Goal: Task Accomplishment & Management: Use online tool/utility

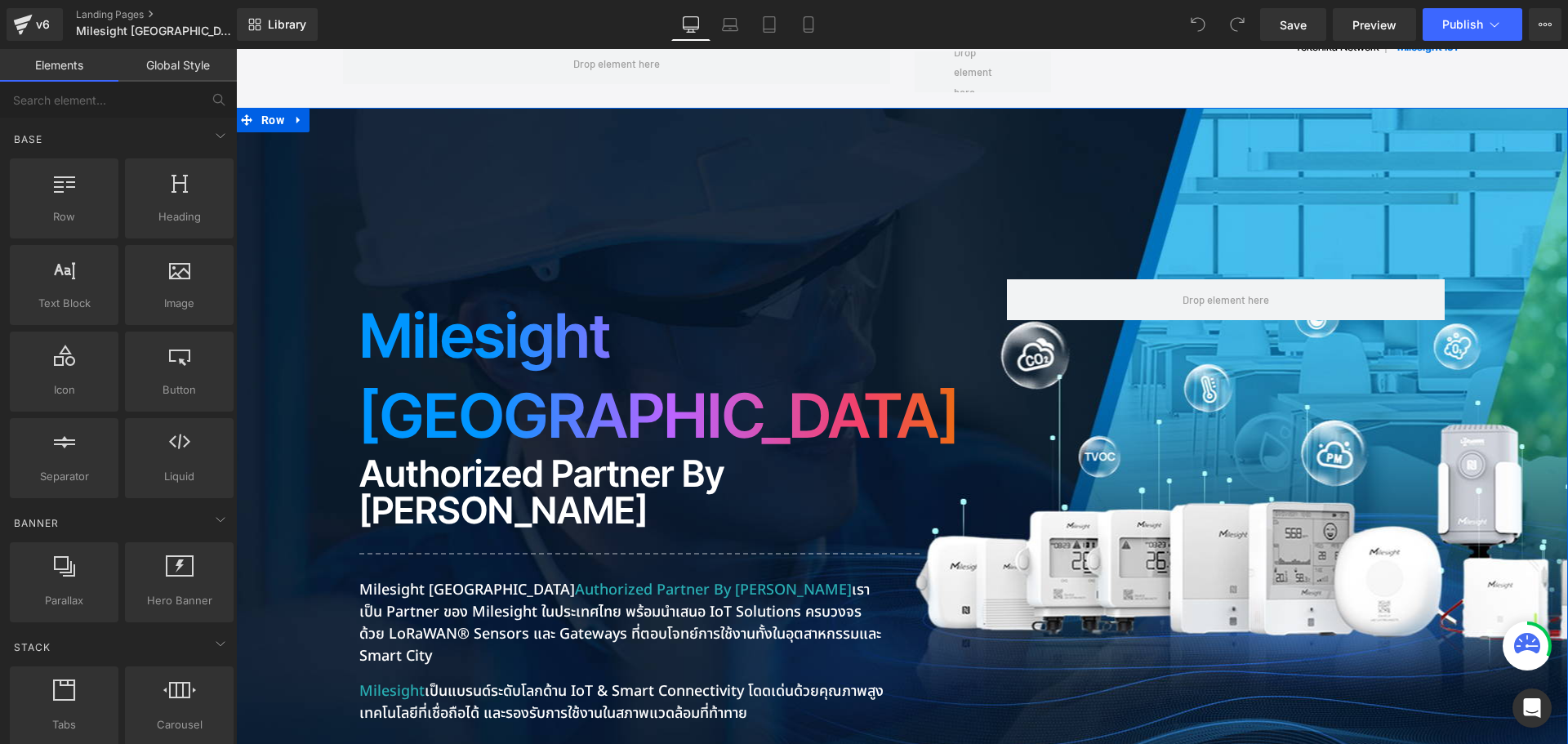
scroll to position [327, 0]
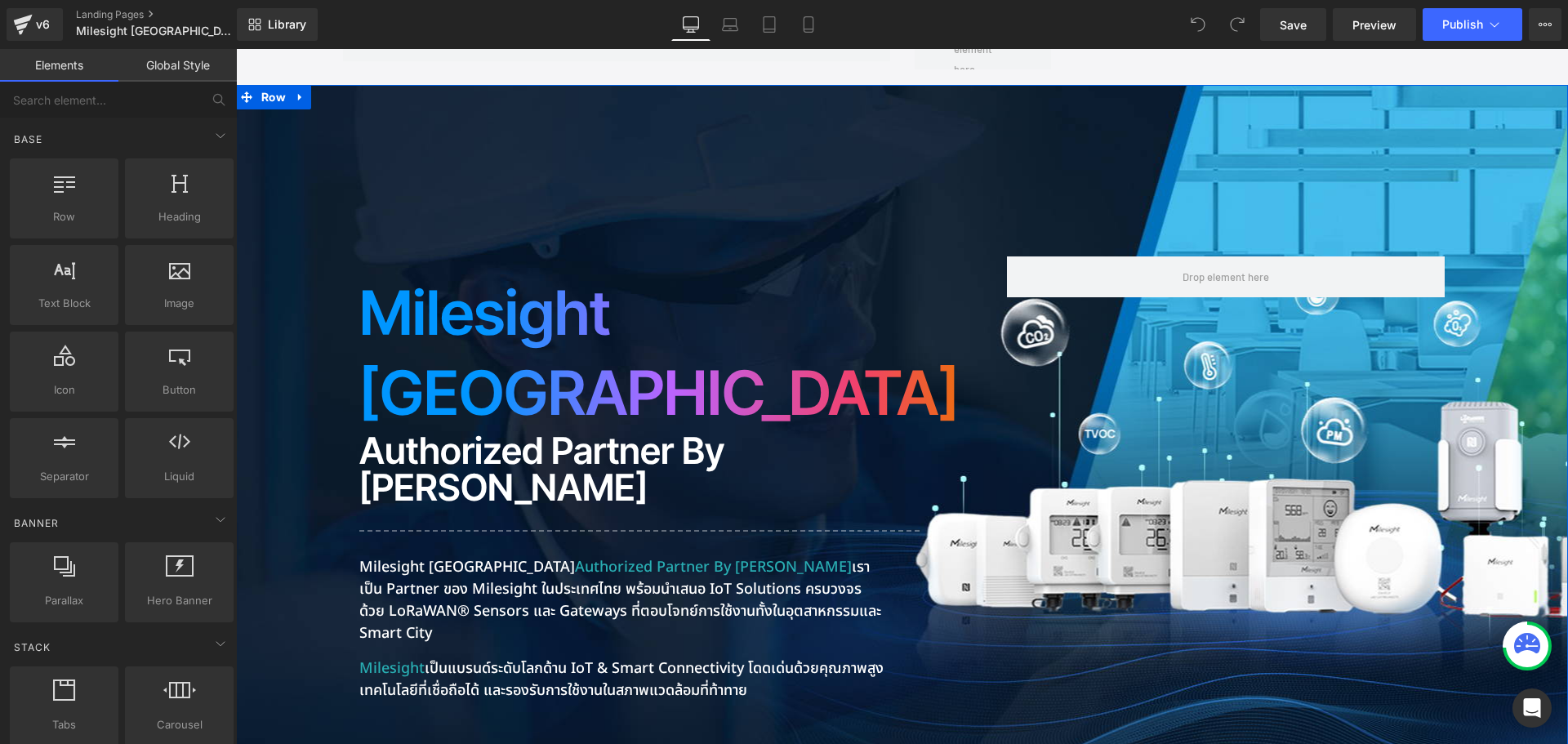
click at [515, 556] on p "Milesight Thailand Authorized Partner by Riverplus เราเป็น Partner ของ Milesigh…" at bounding box center [622, 600] width 525 height 88
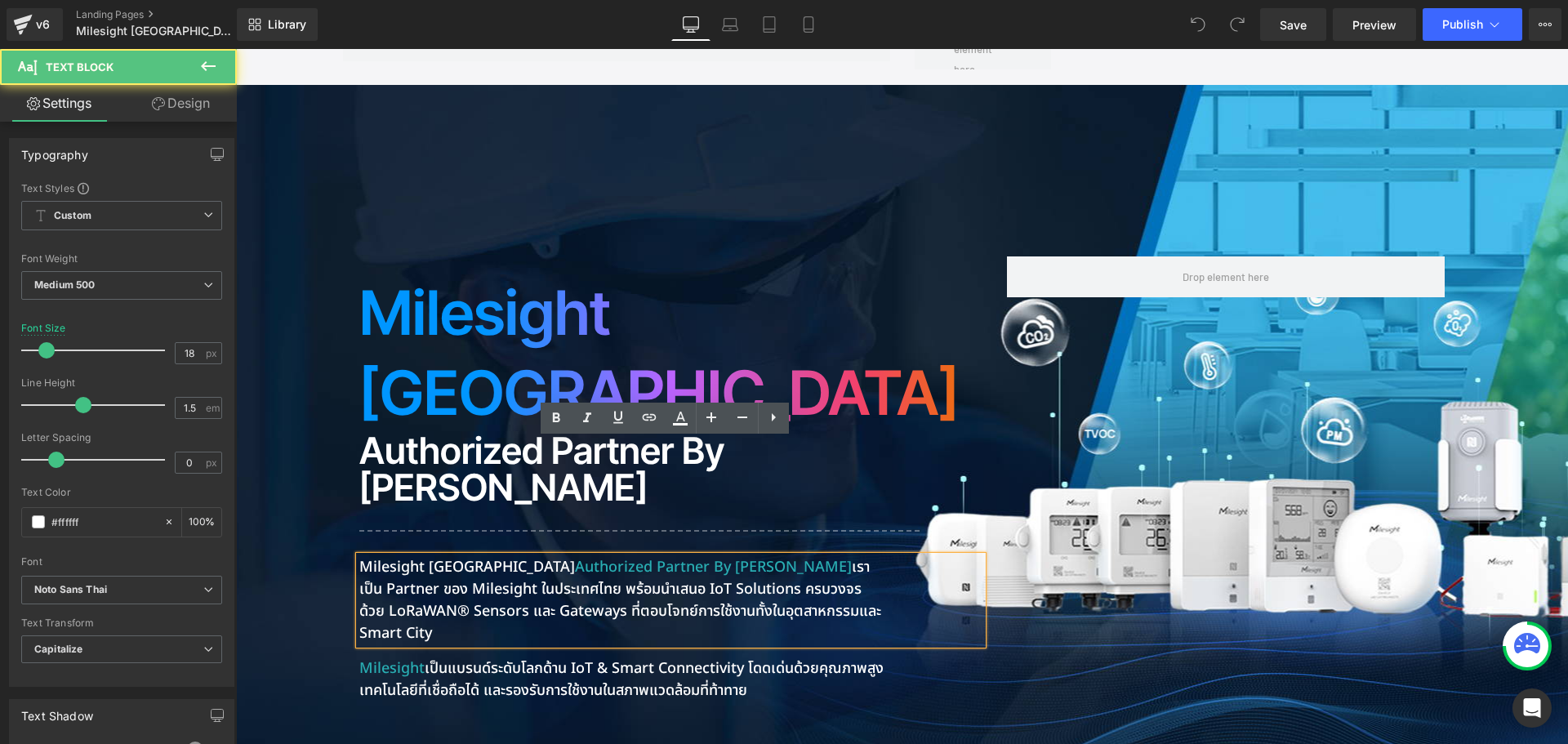
click at [428, 556] on p "Milesight Thailand Authorized Partner by Riverplus เราเป็น Partner ของ Milesigh…" at bounding box center [622, 600] width 525 height 88
click at [695, 556] on span "Authorized Partner by [PERSON_NAME]" at bounding box center [713, 567] width 277 height 22
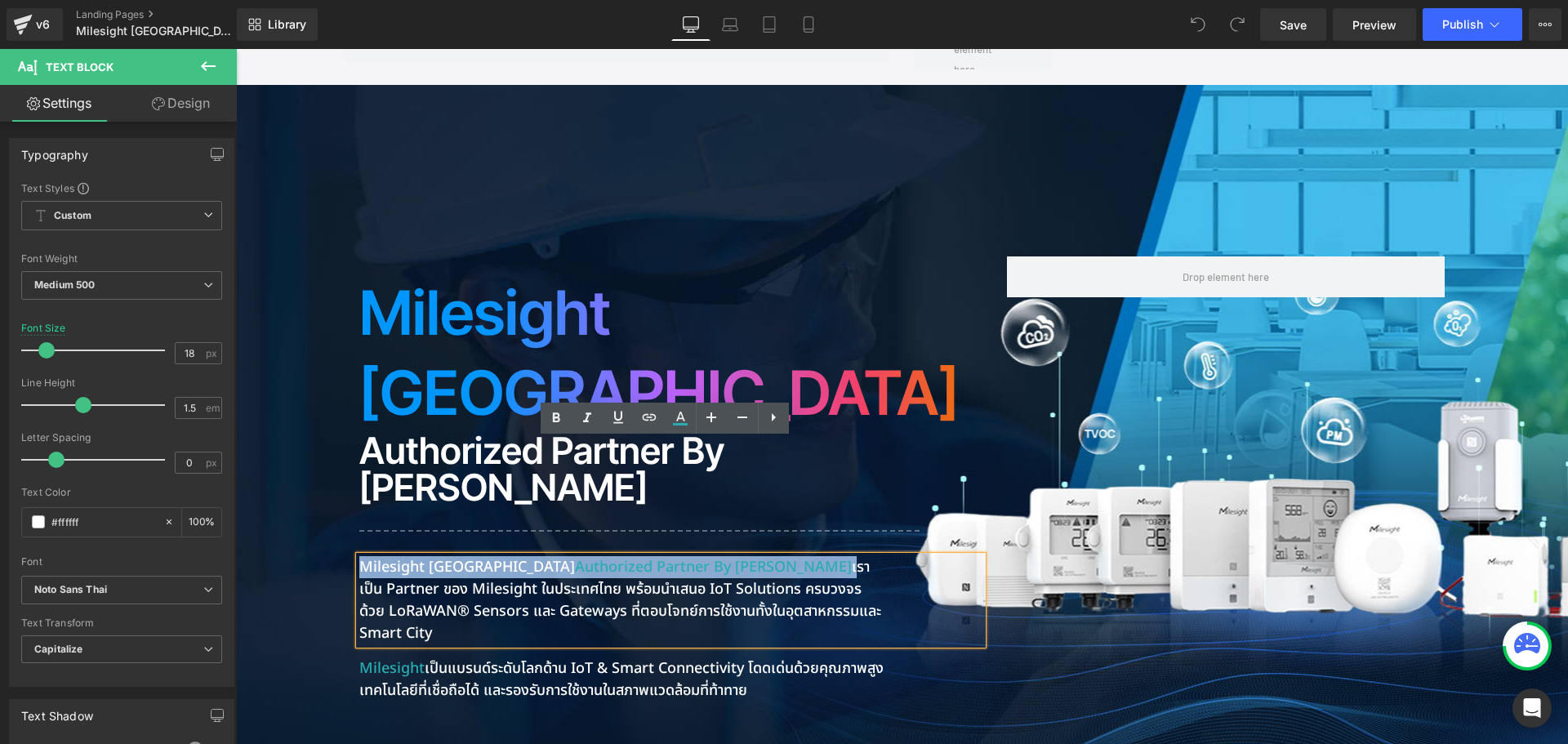
drag, startPoint x: 715, startPoint y: 453, endPoint x: 344, endPoint y: 442, distance: 371.2
click at [347, 449] on div "Milesight Thailand Heading Authorized Partner by Riverplus Heading Separator Mi…" at bounding box center [670, 536] width 648 height 561
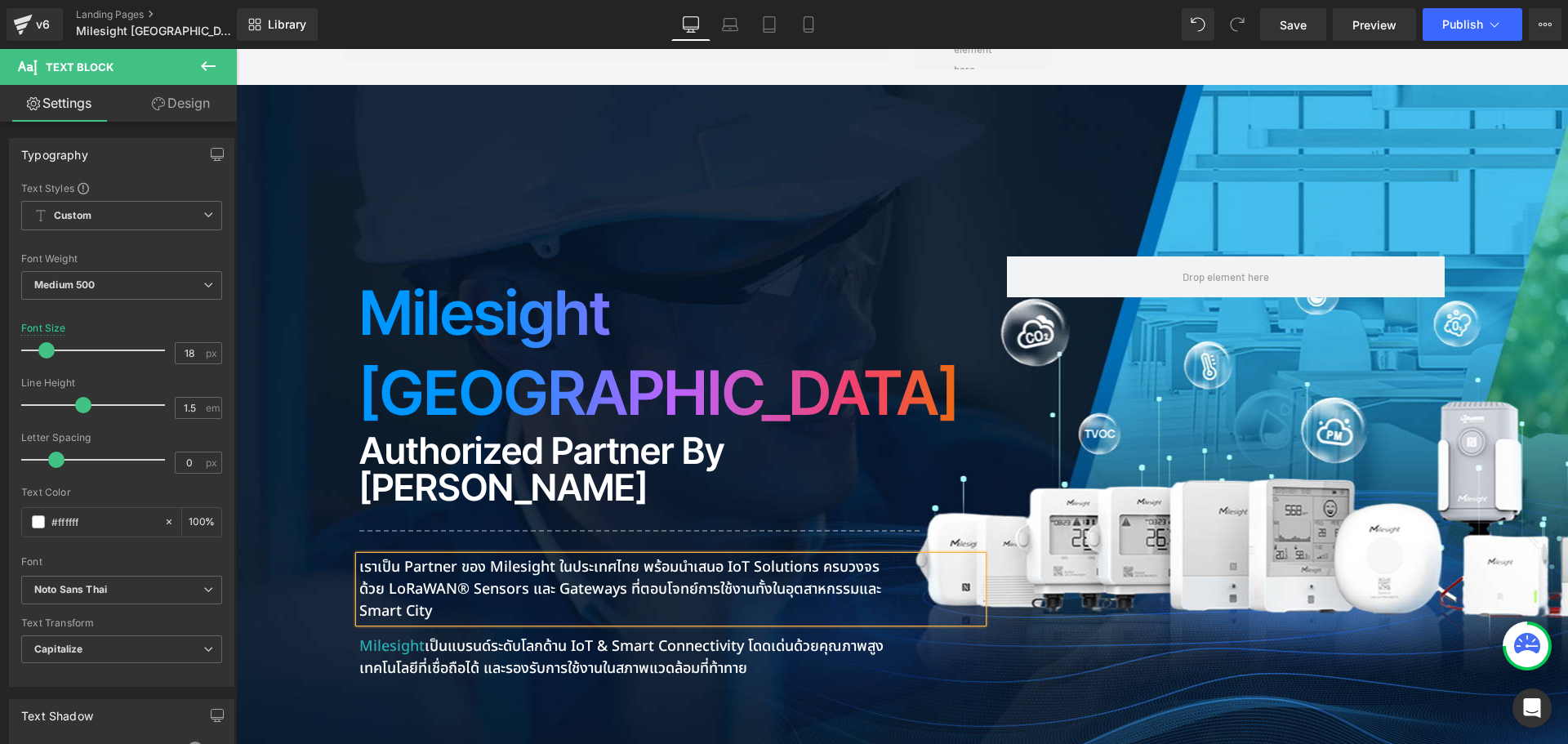
click at [408, 556] on p "เราเป็น Partner ของ Milesight ในประเทศไทย พร้อมนำเสนอ IoT Solutions ครบวงจรด้วย…" at bounding box center [622, 589] width 525 height 66
click at [554, 635] on p "Milesight เป็นแบรนด์ระดับโลกด้าน IoT & Smart Connectivity โดดเด่นด้วยคุณภาพสูง …" at bounding box center [622, 657] width 525 height 44
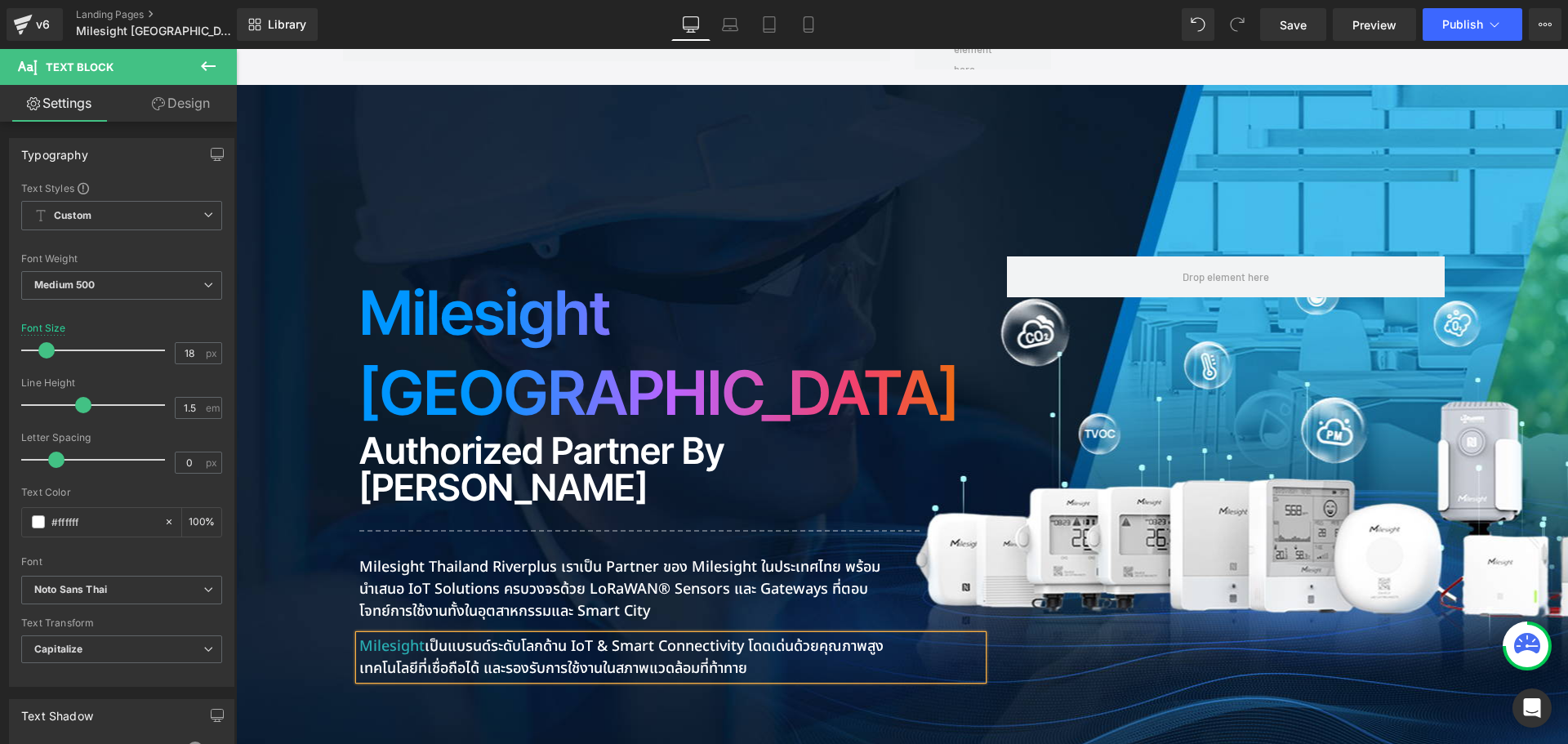
click at [442, 635] on p "Milesight เป็นแบรนด์ระดับโลกด้าน IoT & Smart Connectivity โดดเด่นด้วยคุณภาพสูง …" at bounding box center [622, 657] width 525 height 44
drag, startPoint x: 441, startPoint y: 526, endPoint x: 341, endPoint y: 526, distance: 100.0
click at [347, 526] on div "Milesight Thailand Heading Authorized Partner by Riverplus Heading Separator Mi…" at bounding box center [670, 525] width 648 height 538
click at [420, 635] on p "แบรนด์ระดับโลกด้าน IoT & Smart Connectivity โดดเด่นด้วยคุณภาพสูง เทคโนโลยีที่เช…" at bounding box center [622, 657] width 525 height 44
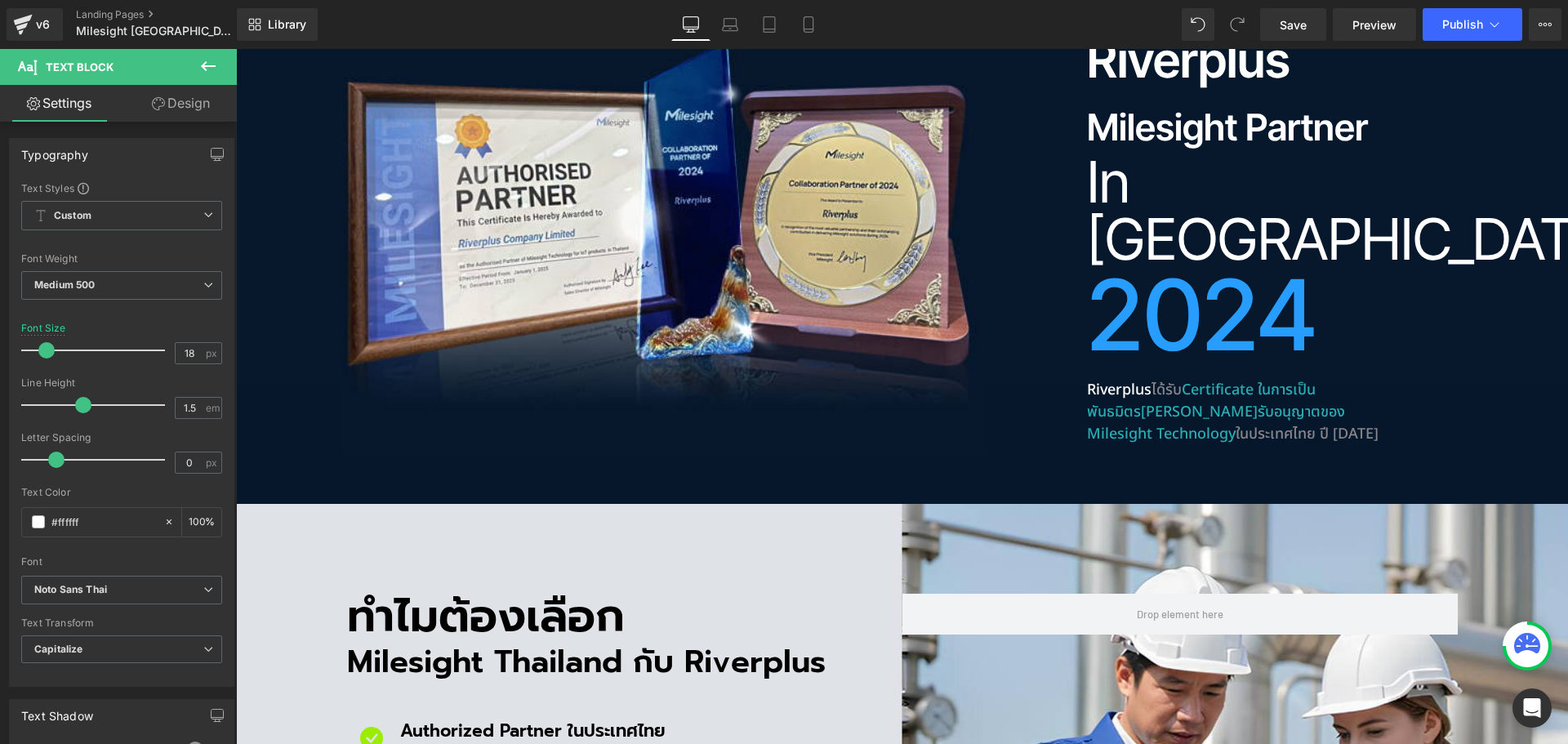
scroll to position [1306, 0]
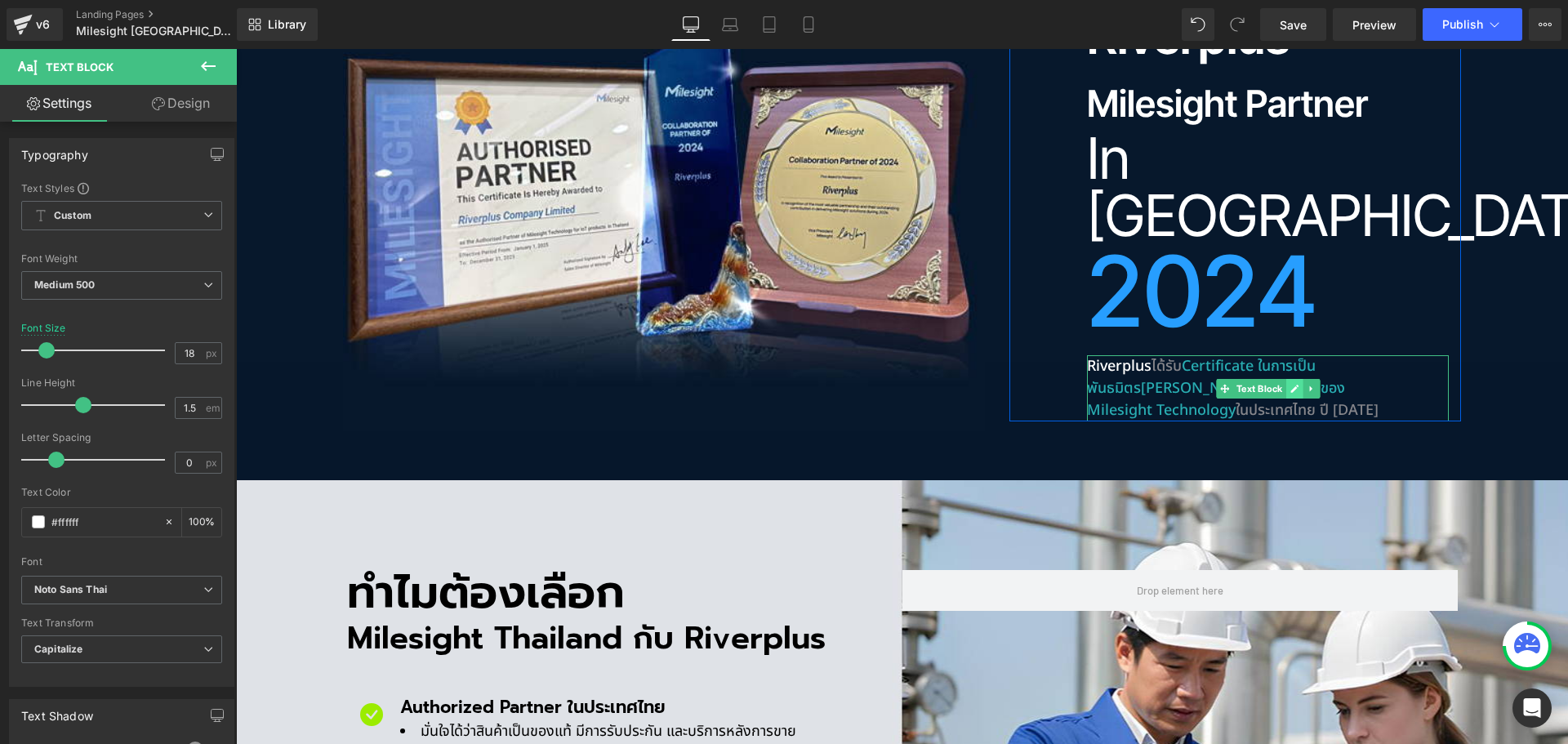
click at [1291, 385] on icon at bounding box center [1295, 389] width 8 height 8
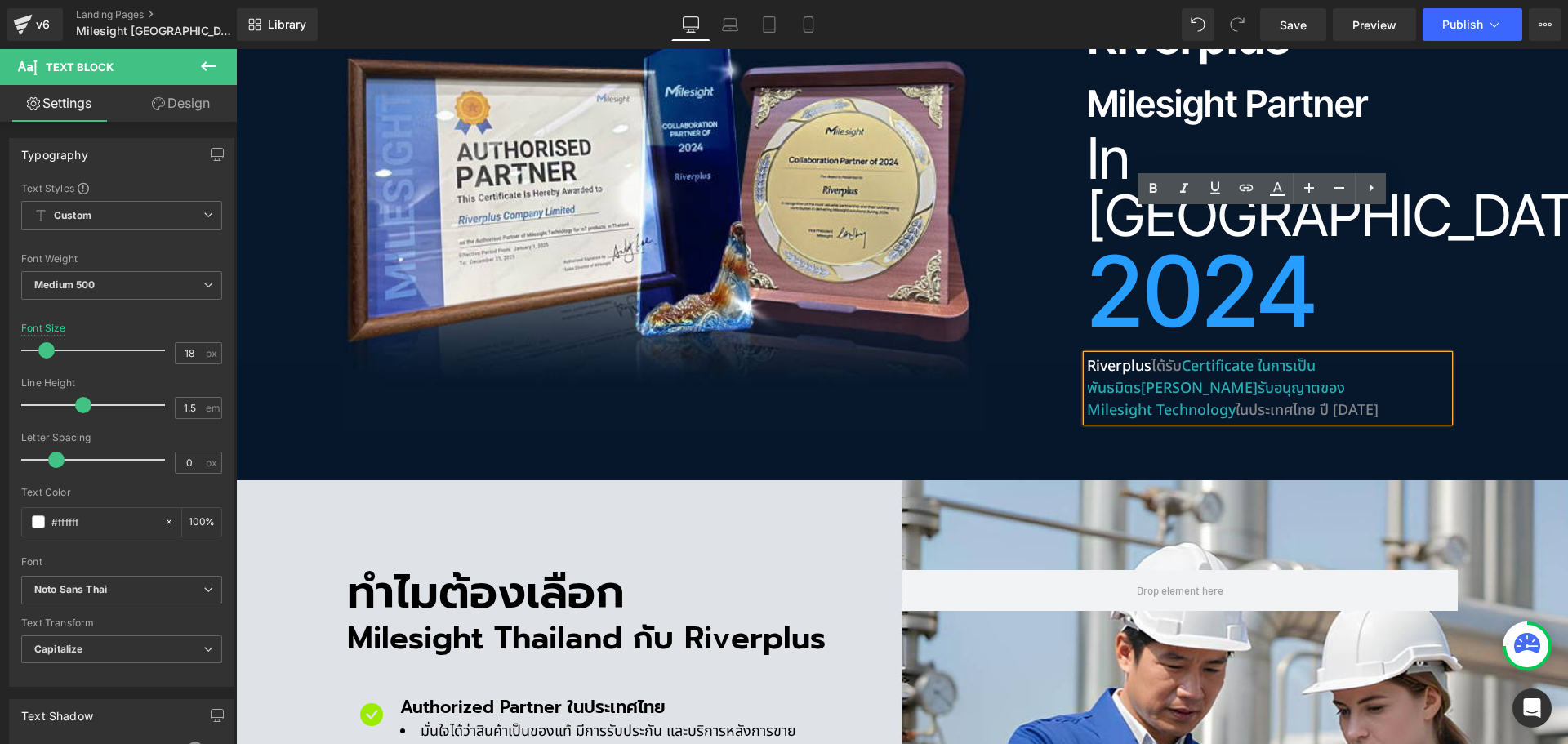
click at [1250, 355] on span "Certificate ในการเป็นพันธมิตร[PERSON_NAME]รับอนุญาตของ Milesight Technology" at bounding box center [1216, 388] width 258 height 66
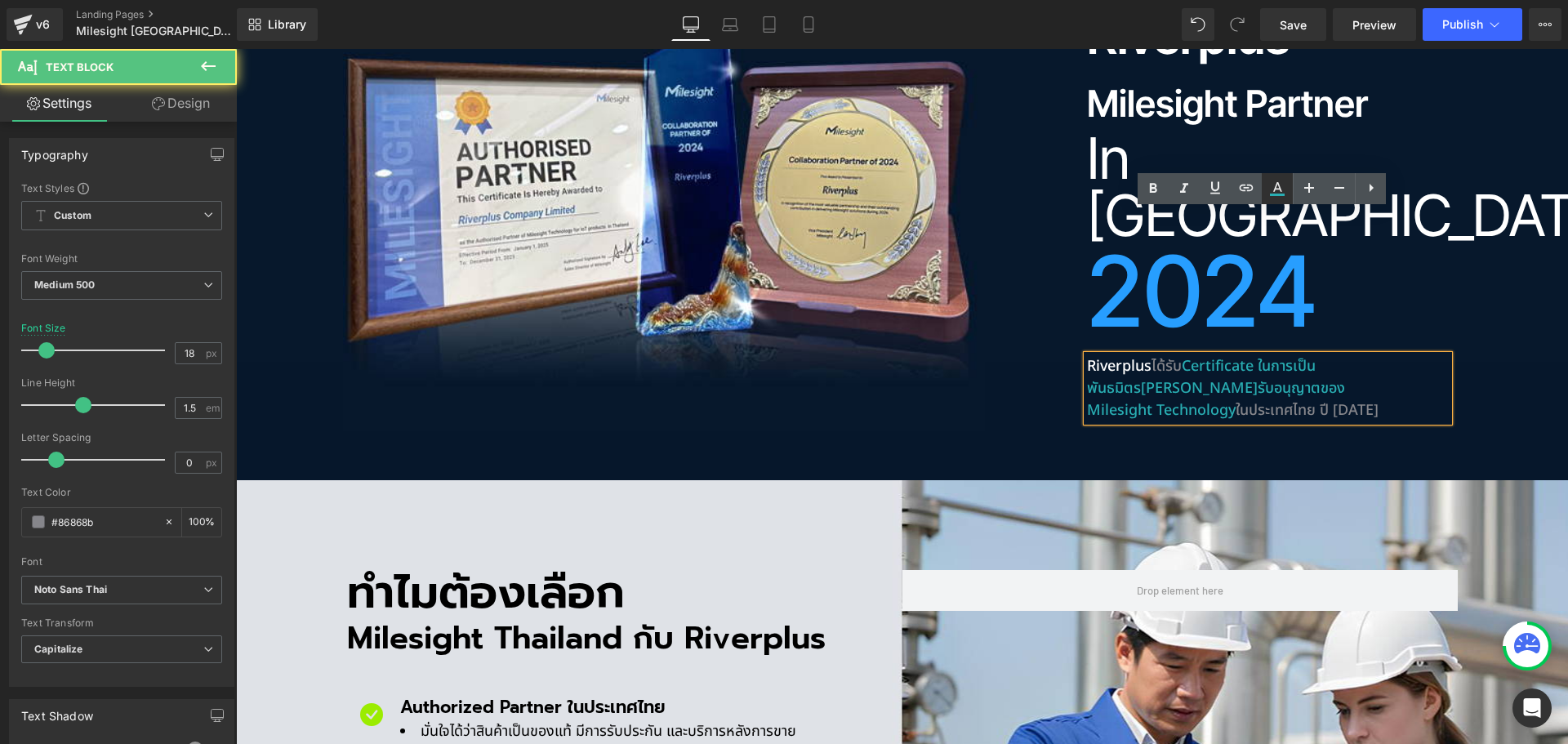
click at [1281, 195] on icon at bounding box center [1278, 194] width 15 height 3
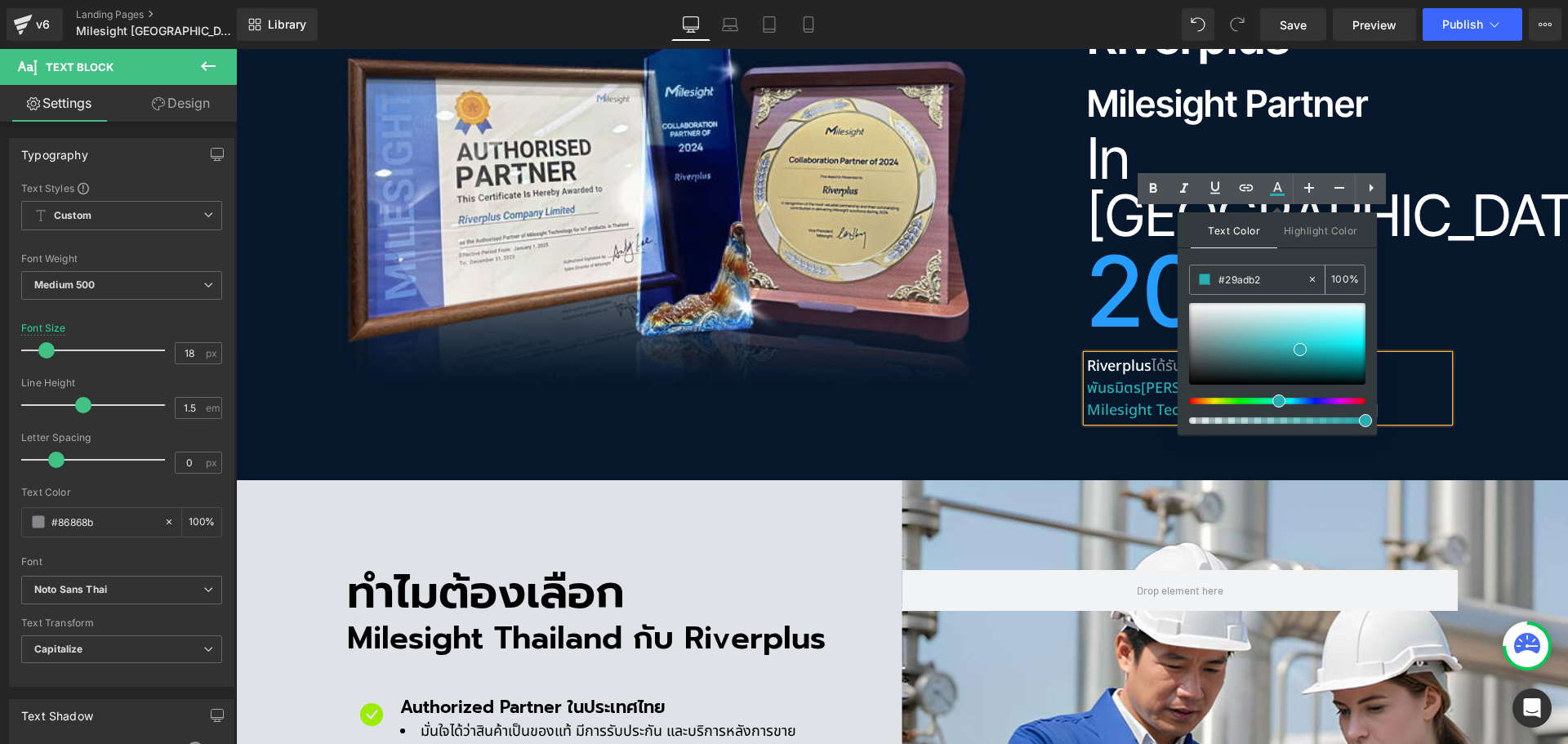
drag, startPoint x: 1274, startPoint y: 280, endPoint x: 1207, endPoint y: 281, distance: 67.0
click at [1207, 281] on div "#29adb2" at bounding box center [1248, 280] width 116 height 28
click at [1409, 355] on div "Riverplus ได้รับ Certificate ในการเป็นพันธมิตร[PERSON_NAME]รับอนุญาตของ Milesig…" at bounding box center [1268, 388] width 362 height 66
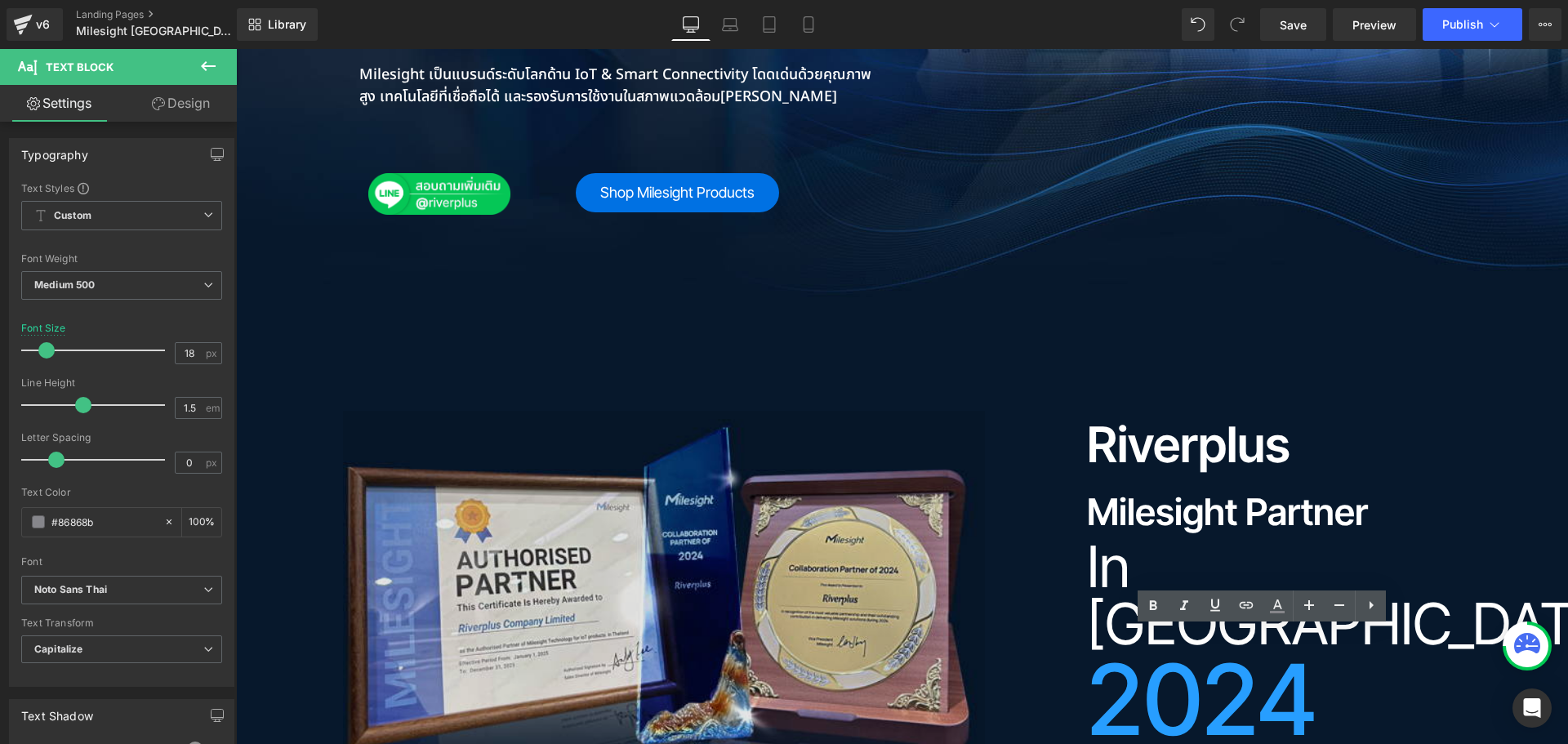
scroll to position [490, 0]
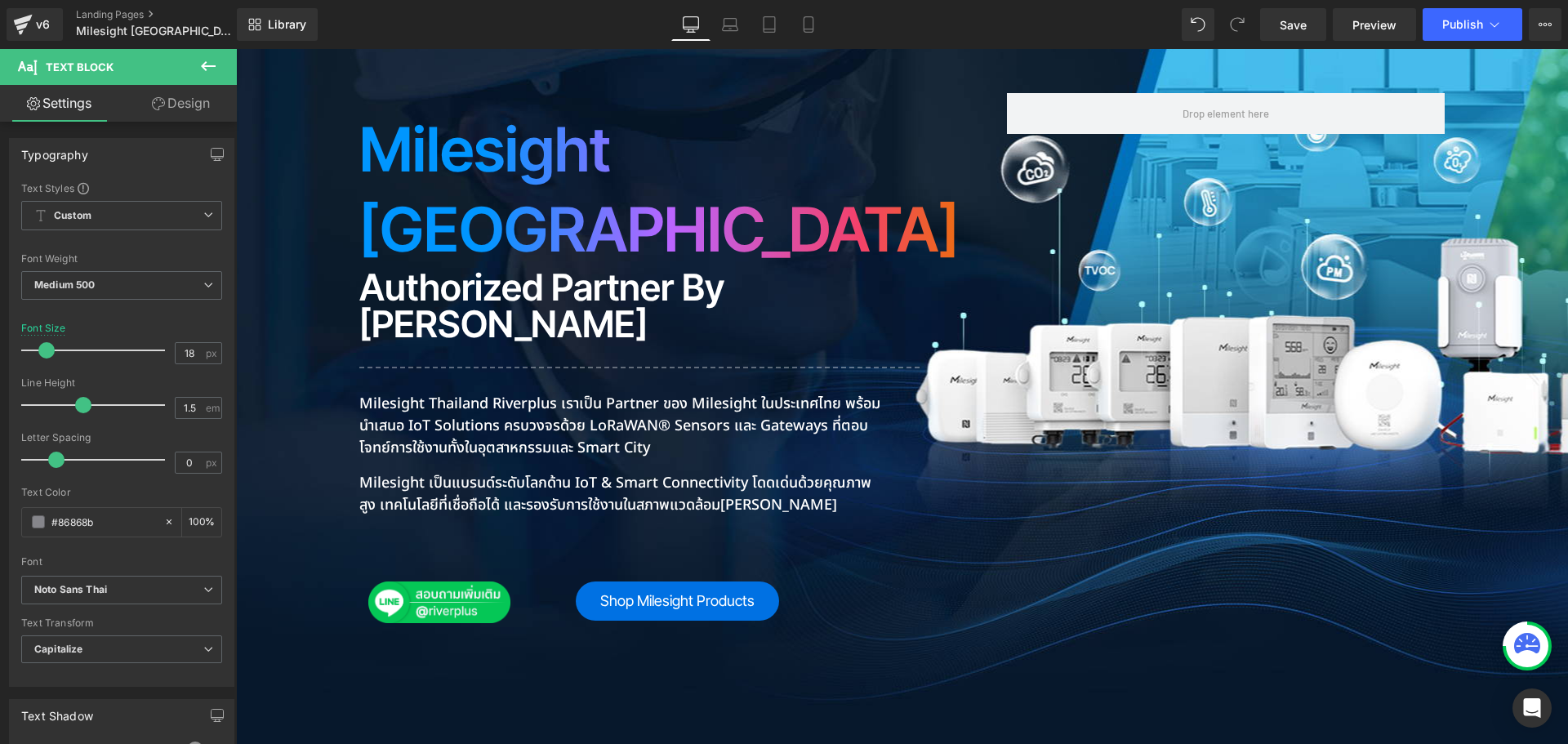
click at [505, 393] on p "Milesight Thailand Riverplus เราเป็น Partner ของ Milesight ในประเทศไทย พร้อมนำเ…" at bounding box center [622, 426] width 525 height 66
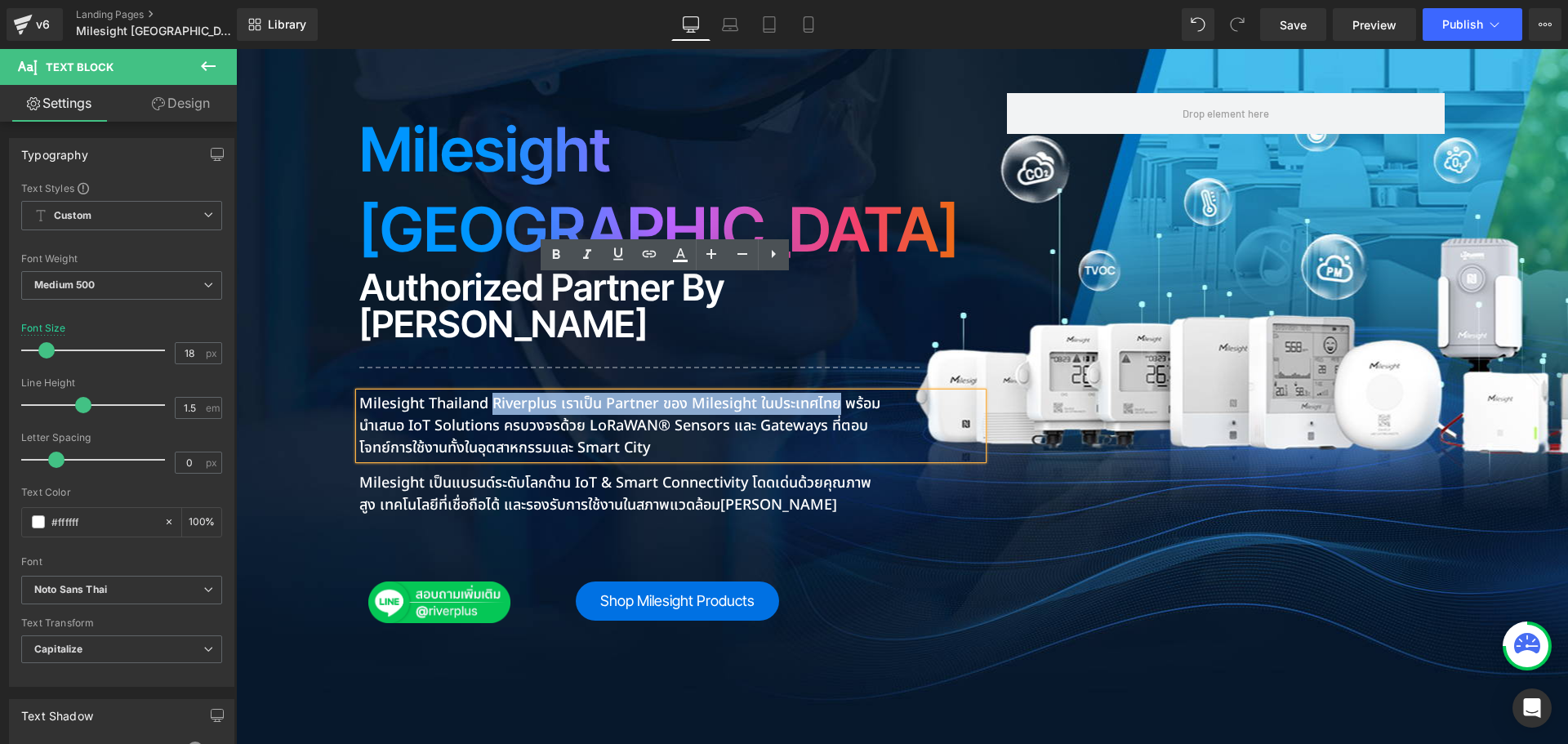
drag, startPoint x: 488, startPoint y: 284, endPoint x: 835, endPoint y: 284, distance: 347.0
click at [835, 393] on p "Milesight Thailand Riverplus เราเป็น Partner ของ Milesight ในประเทศไทย พร้อมนำเ…" at bounding box center [622, 426] width 525 height 66
click at [690, 261] on icon at bounding box center [680, 254] width 19 height 19
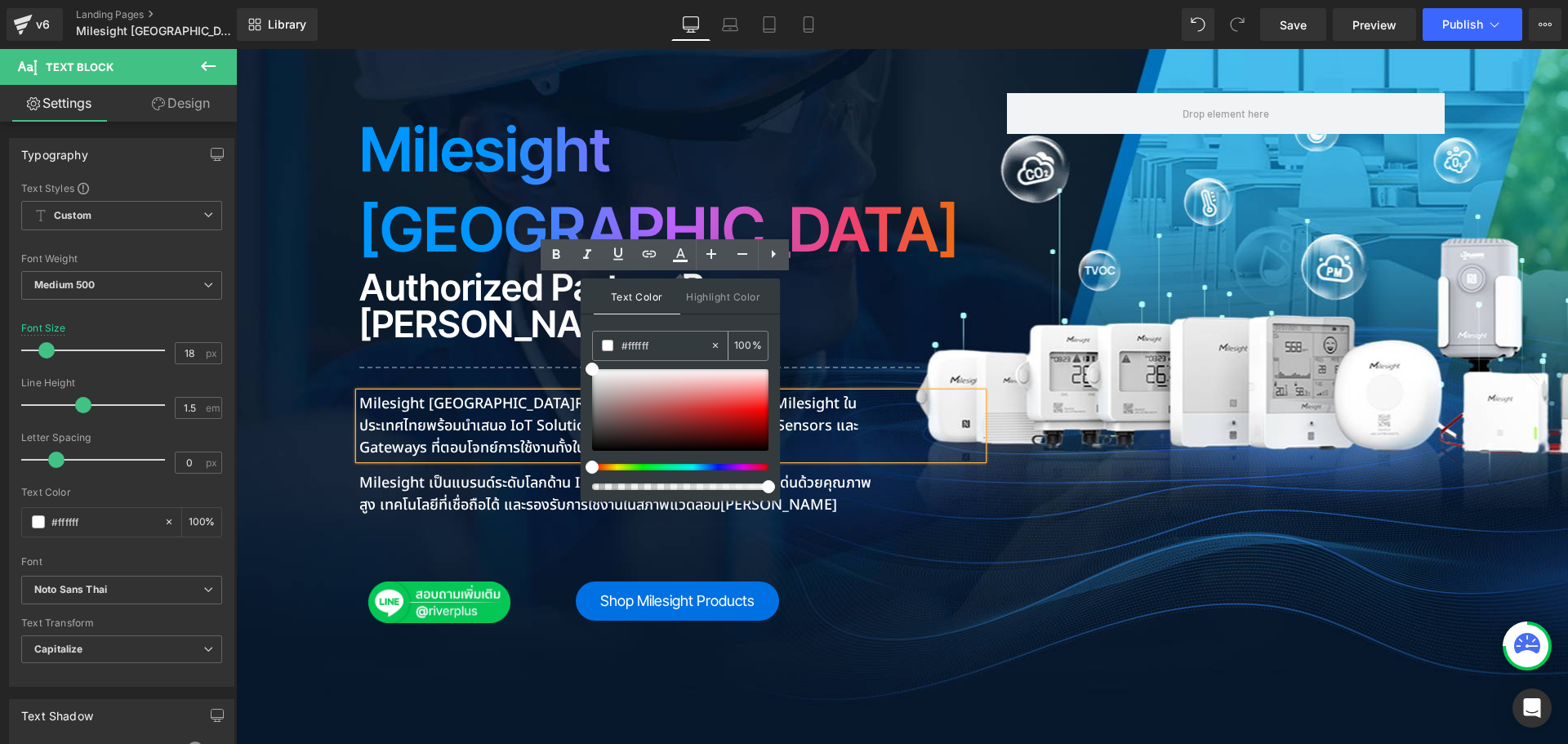
drag, startPoint x: 686, startPoint y: 342, endPoint x: 612, endPoint y: 344, distance: 74.0
click at [613, 344] on div "#29adb2" at bounding box center [651, 346] width 116 height 28
paste input "29adb2"
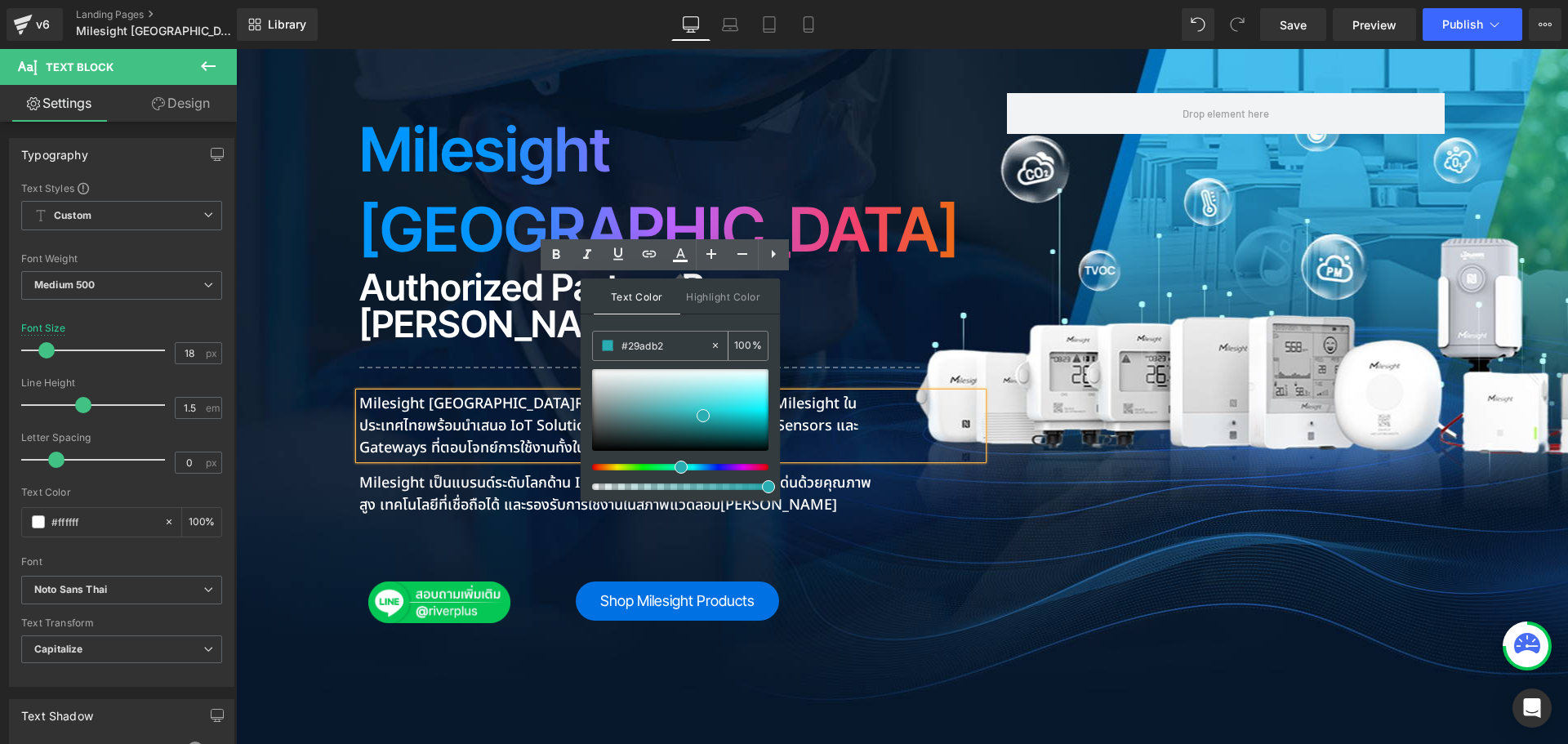
type input "#29adb2"
click at [610, 348] on span at bounding box center [608, 345] width 12 height 12
click at [681, 253] on icon at bounding box center [680, 254] width 19 height 19
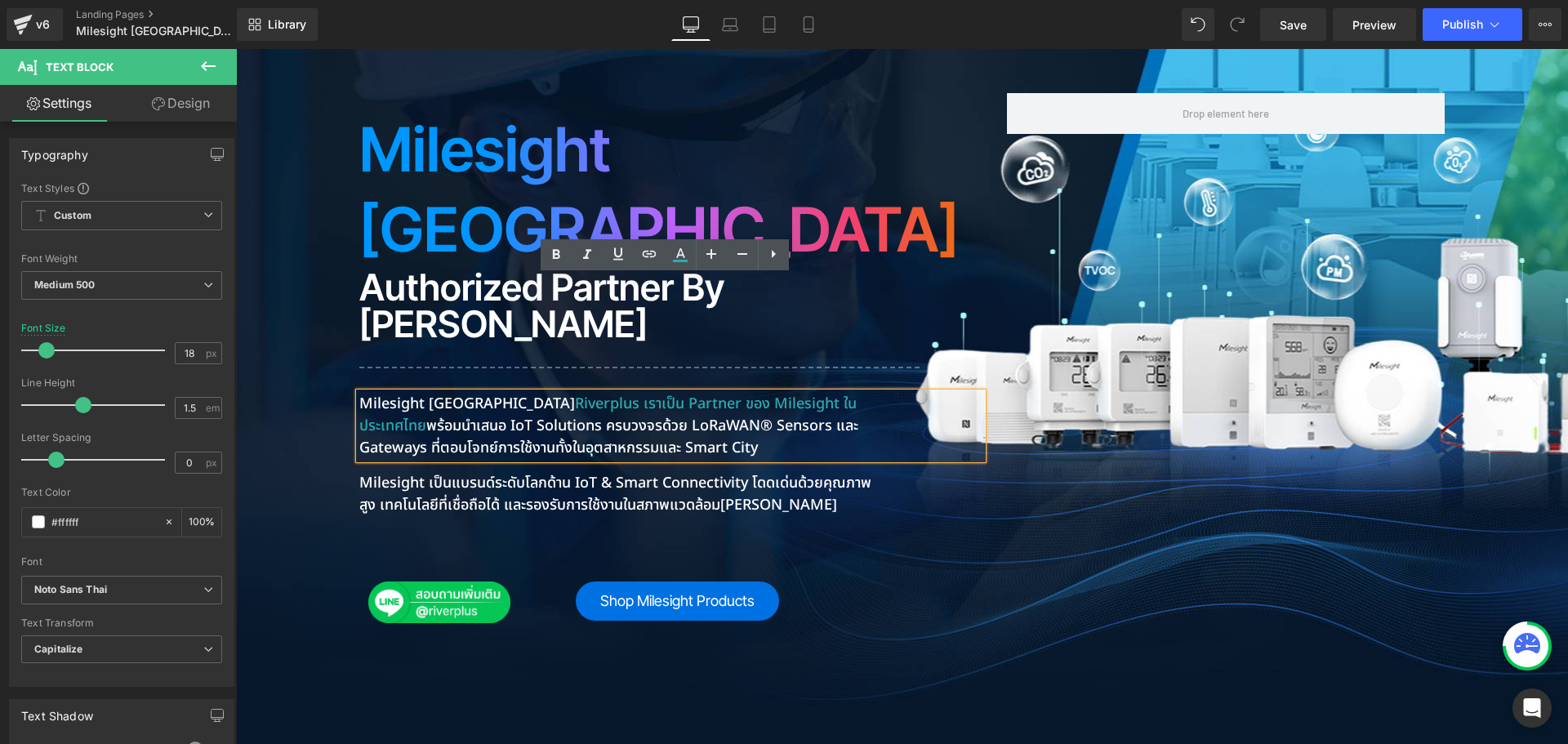
click at [472, 393] on div "Milesight Thailand Riverplus เราเป็น Partner ของ Milesight ในประเทศไทย พร้อมนำเ…" at bounding box center [671, 426] width 624 height 66
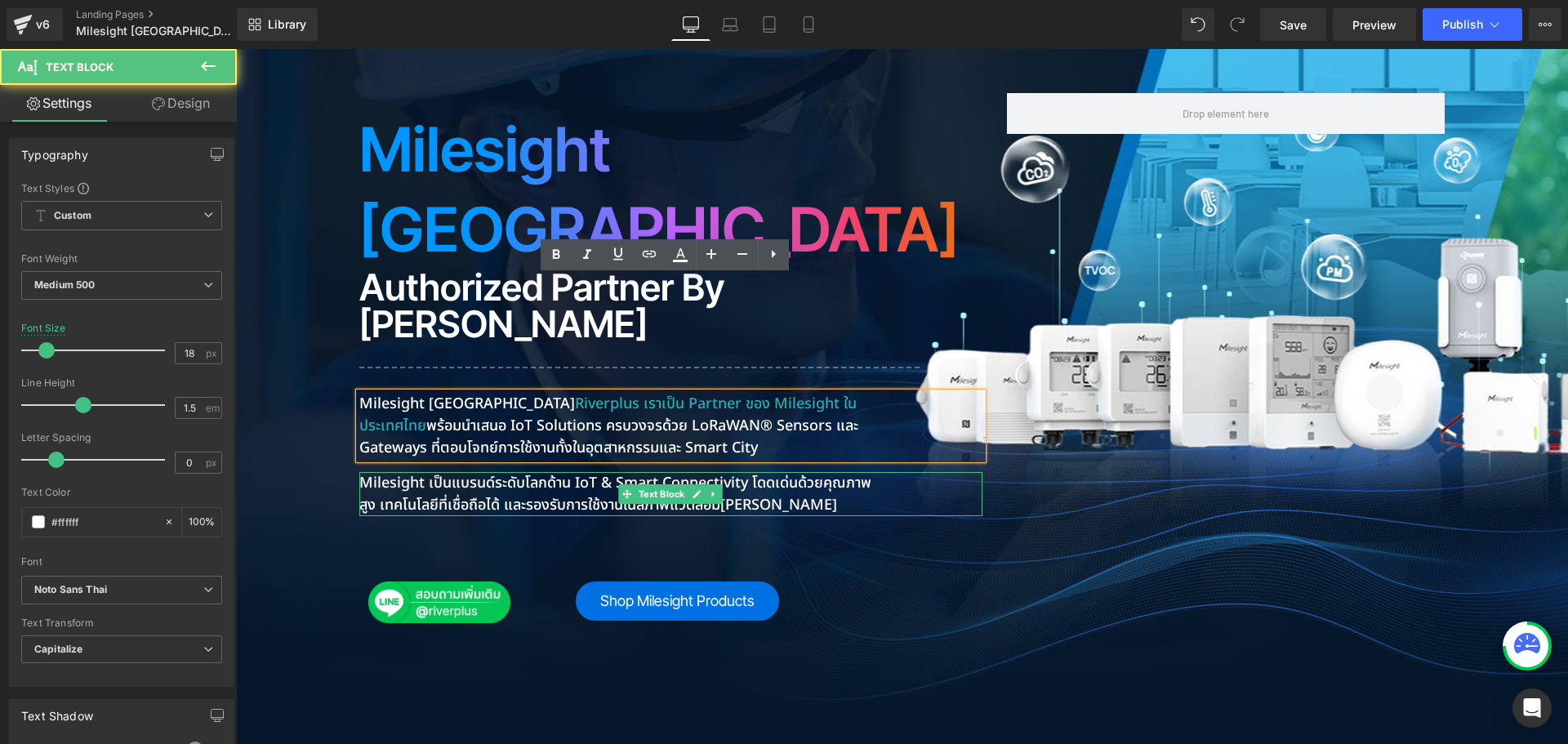
click at [362, 472] on p "Milesight เป็นแบรนด์ระดับโลกด้าน IoT & Smart Connectivity โดดเด่นด้วยคุณภาพสูง …" at bounding box center [622, 493] width 525 height 44
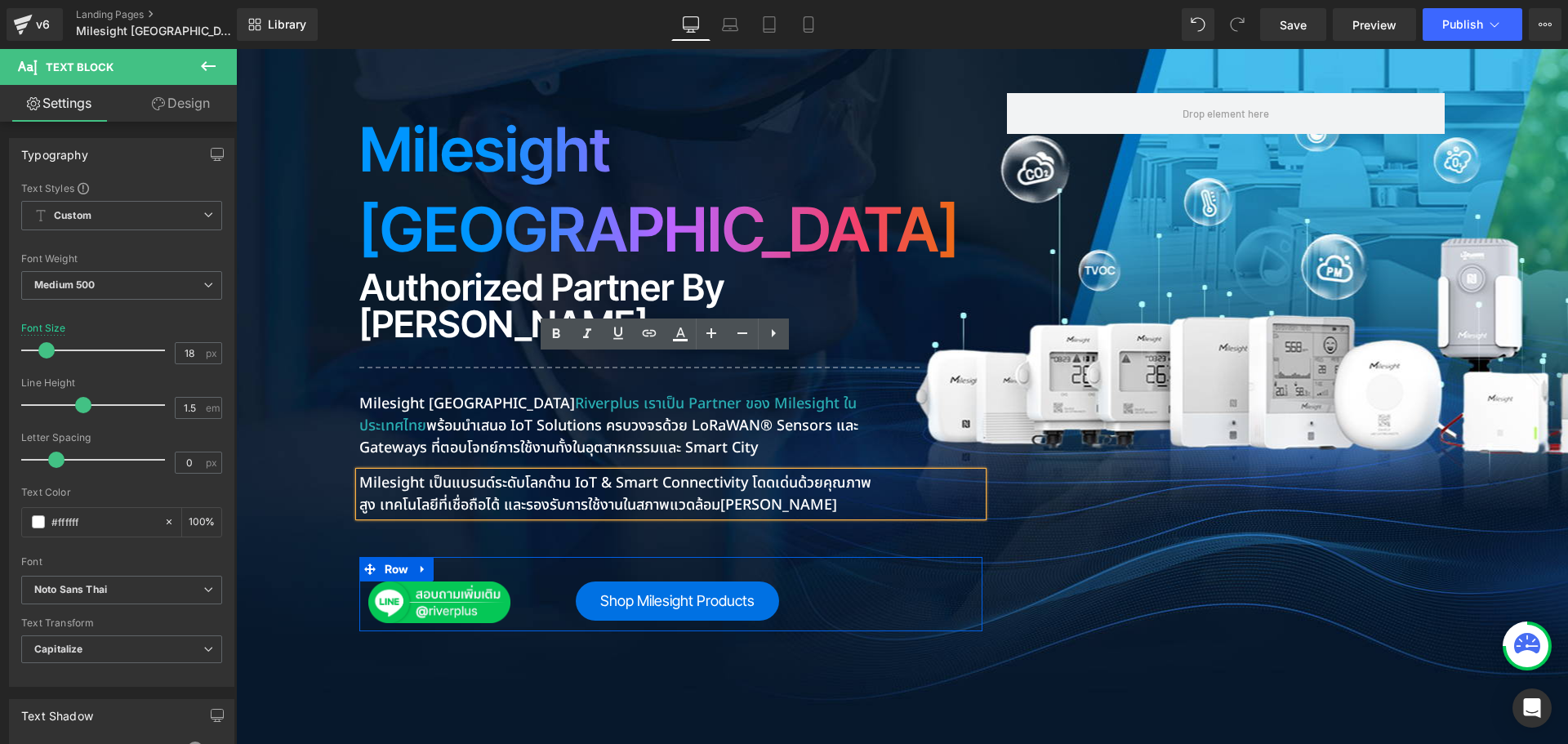
click at [887, 557] on div "Image Shop Milesight Products Button Row" at bounding box center [671, 594] width 624 height 75
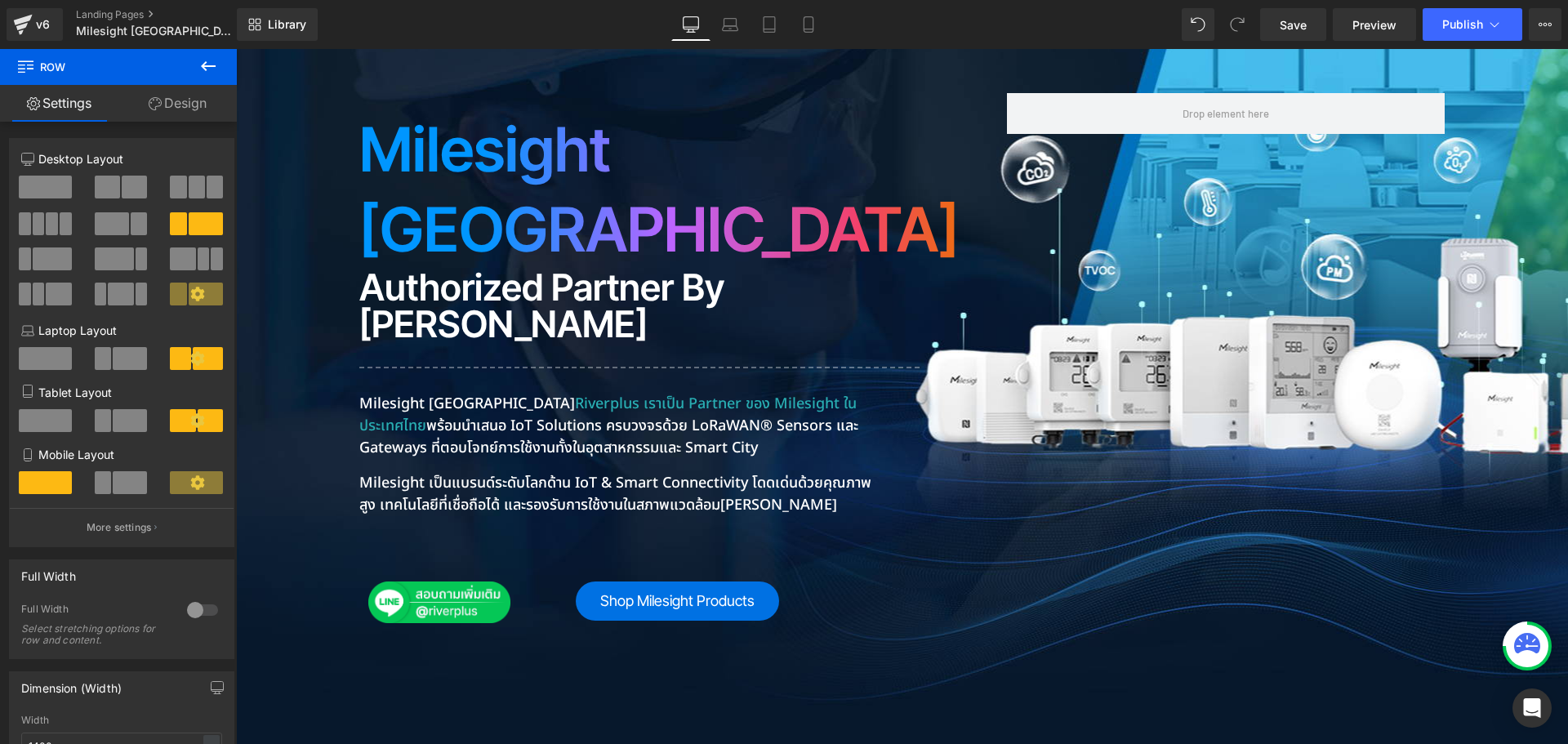
drag, startPoint x: 675, startPoint y: 199, endPoint x: 625, endPoint y: 214, distance: 52.2
click at [675, 296] on span "Heading" at bounding box center [662, 305] width 44 height 19
click at [625, 296] on span at bounding box center [633, 305] width 17 height 19
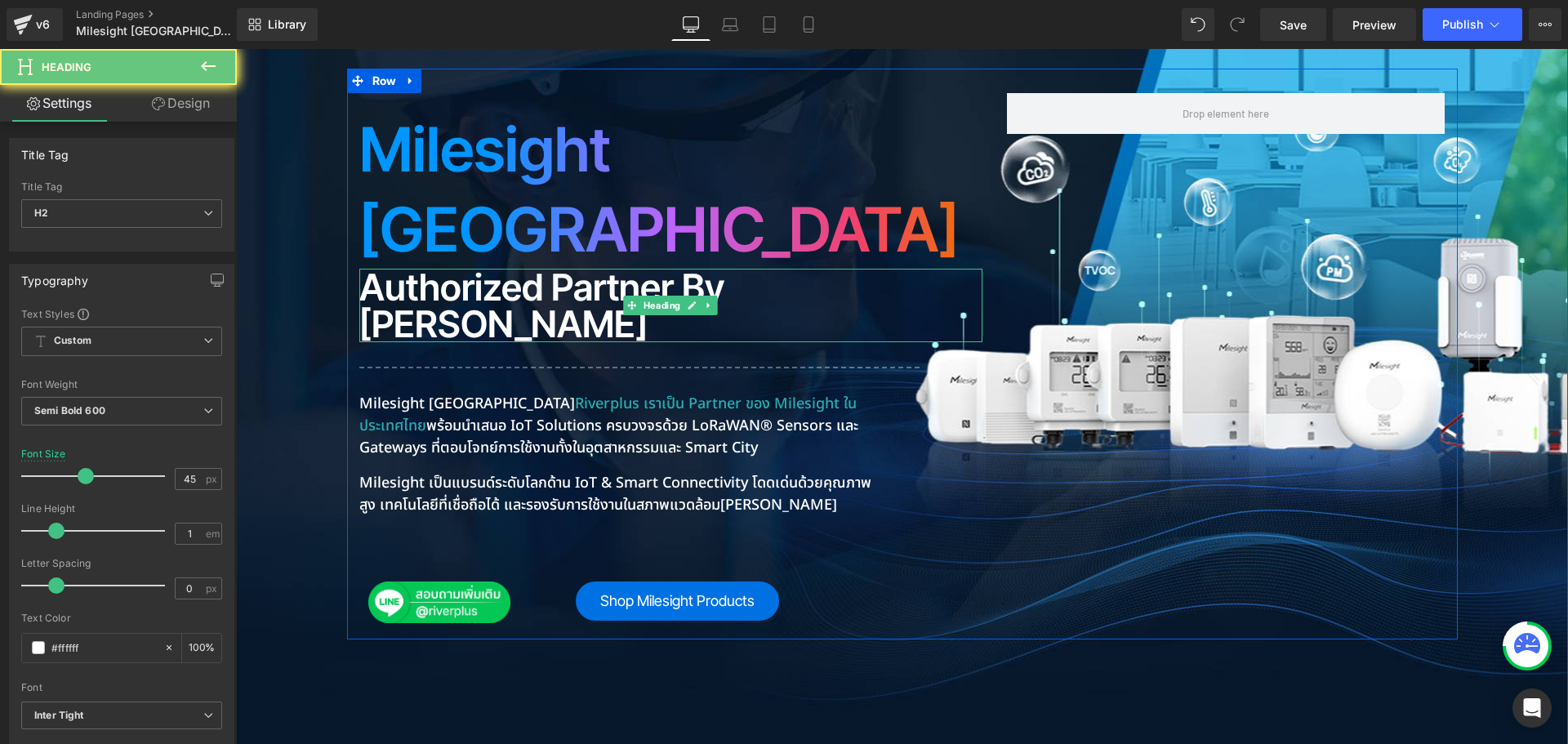
drag, startPoint x: 552, startPoint y: 204, endPoint x: 516, endPoint y: 214, distance: 37.4
click at [548, 269] on h2 "Authorized Partner by [PERSON_NAME]" at bounding box center [671, 306] width 624 height 74
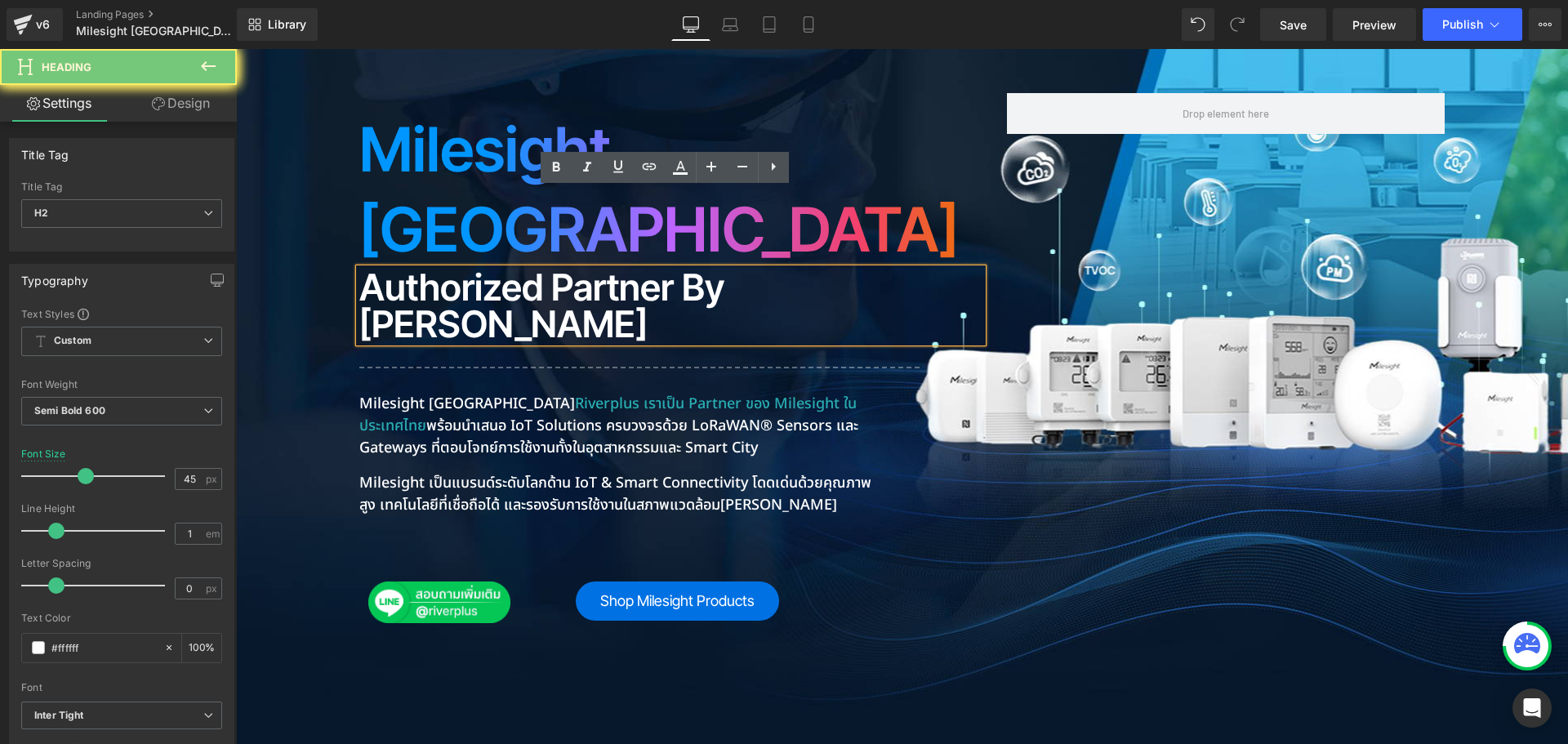
click at [516, 269] on h2 "Authorized Partner by [PERSON_NAME]" at bounding box center [671, 306] width 624 height 74
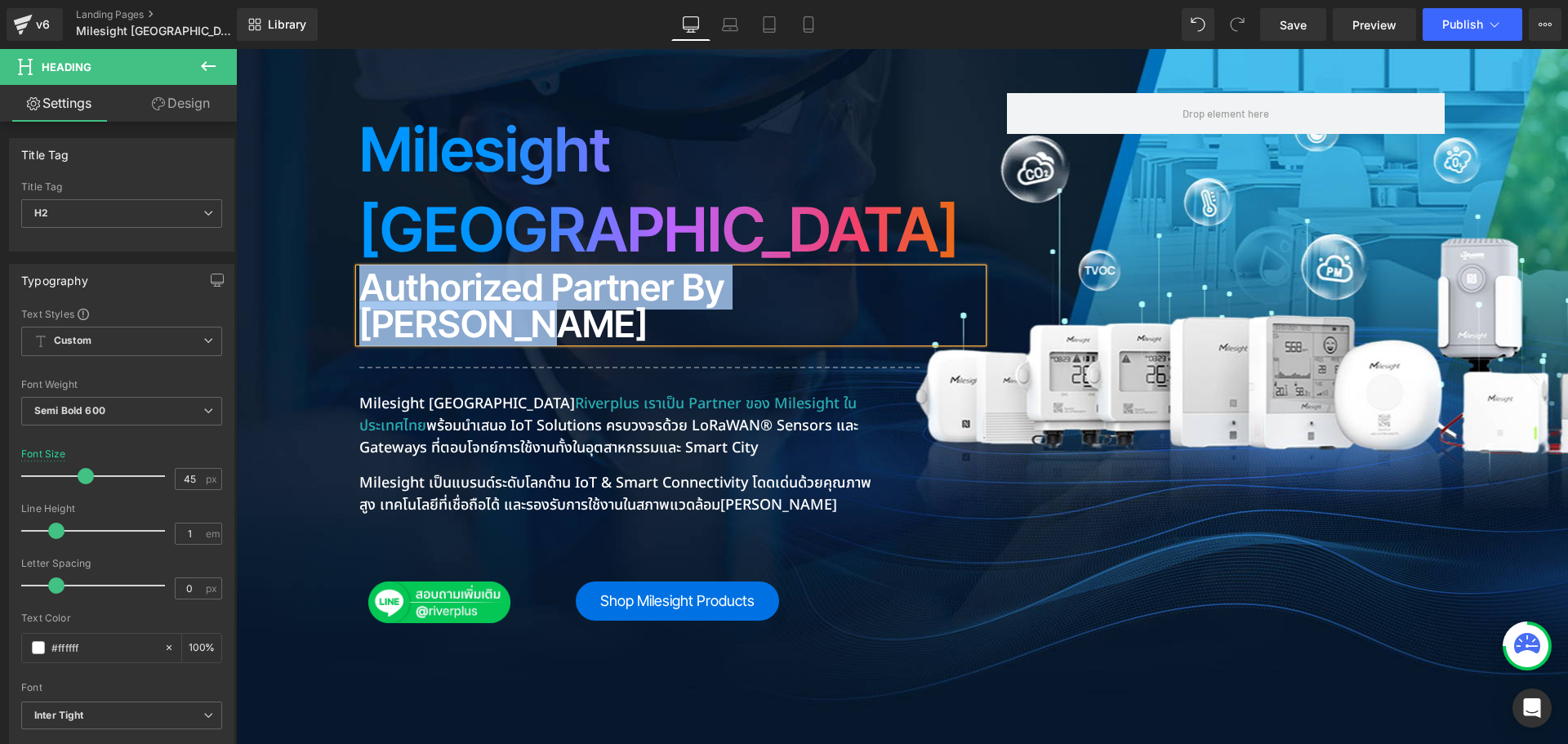
paste div
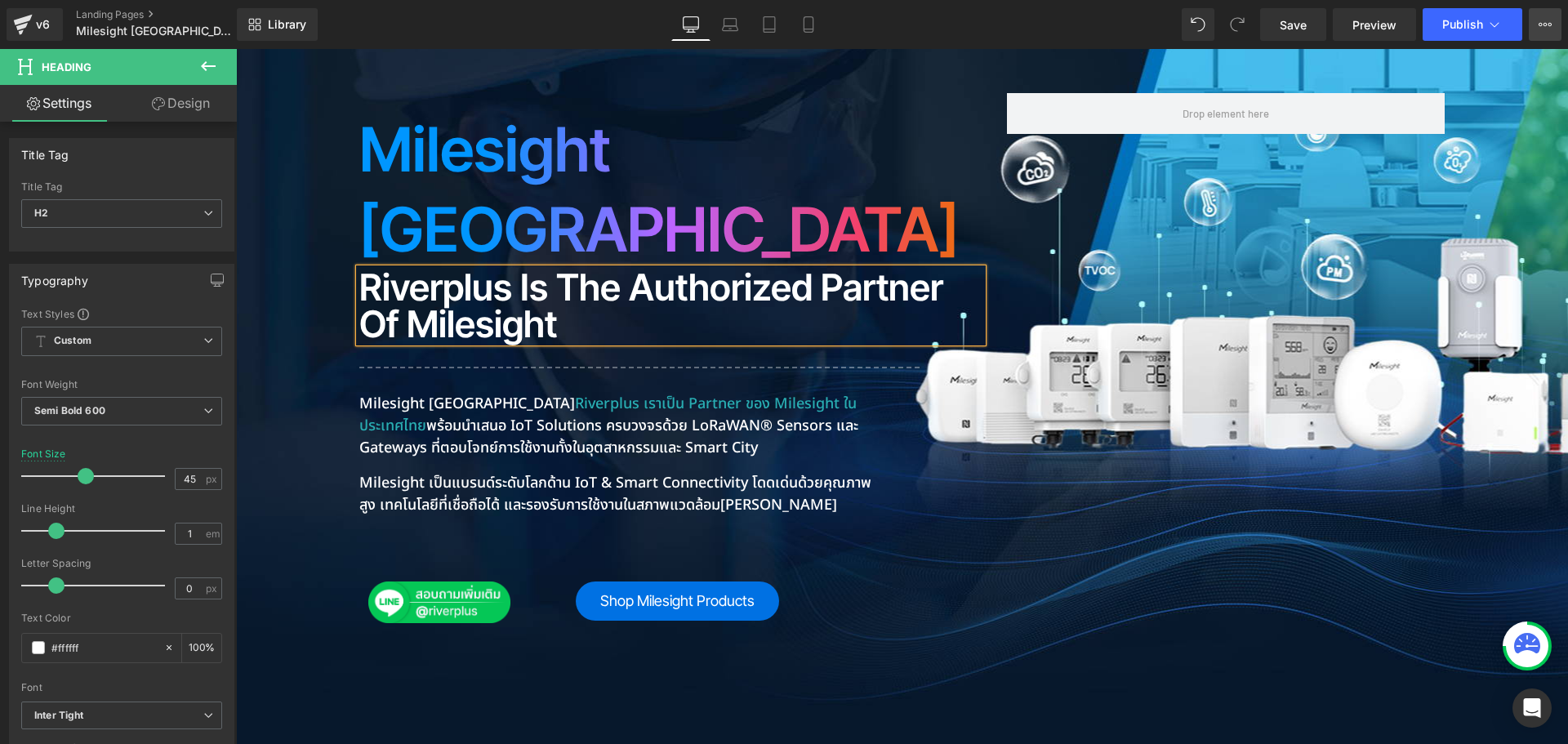
click at [1547, 23] on icon at bounding box center [1545, 24] width 4 height 3
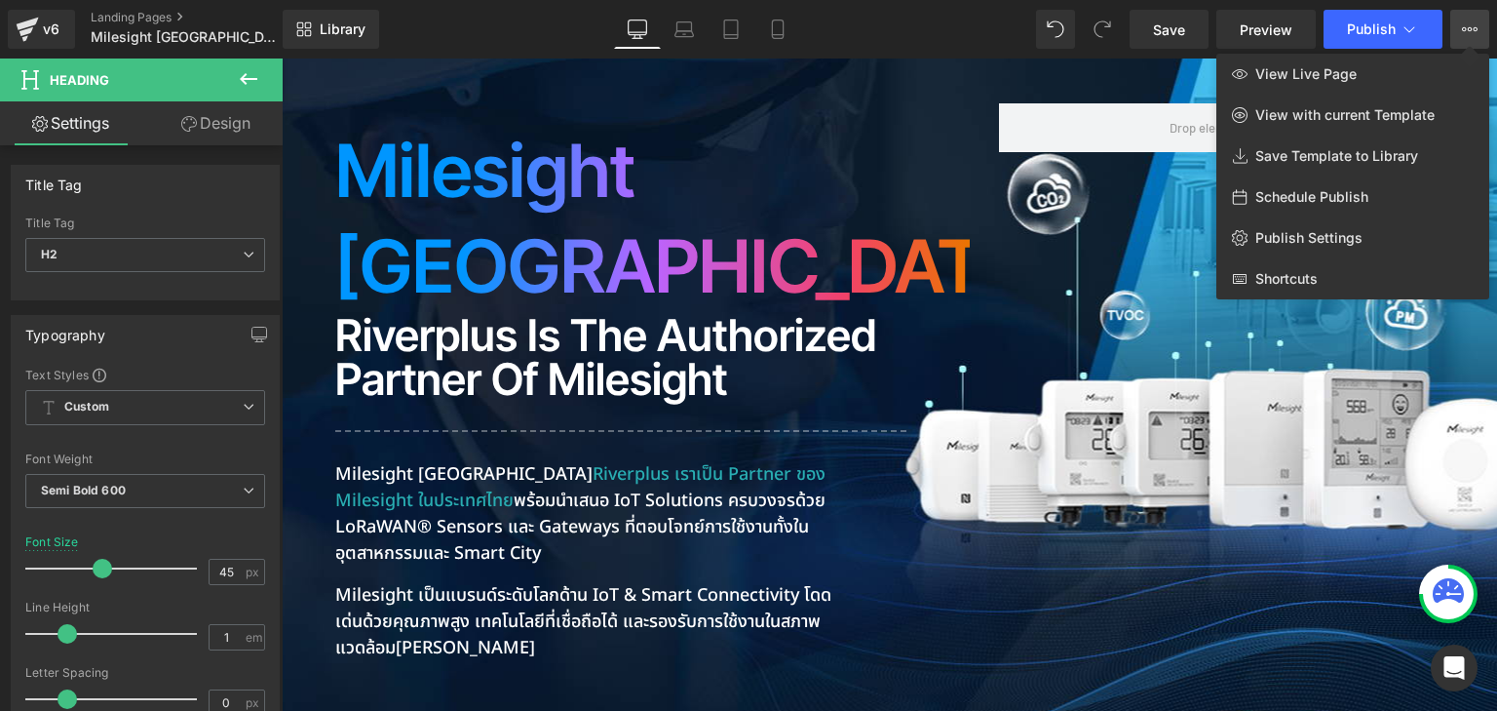
scroll to position [573, 0]
drag, startPoint x: 1845, startPoint y: 10, endPoint x: 634, endPoint y: 243, distance: 1233.7
click at [634, 243] on div at bounding box center [889, 384] width 1215 height 652
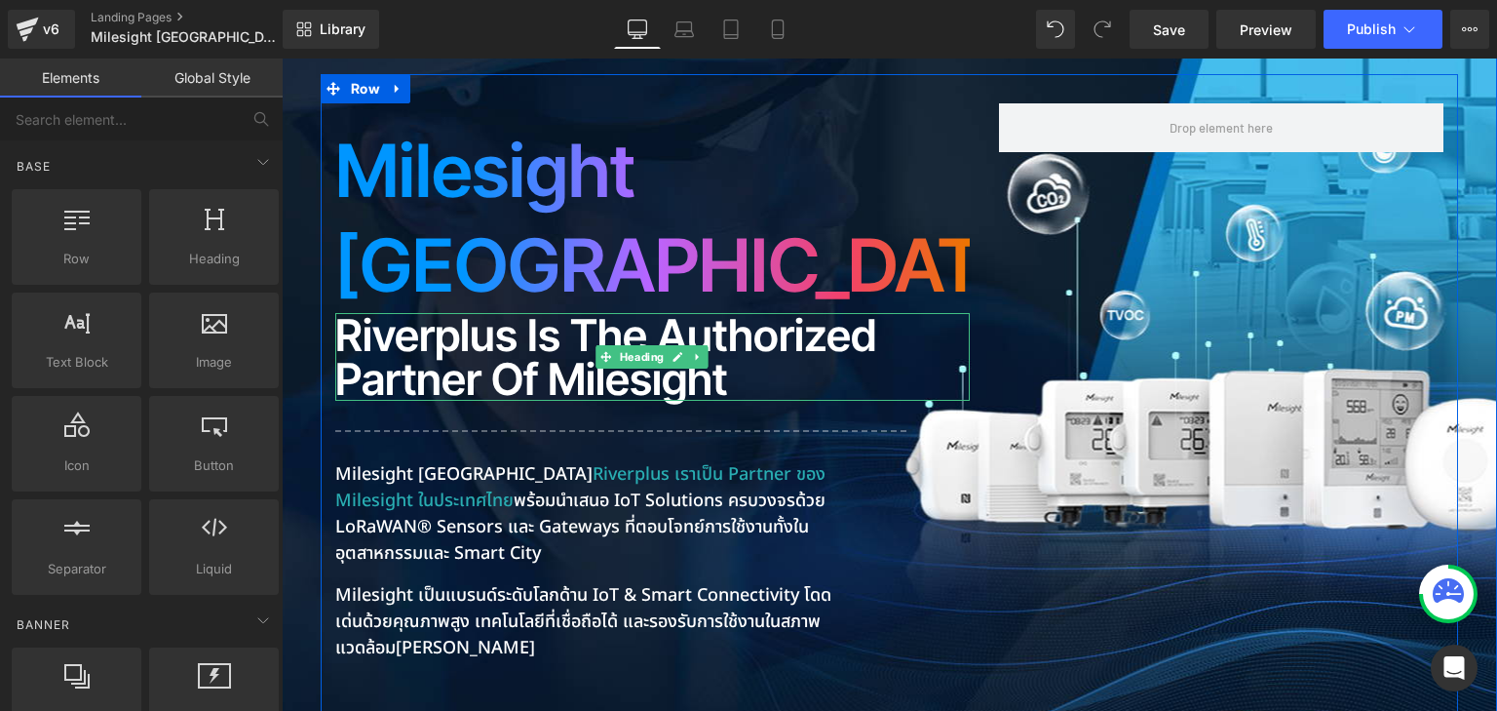
click at [444, 313] on h2 "Riverplus is the Authorized Partner of Milesight" at bounding box center [652, 357] width 635 height 88
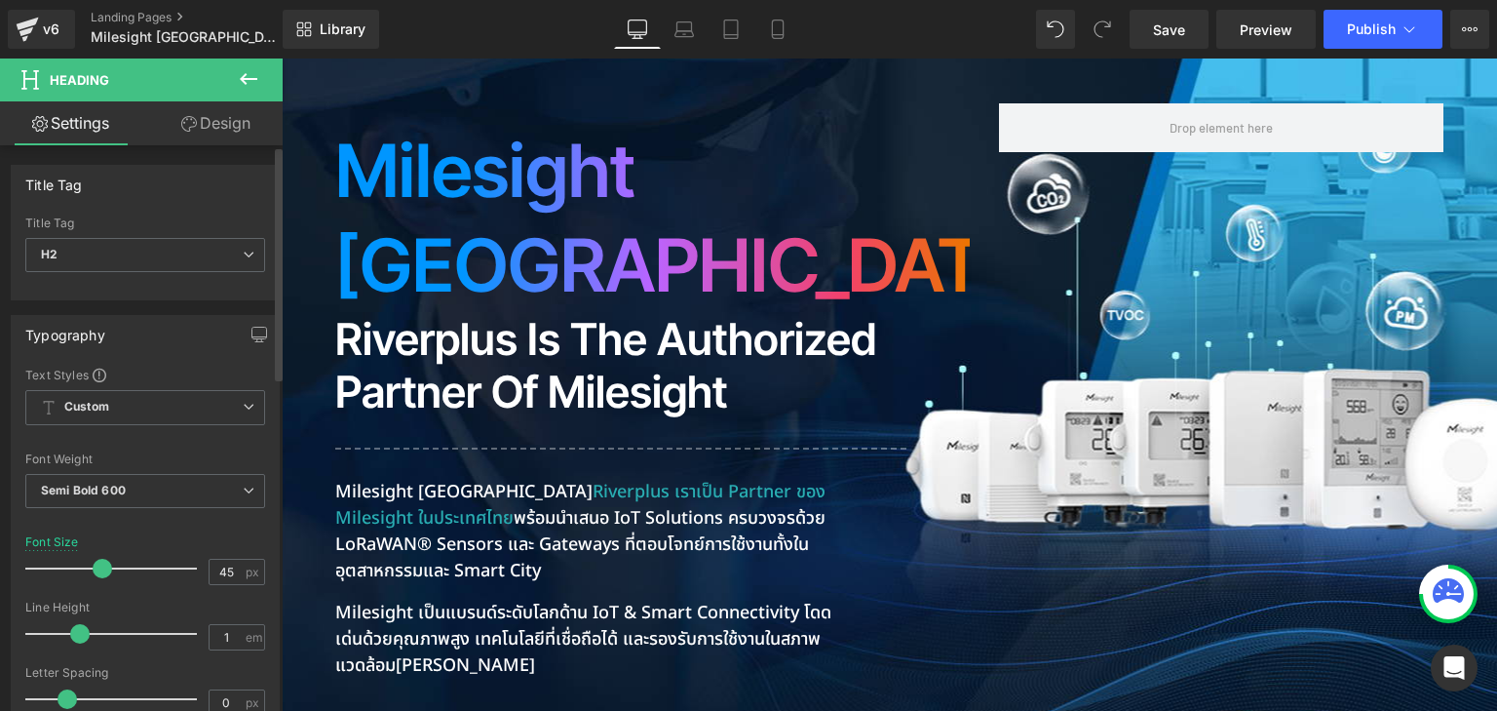
drag, startPoint x: 62, startPoint y: 632, endPoint x: 74, endPoint y: 635, distance: 12.1
click at [74, 635] on span at bounding box center [79, 633] width 19 height 19
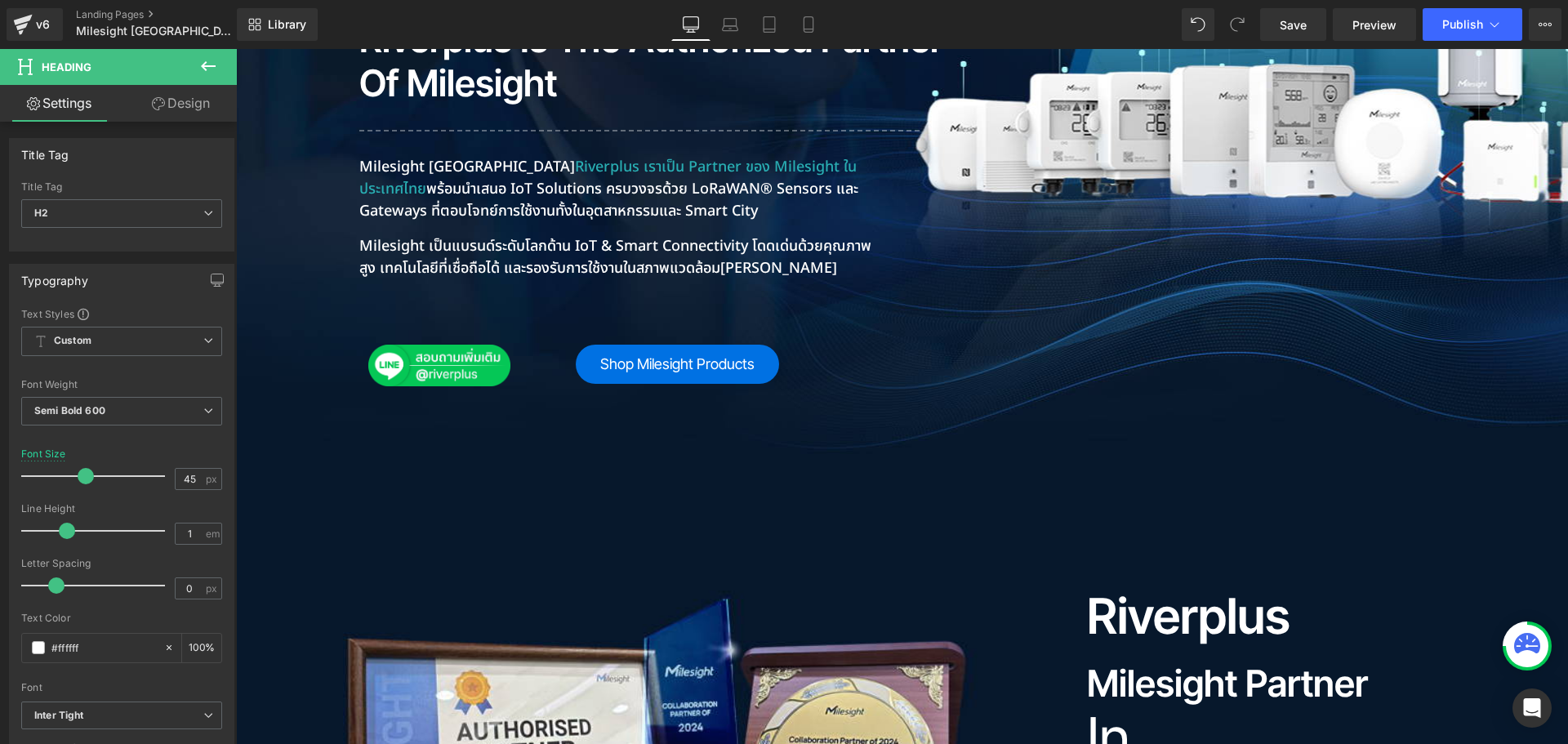
scroll to position [751, 0]
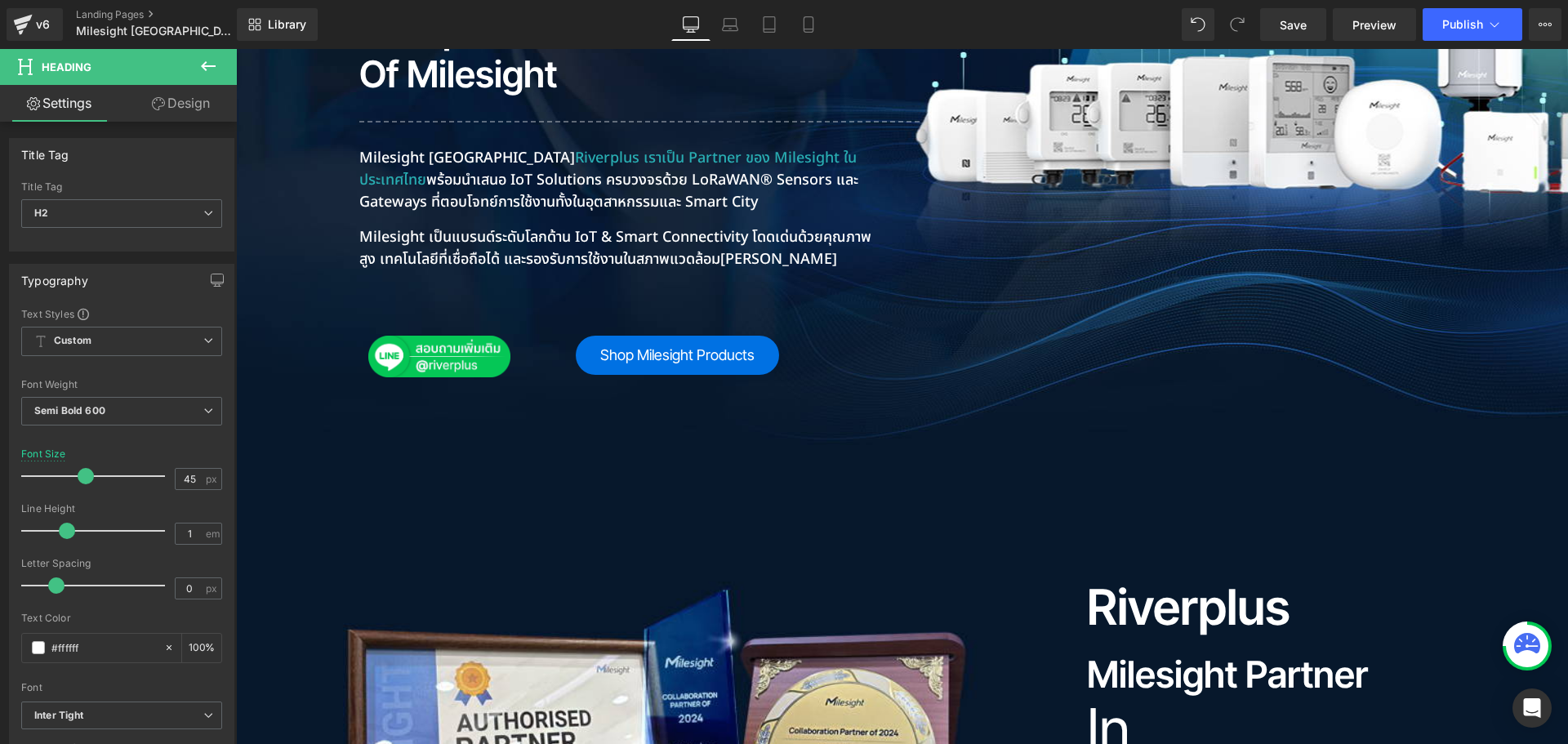
drag, startPoint x: 1477, startPoint y: 49, endPoint x: 913, endPoint y: 333, distance: 631.5
click at [908, 333] on div "Milesight Thailand Heading Riverplus is the Authorized Partner of Milesight Hea…" at bounding box center [903, 409] width 1267 height 1202
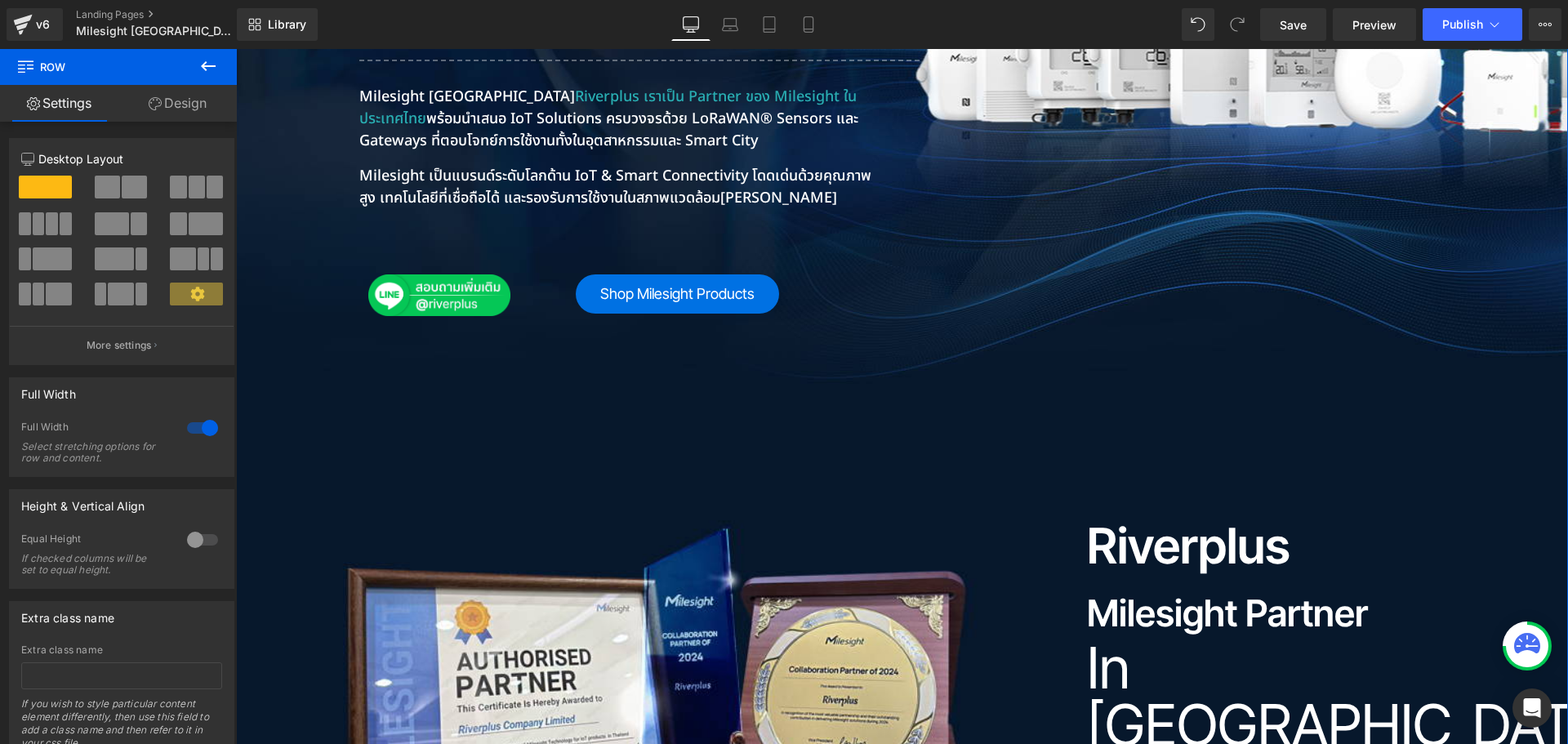
scroll to position [832, 0]
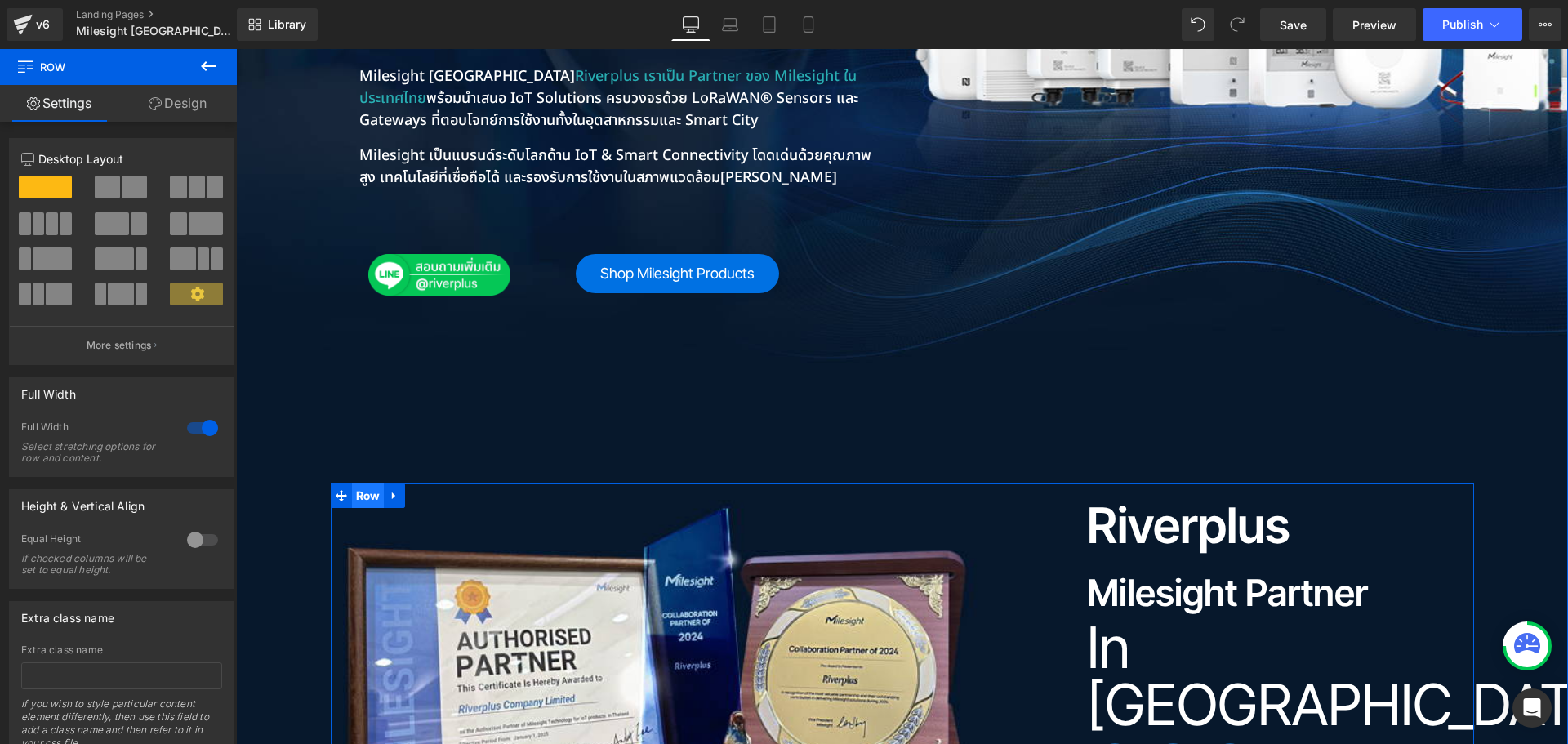
click at [354, 483] on span "Row" at bounding box center [368, 495] width 33 height 24
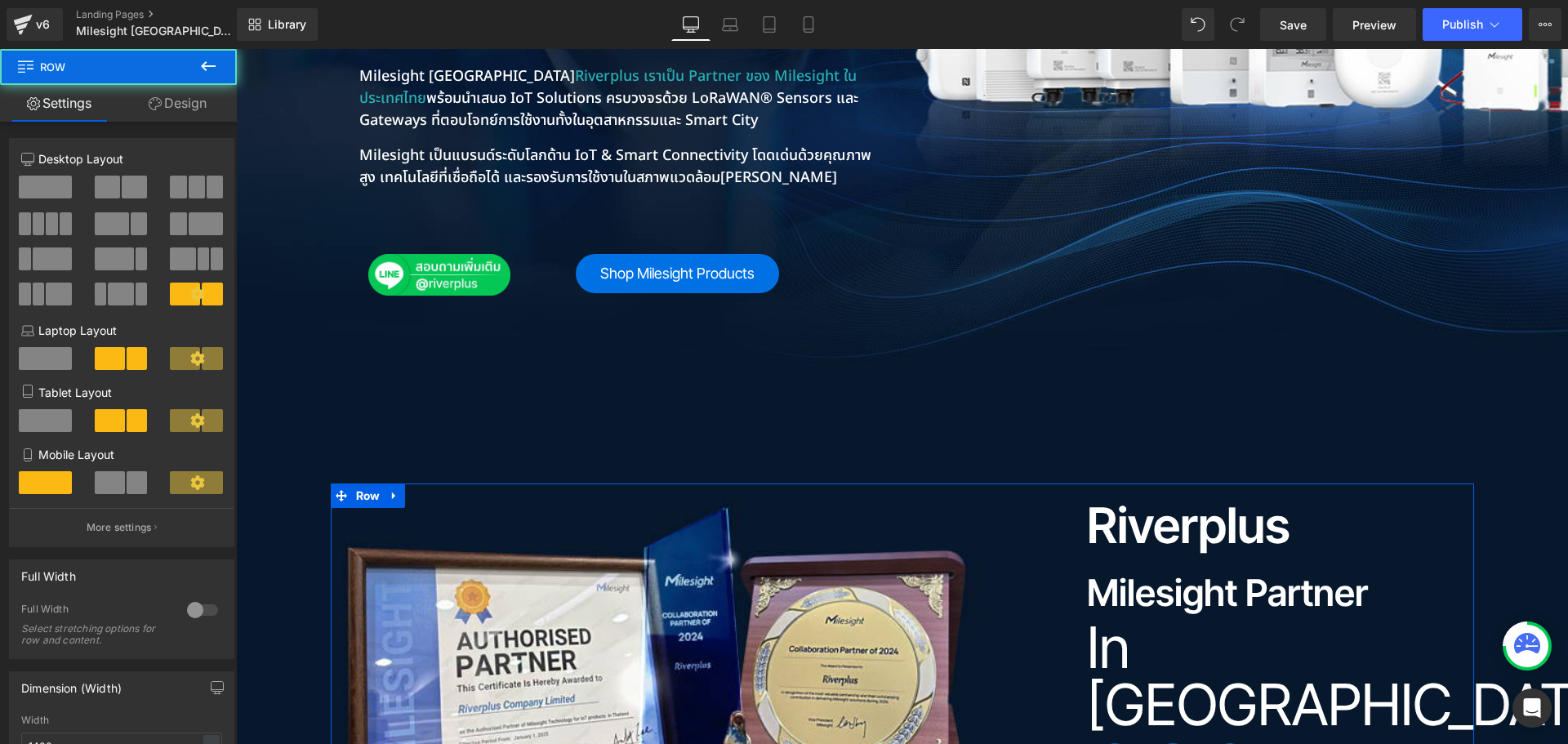
click at [186, 106] on link "Design" at bounding box center [177, 103] width 118 height 37
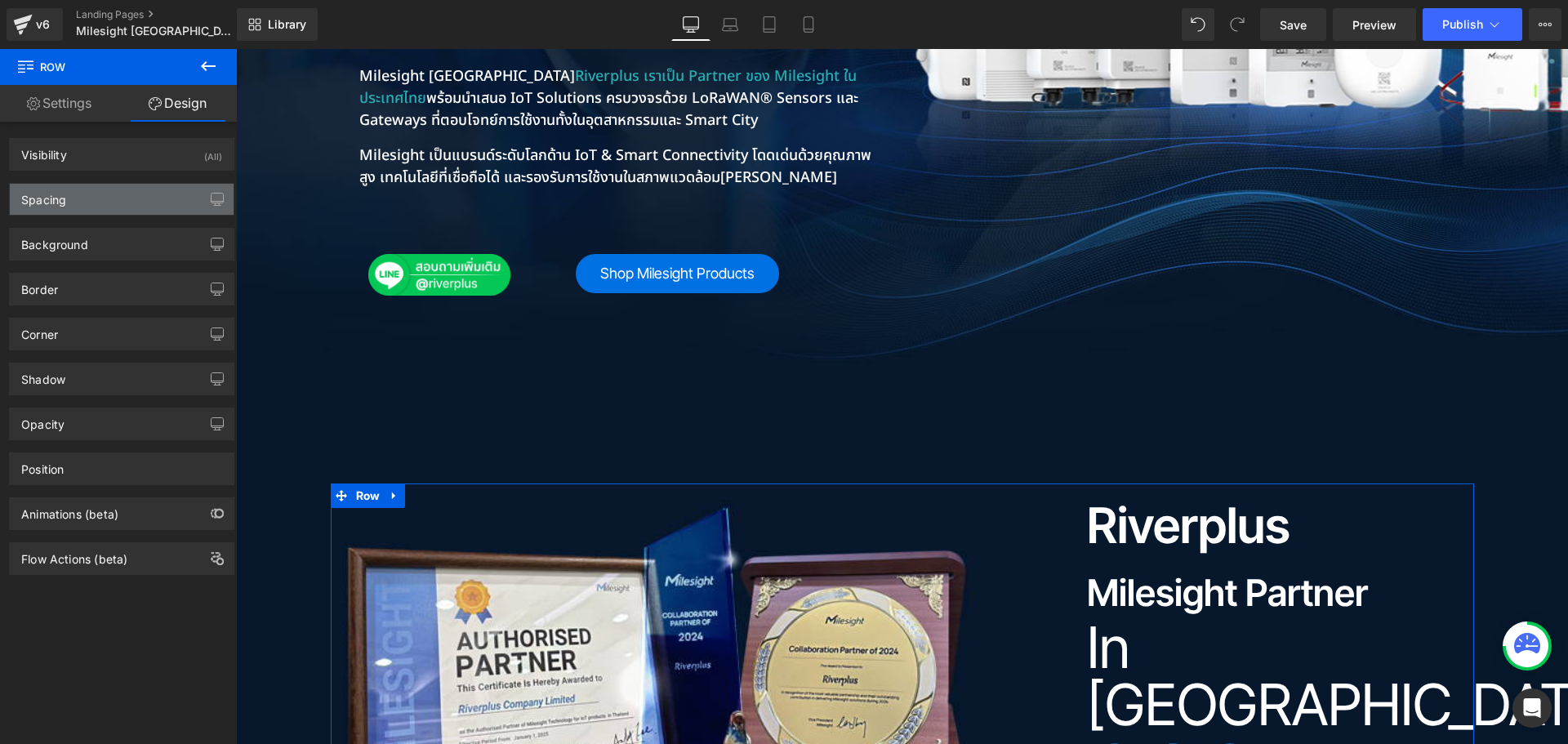
click at [120, 191] on div "Spacing" at bounding box center [122, 199] width 224 height 31
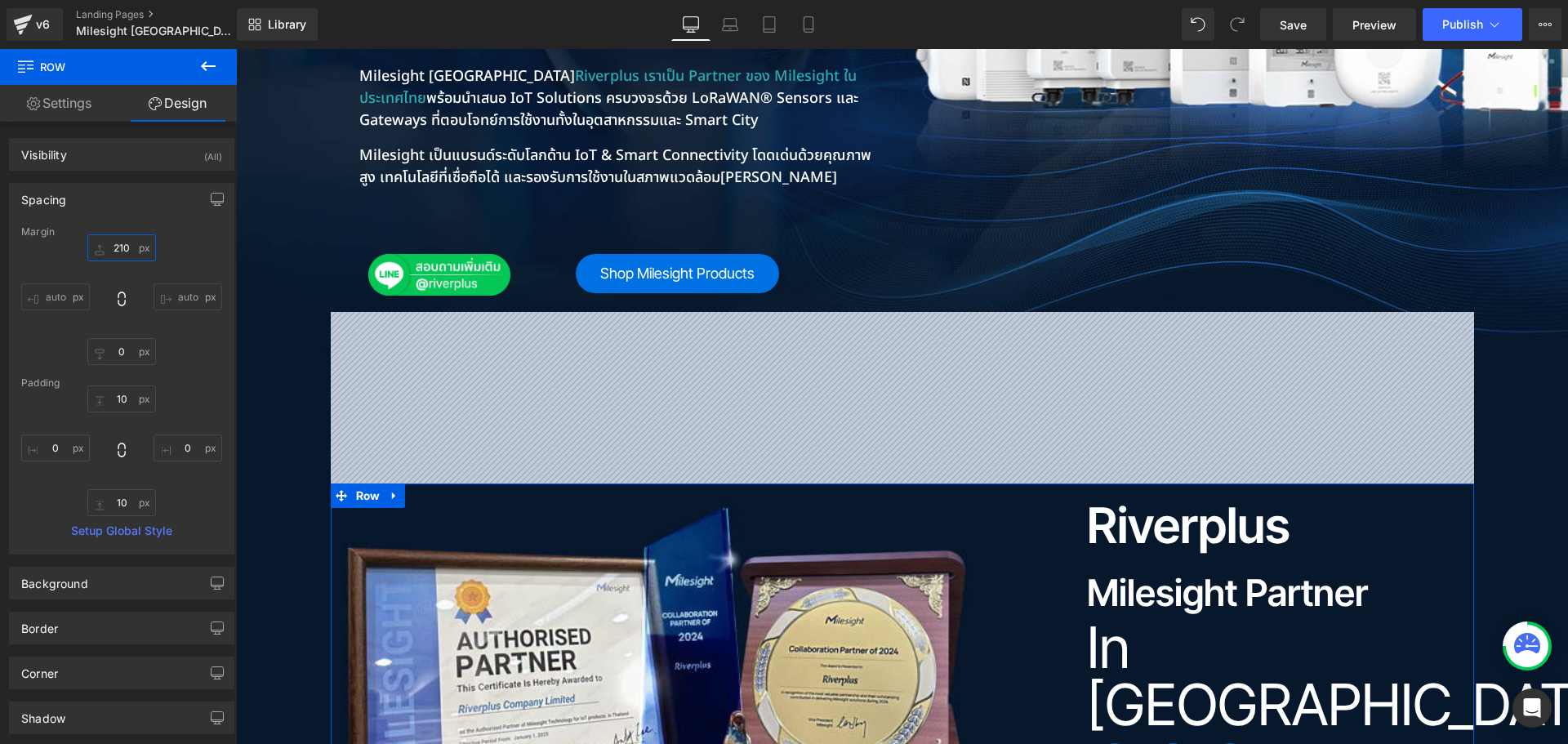
click at [128, 245] on input "text" at bounding box center [122, 248] width 69 height 27
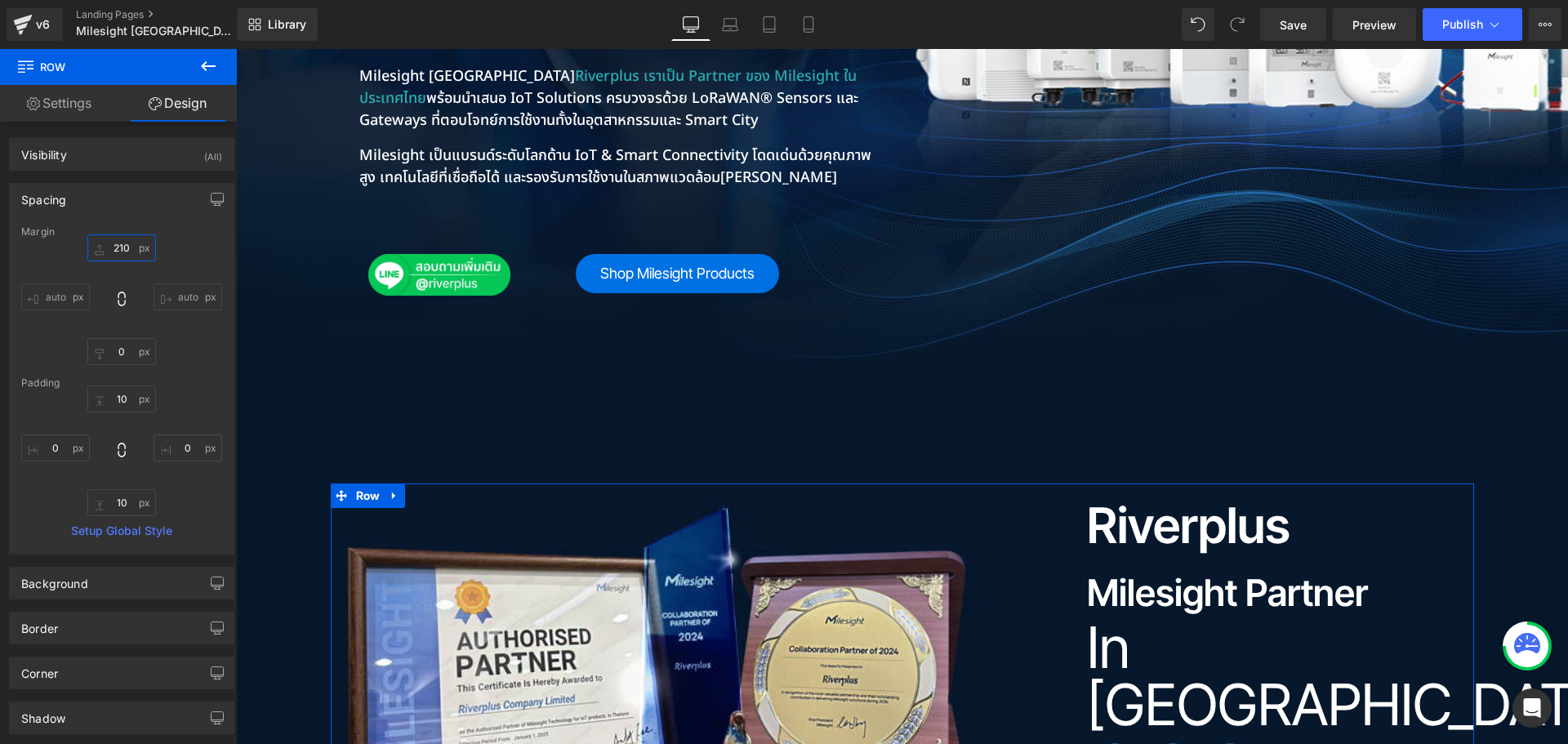
click at [122, 251] on input "text" at bounding box center [122, 248] width 69 height 27
click at [122, 245] on input "text" at bounding box center [122, 248] width 69 height 27
drag, startPoint x: 110, startPoint y: 245, endPoint x: 147, endPoint y: 246, distance: 37.0
click at [147, 246] on input "text" at bounding box center [122, 248] width 69 height 27
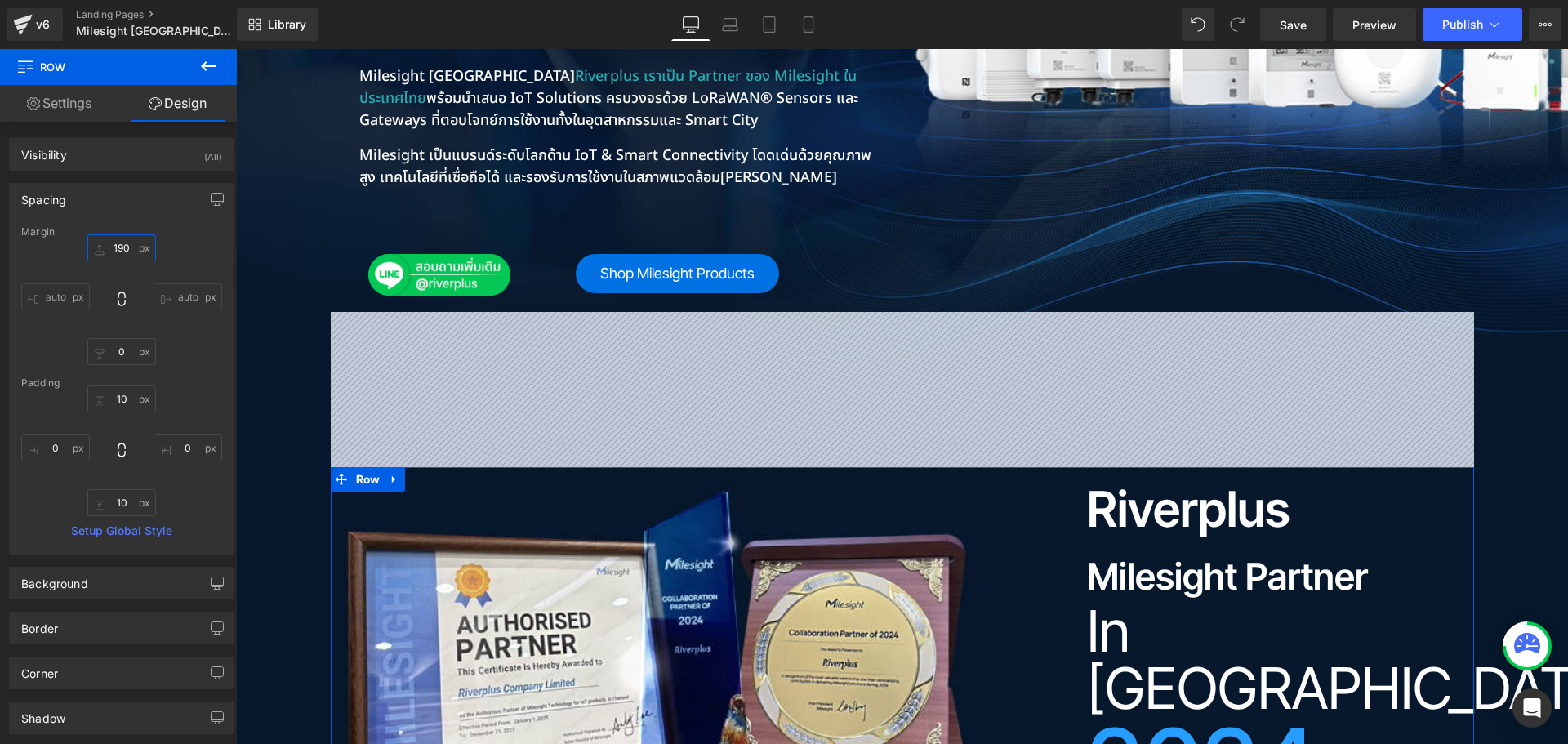
click at [138, 245] on input "190" at bounding box center [122, 248] width 69 height 27
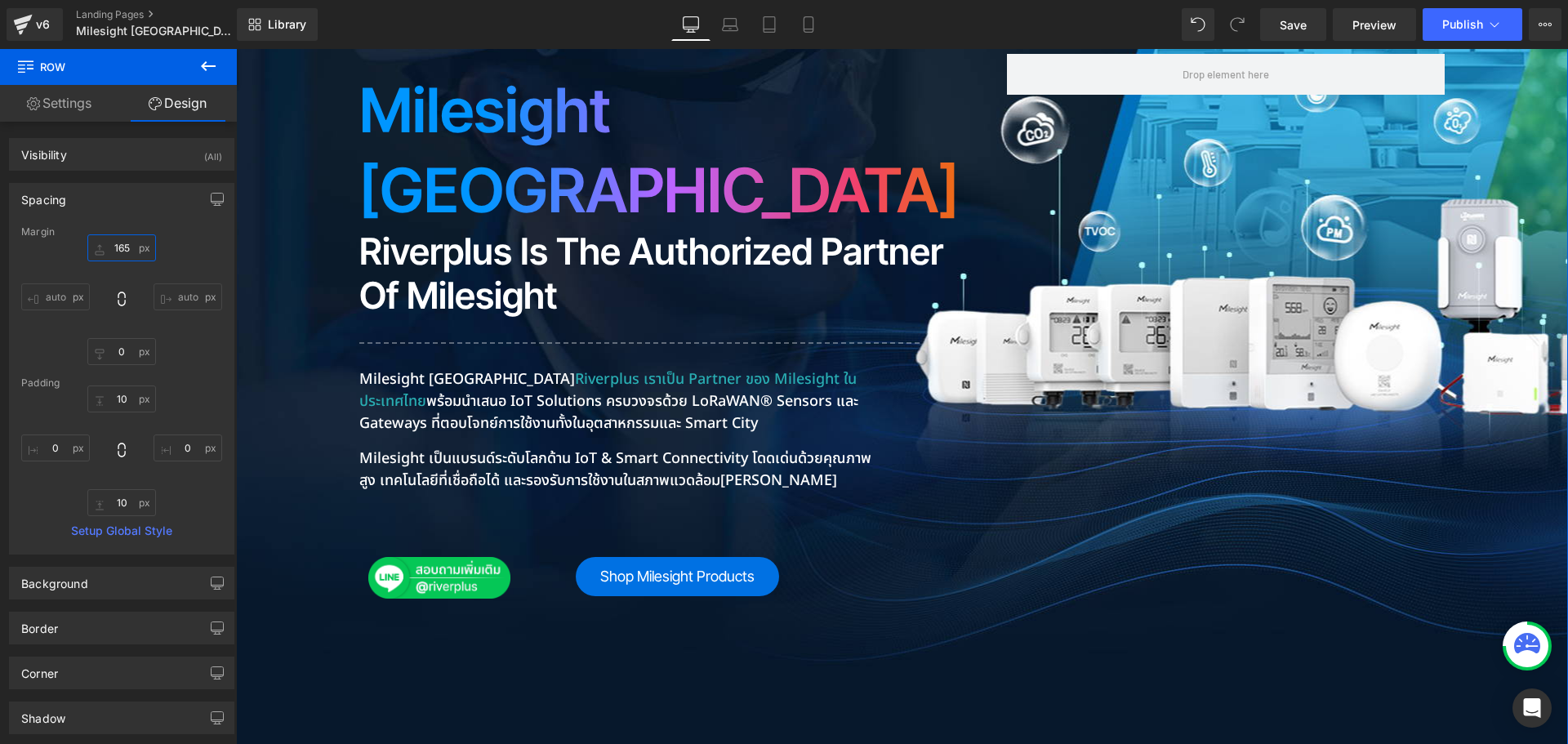
scroll to position [424, 0]
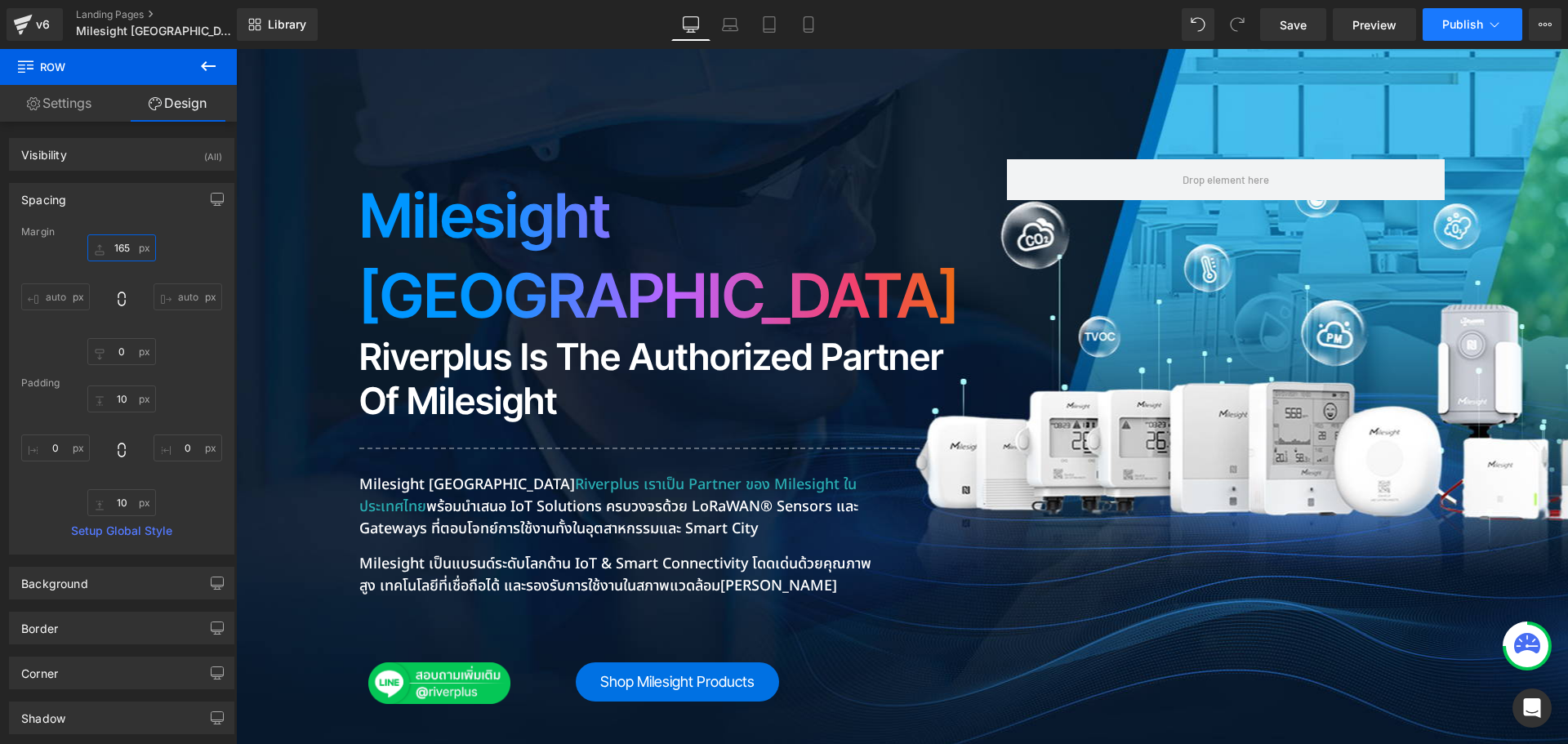
type input "165"
click at [1459, 23] on span "Publish" at bounding box center [1462, 24] width 41 height 13
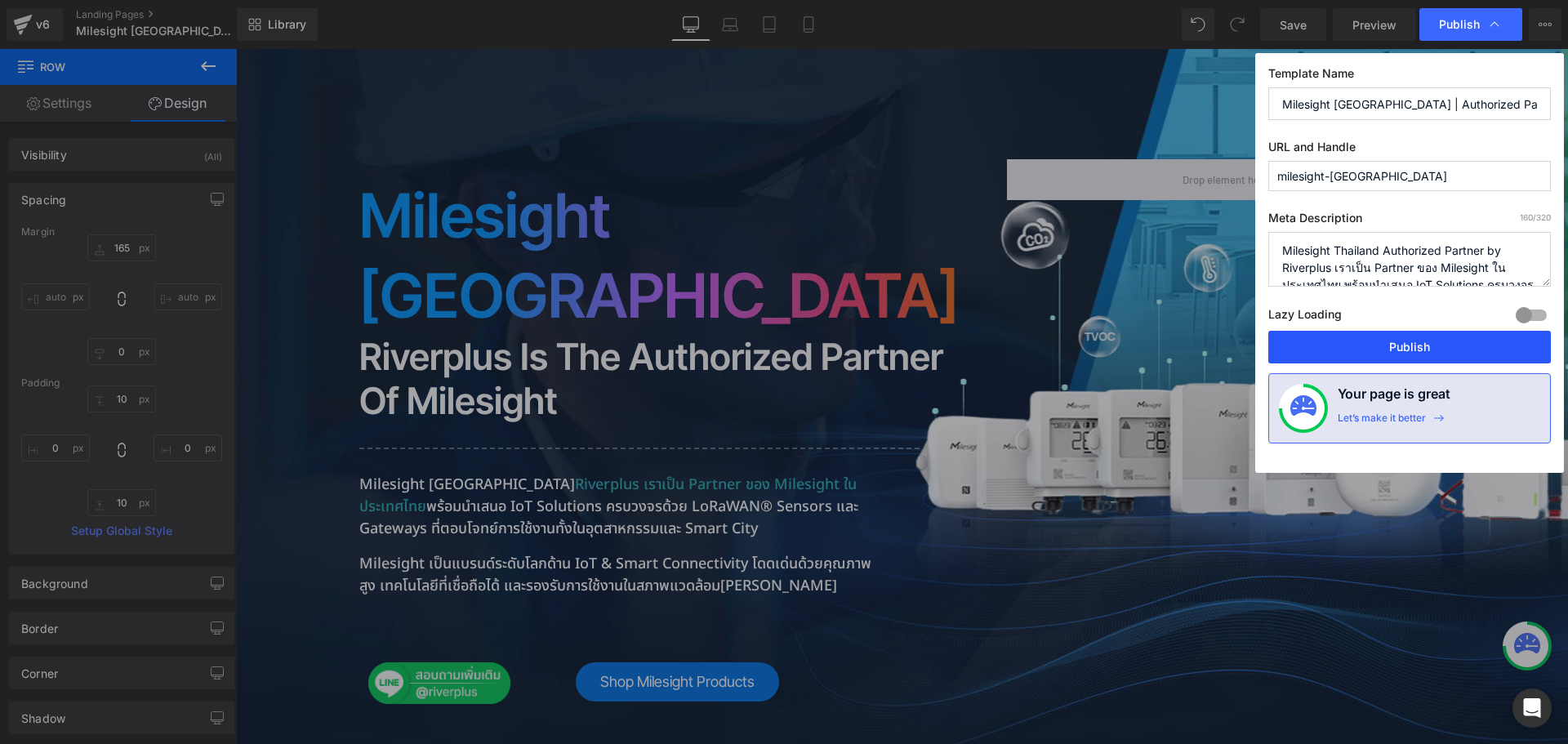
click at [1376, 347] on button "Publish" at bounding box center [1410, 347] width 282 height 33
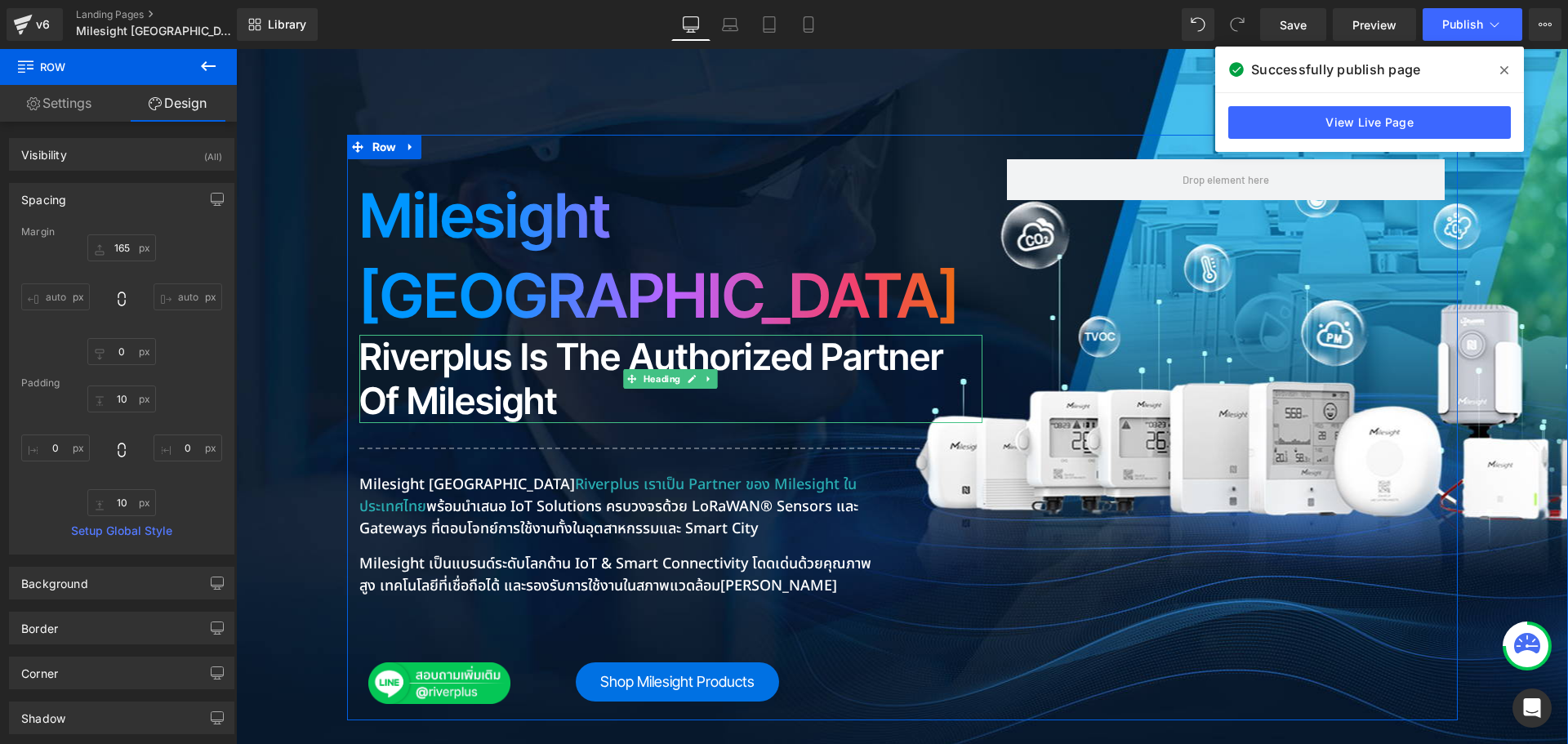
click at [508, 335] on h2 "Riverplus is the Authorized Partner of Milesight" at bounding box center [671, 379] width 624 height 88
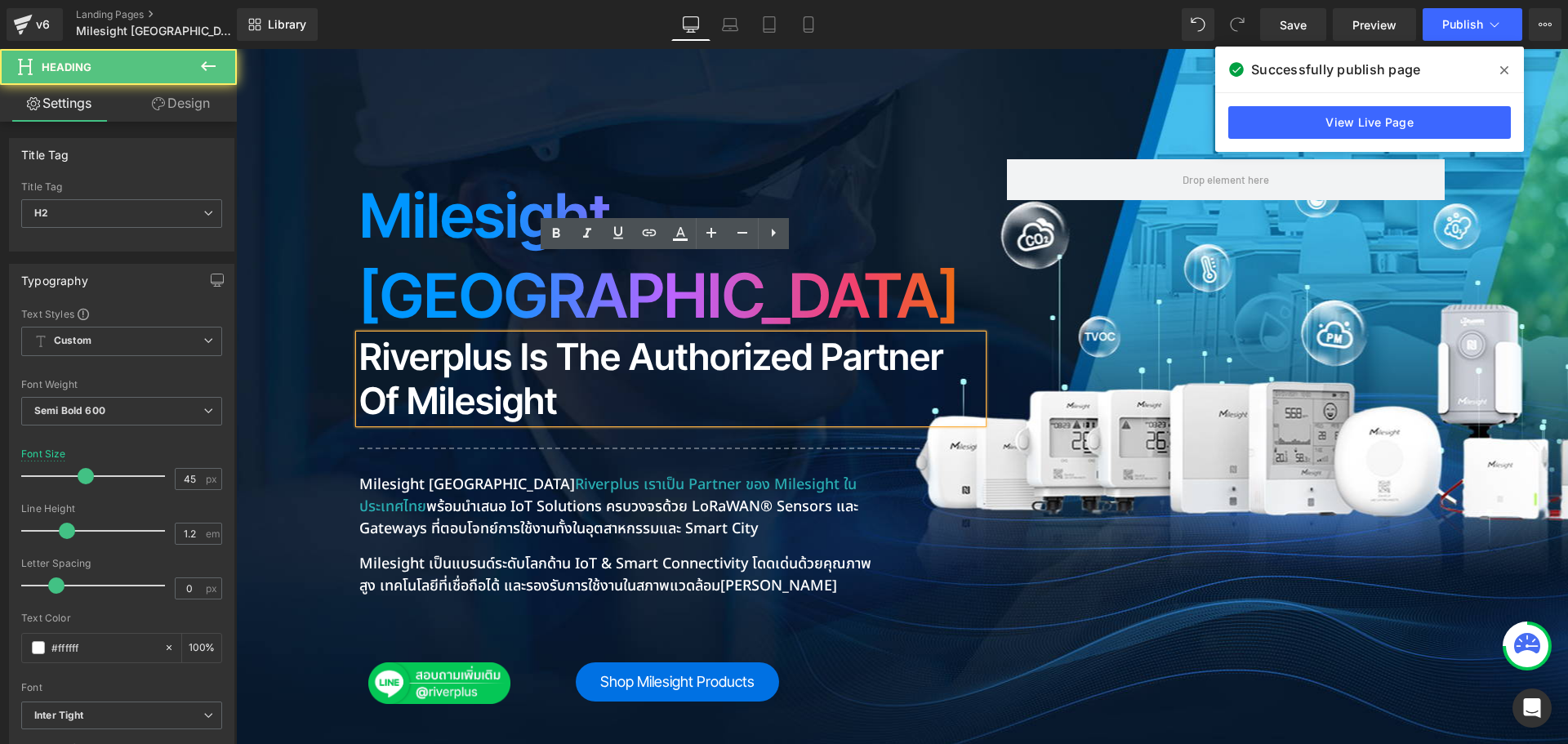
click at [522, 335] on h2 "Riverplus is the Authorized Partner of Milesight" at bounding box center [671, 379] width 624 height 88
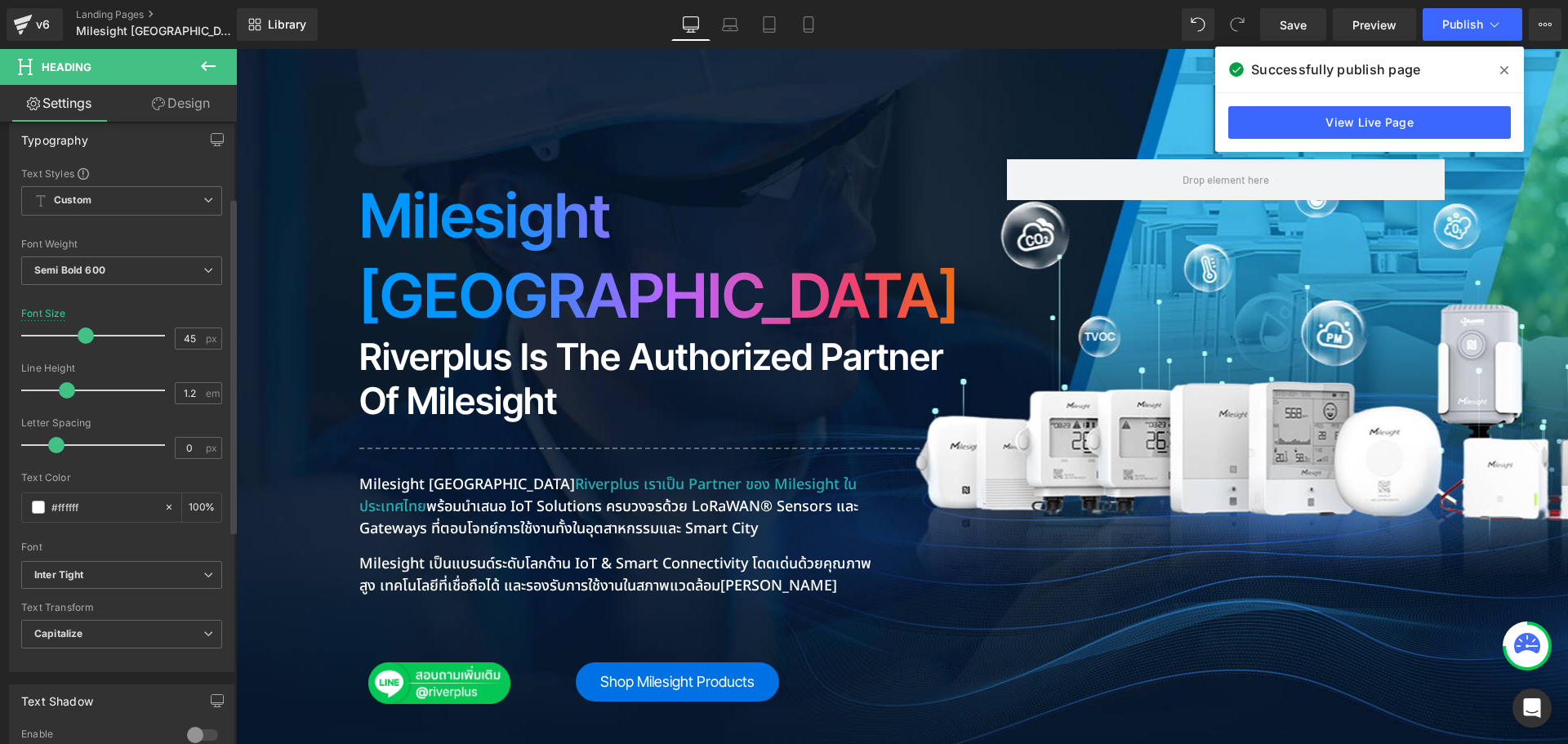
scroll to position [245, 0]
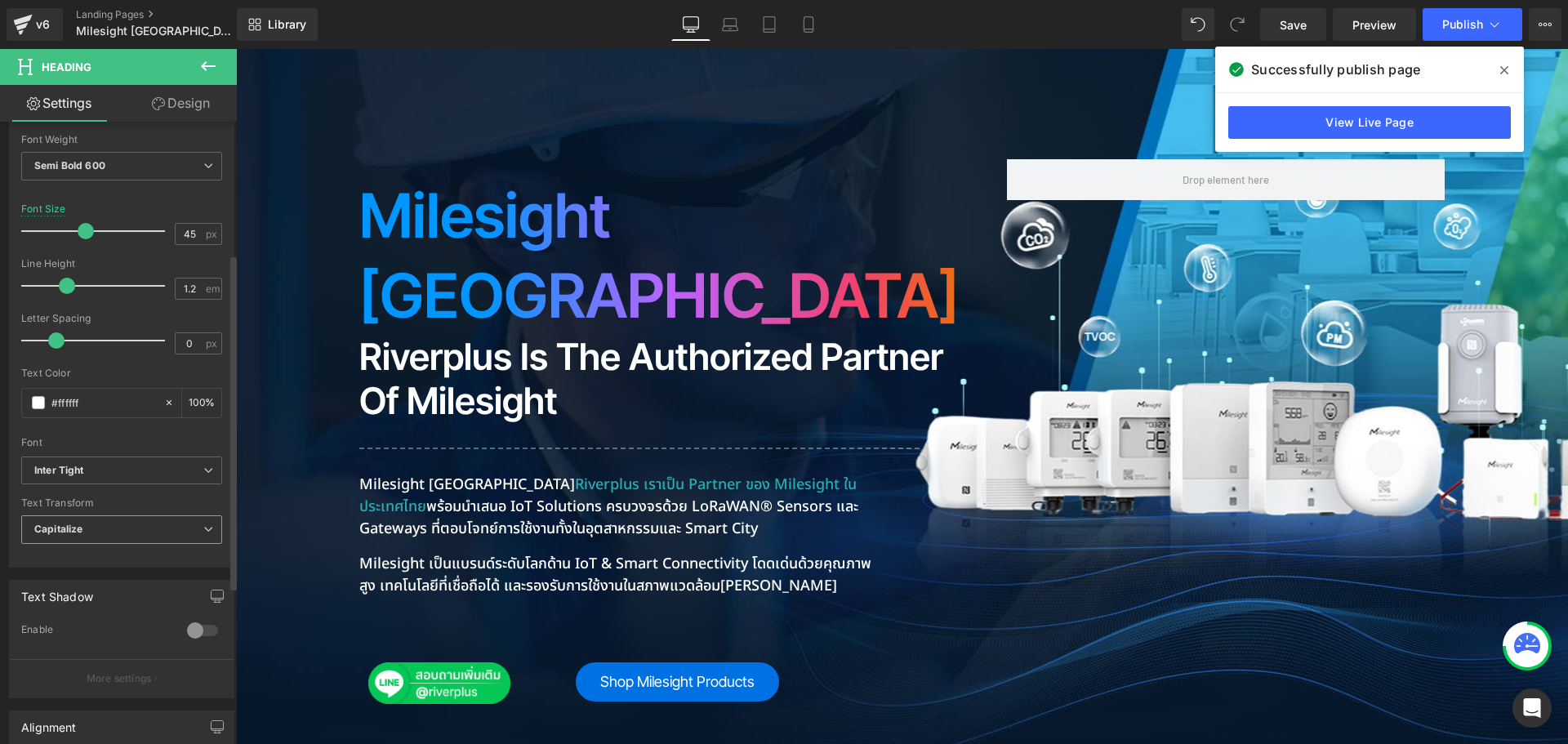
click at [114, 524] on span "Capitalize" at bounding box center [122, 530] width 201 height 28
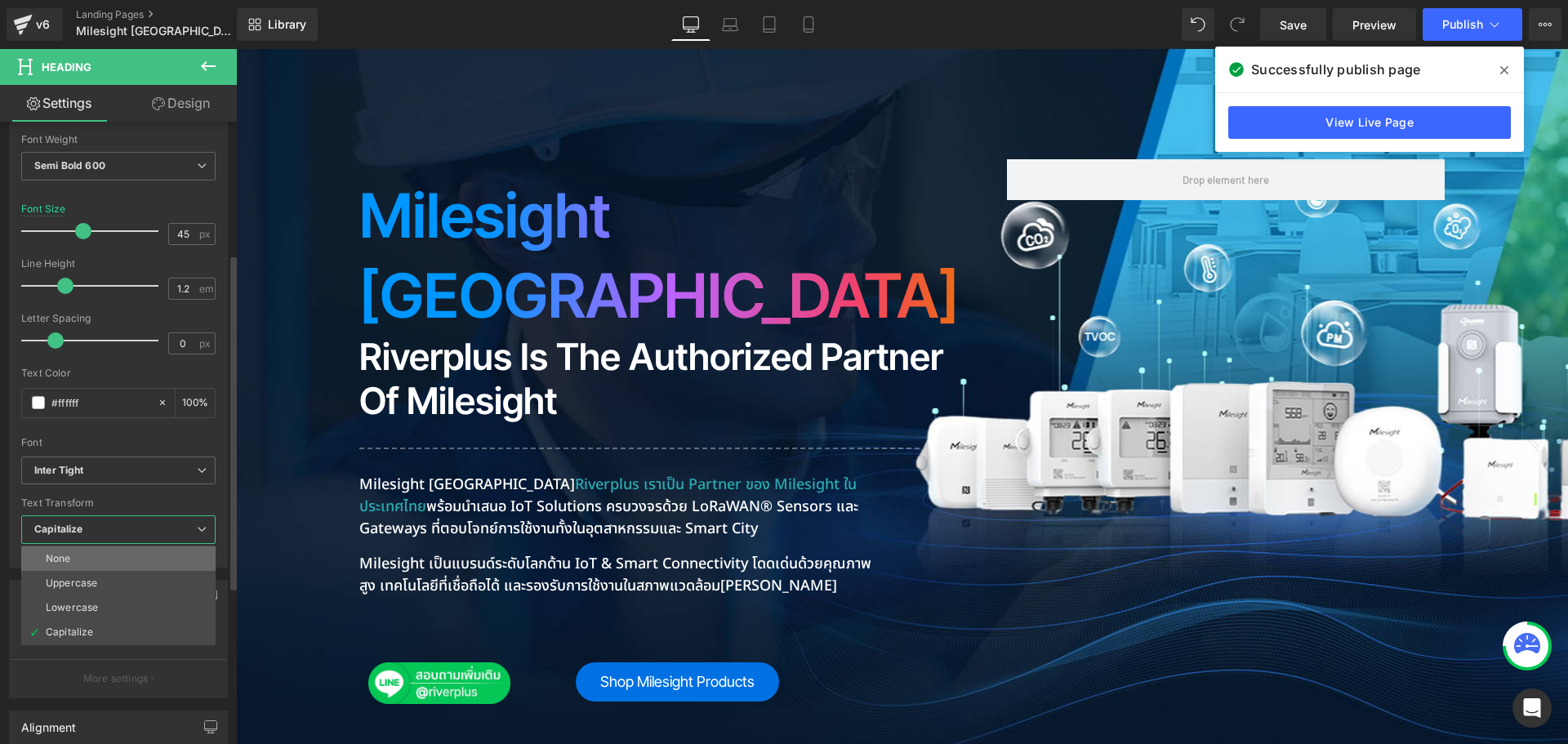
click at [95, 554] on li "None" at bounding box center [118, 558] width 194 height 24
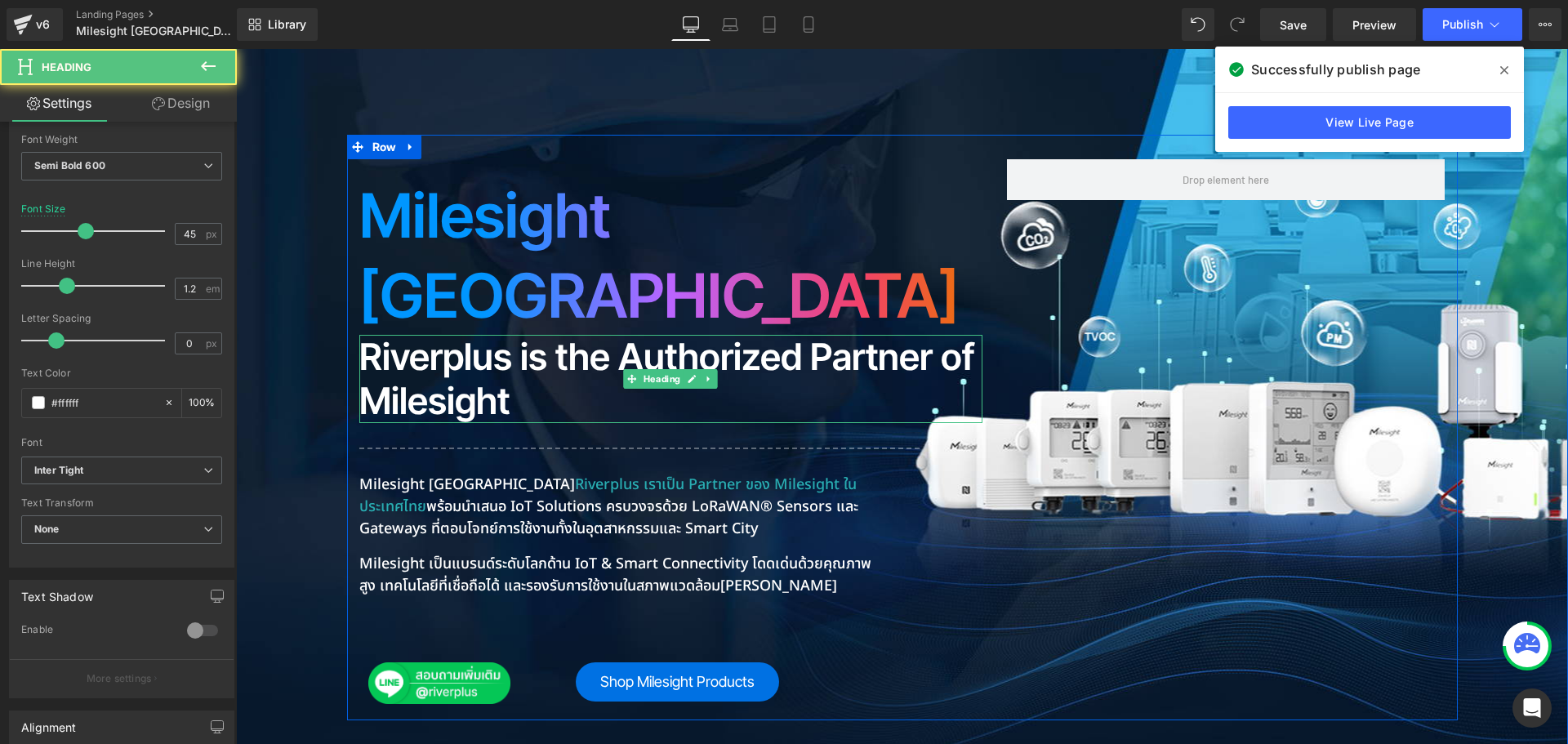
click at [530, 335] on h2 "Riverplus is the Authorized Partner of Milesight" at bounding box center [671, 379] width 624 height 88
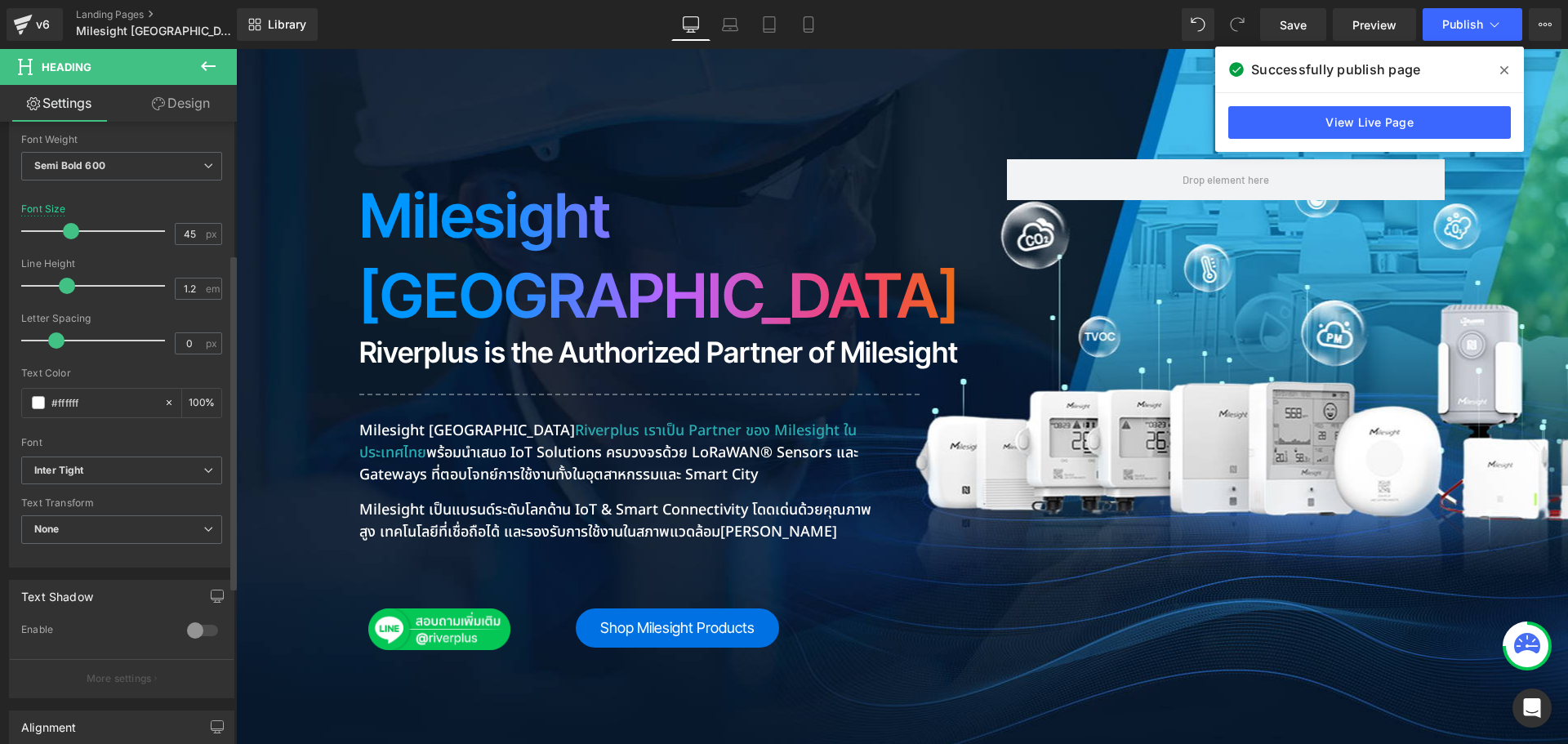
drag, startPoint x: 82, startPoint y: 230, endPoint x: 70, endPoint y: 240, distance: 15.6
click at [70, 240] on div at bounding box center [97, 230] width 136 height 33
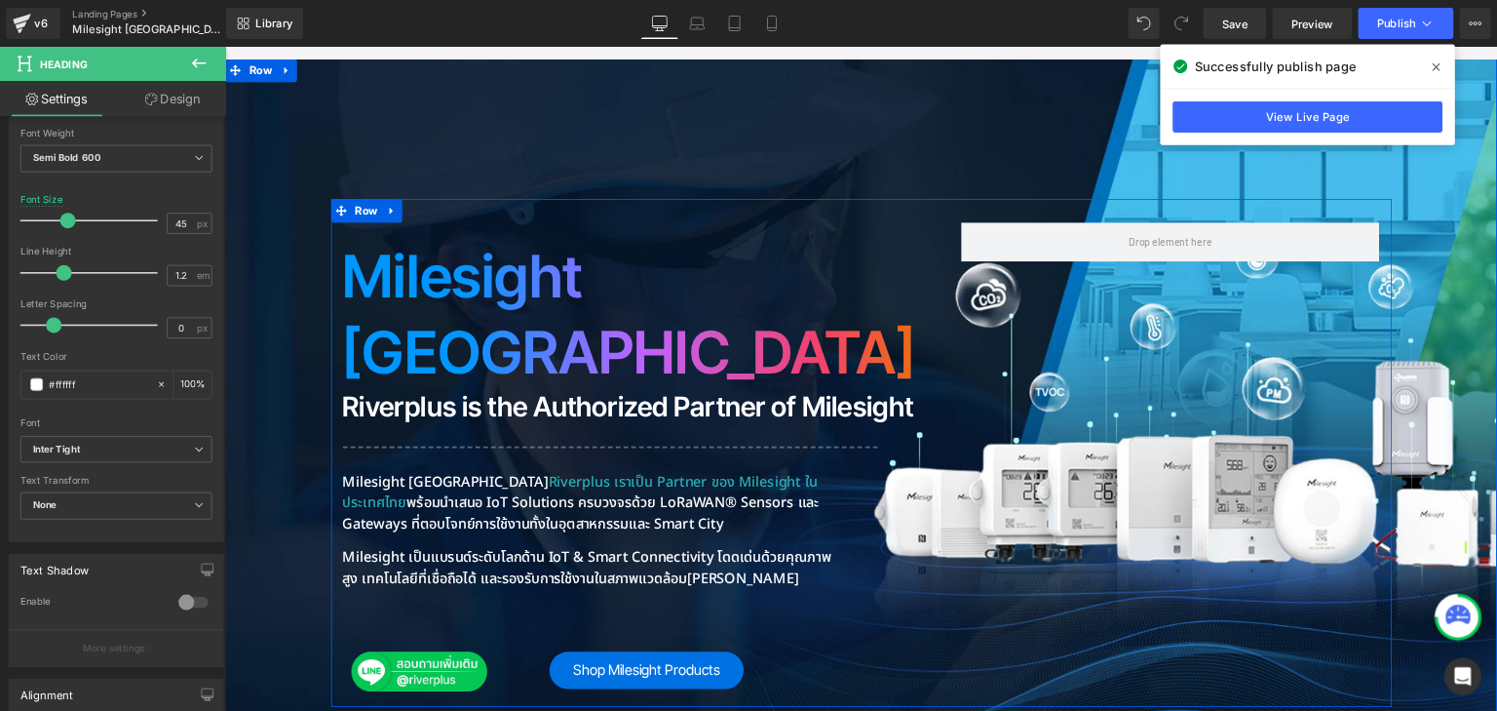
scroll to position [408, 0]
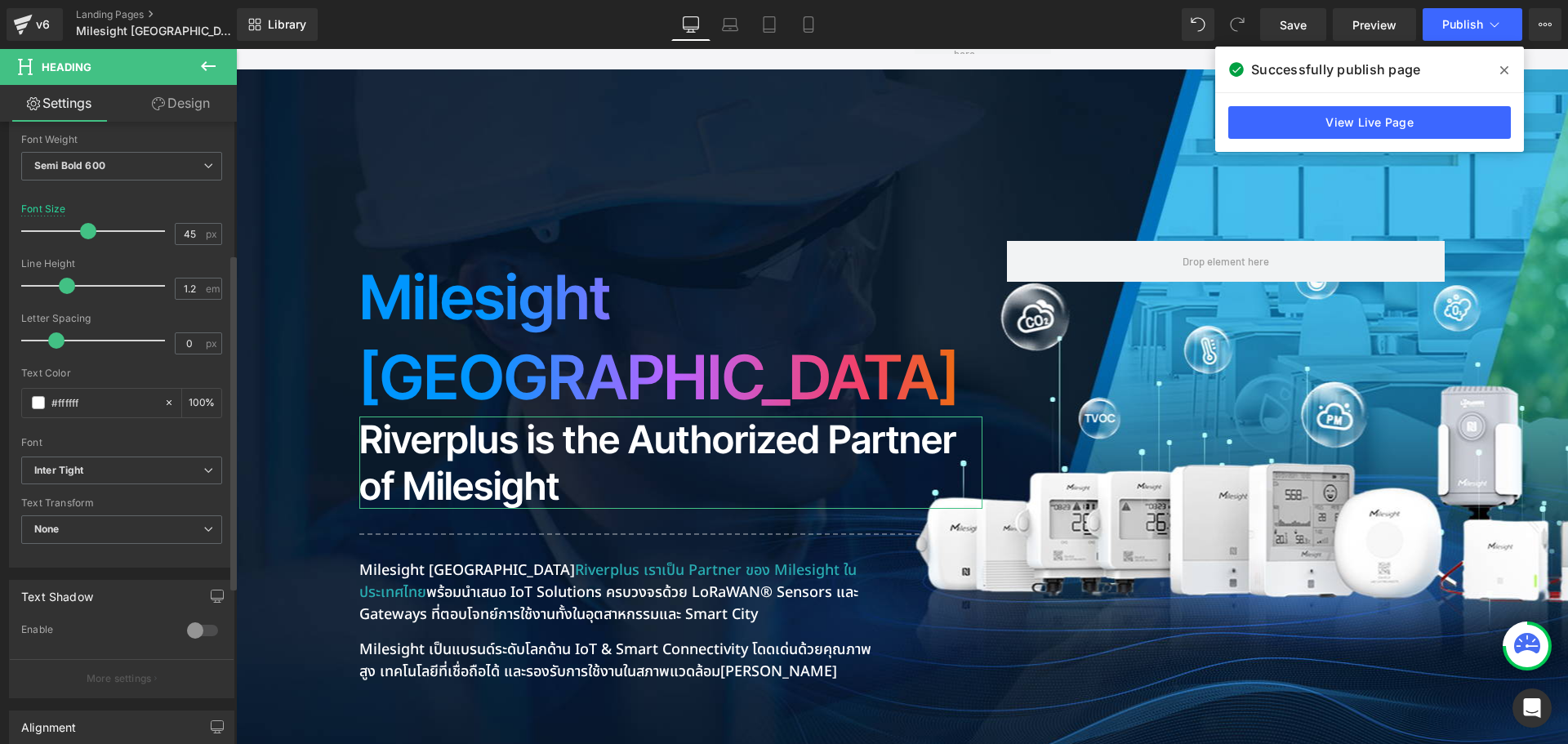
drag, startPoint x: 65, startPoint y: 230, endPoint x: 82, endPoint y: 229, distance: 17.0
click at [82, 229] on span at bounding box center [88, 230] width 16 height 16
drag, startPoint x: 189, startPoint y: 235, endPoint x: 145, endPoint y: 230, distance: 44.3
click at [145, 231] on div "Font Size 45 px" at bounding box center [122, 230] width 201 height 54
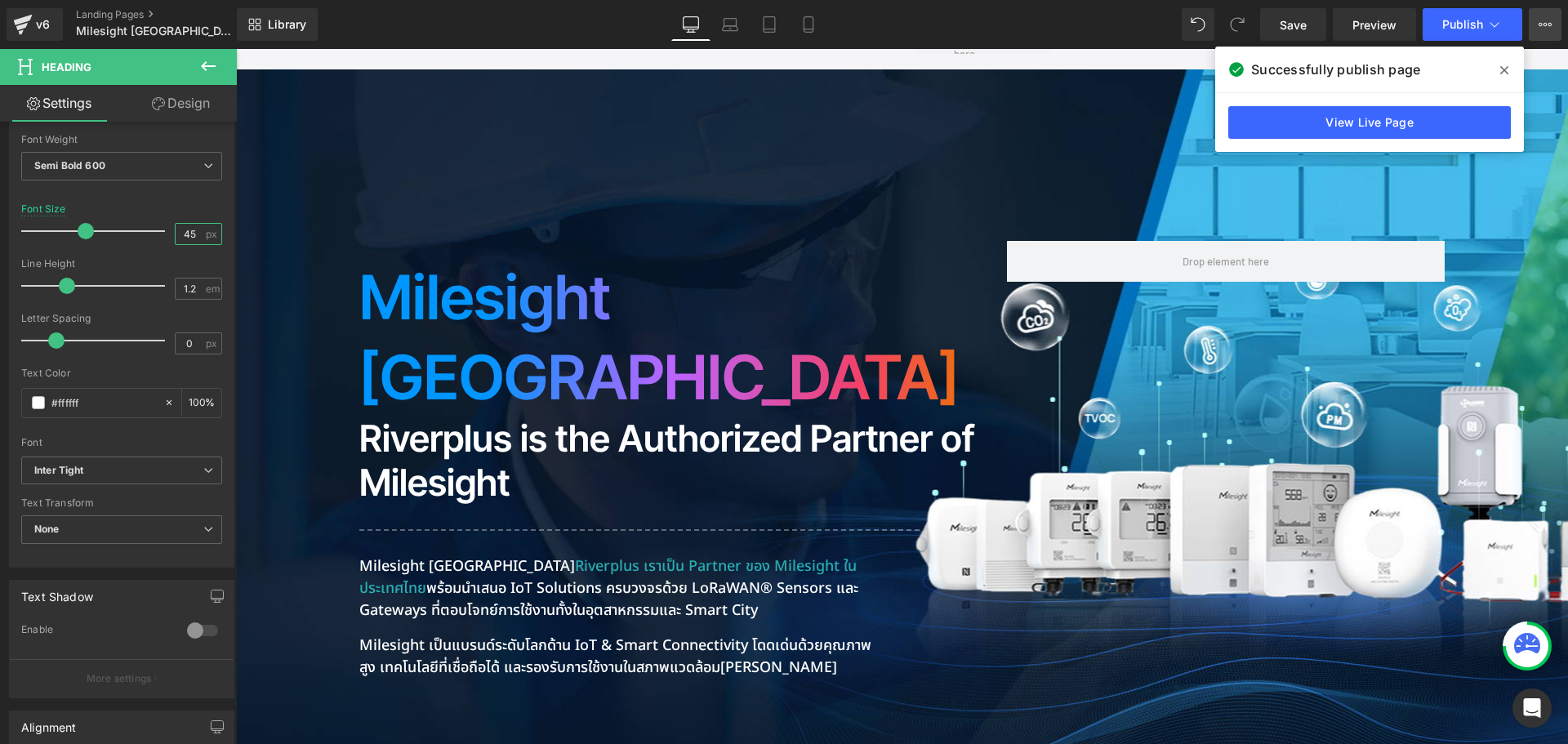
type input "45"
click at [1545, 18] on icon at bounding box center [1545, 24] width 13 height 13
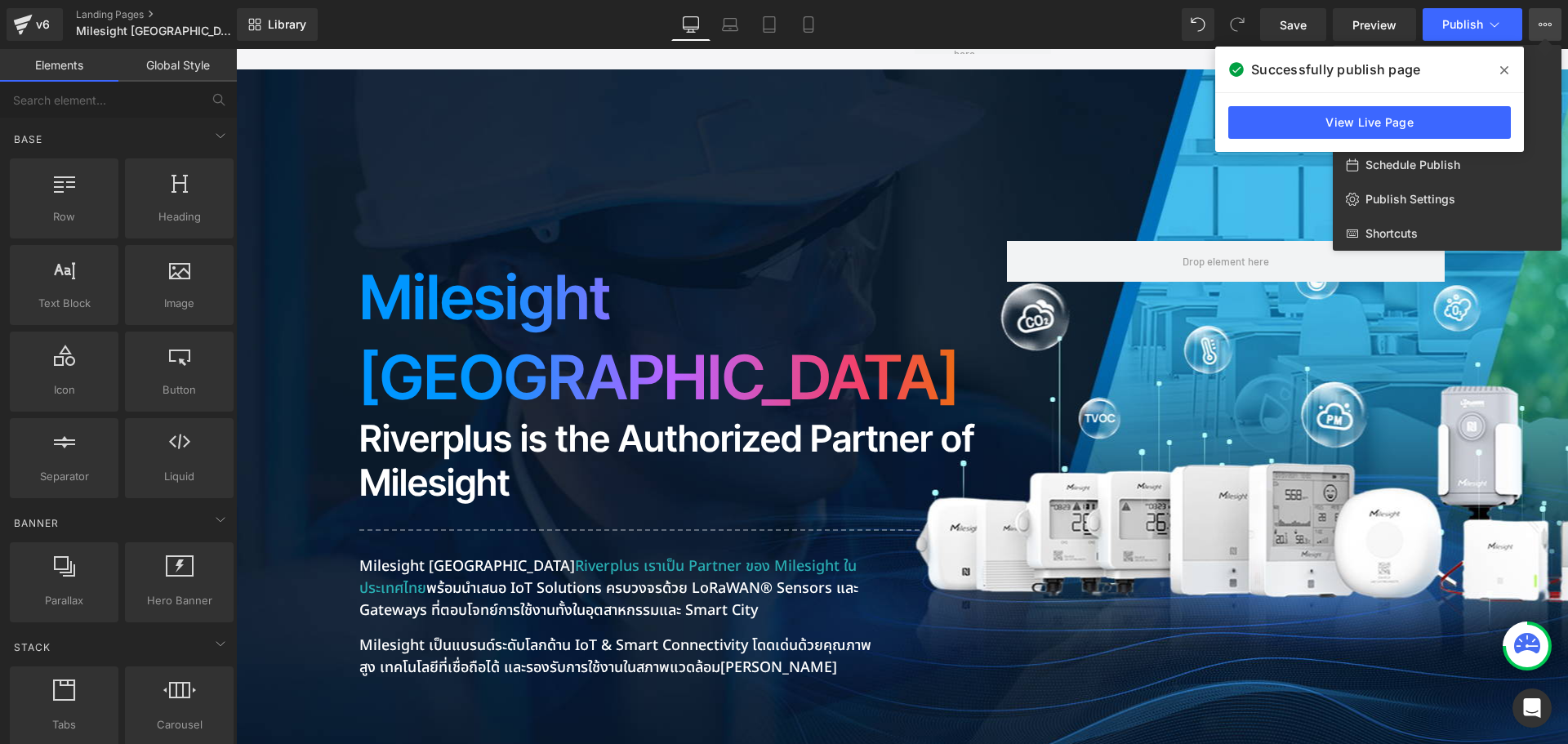
drag, startPoint x: 1555, startPoint y: 0, endPoint x: 888, endPoint y: 170, distance: 688.3
click at [888, 170] on div at bounding box center [903, 395] width 1333 height 695
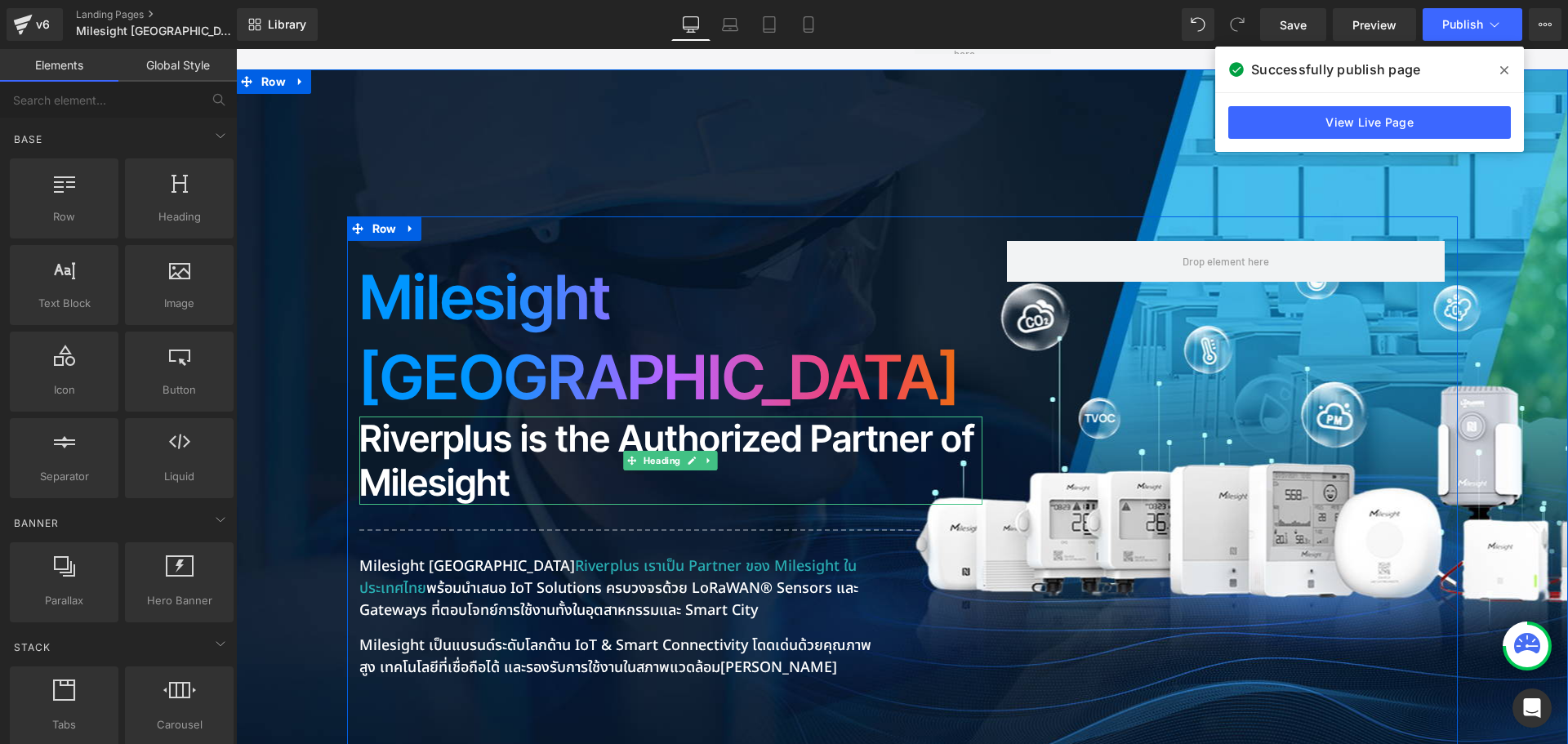
click at [473, 416] on h2 "Riverplus is the Authorized Partner of Milesight" at bounding box center [671, 460] width 624 height 88
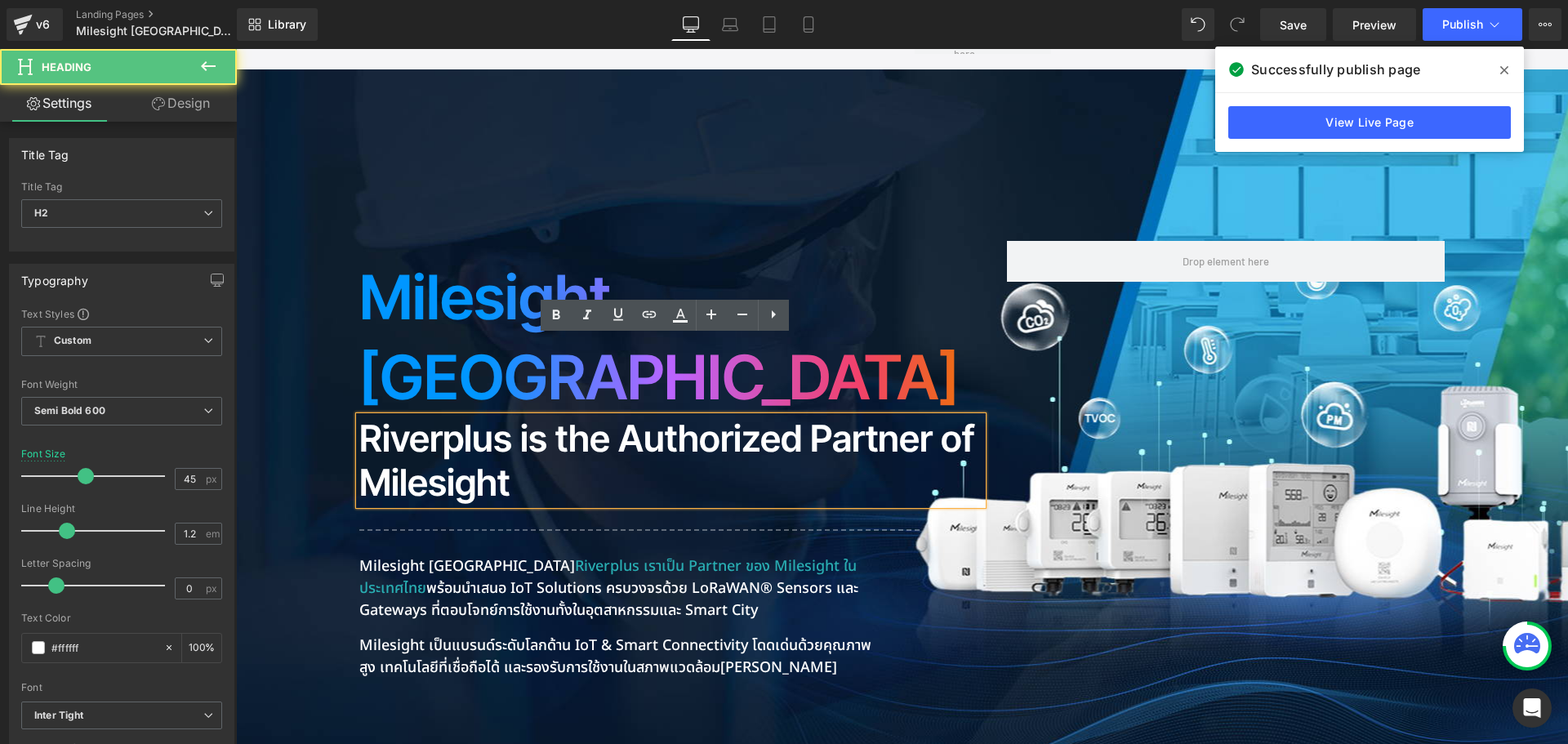
click at [441, 416] on h2 "Riverplus is the Authorized Partner of Milesight" at bounding box center [671, 460] width 624 height 88
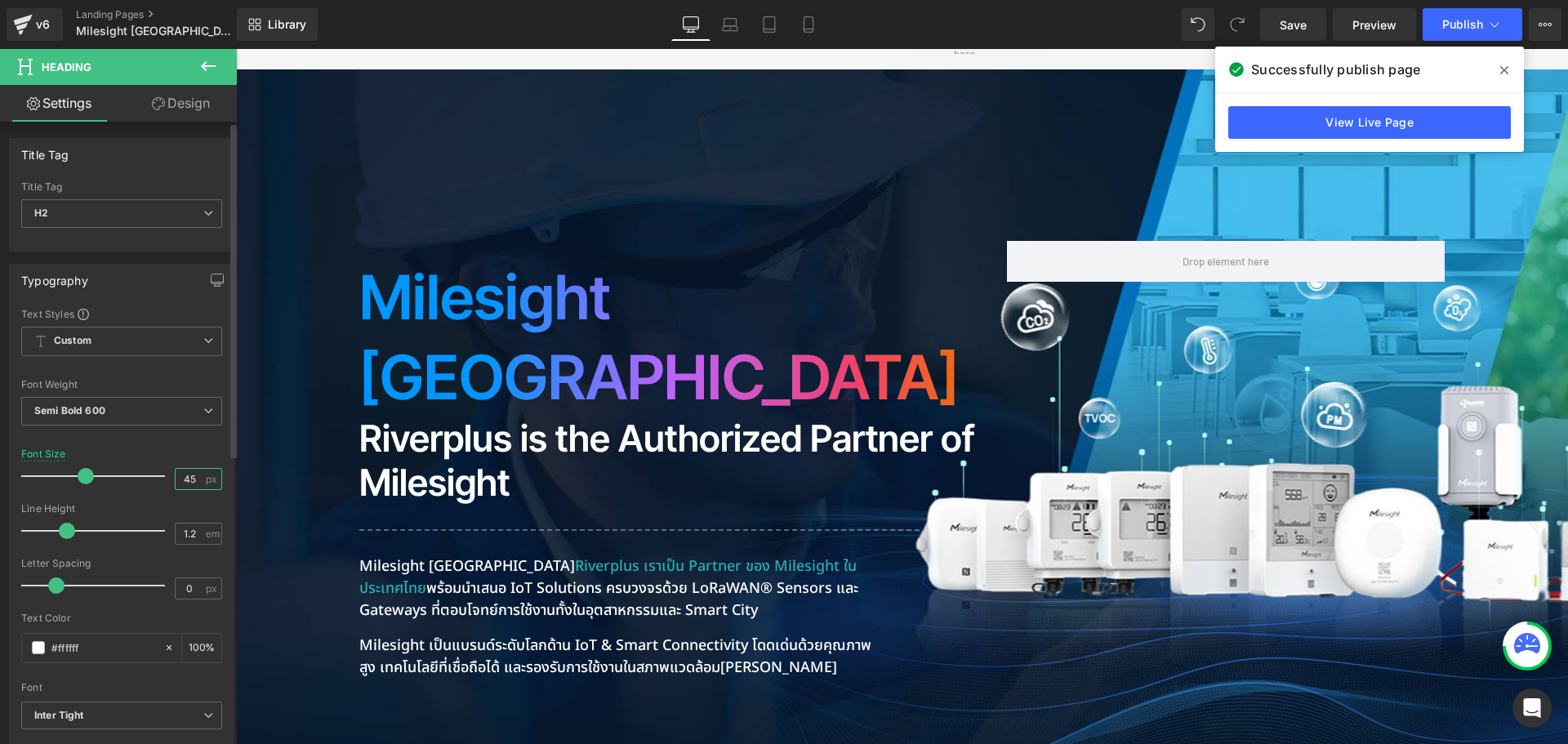
drag, startPoint x: 195, startPoint y: 482, endPoint x: 134, endPoint y: 482, distance: 61.0
click at [134, 482] on div "Font Size 45 px" at bounding box center [122, 475] width 201 height 54
type input "55"
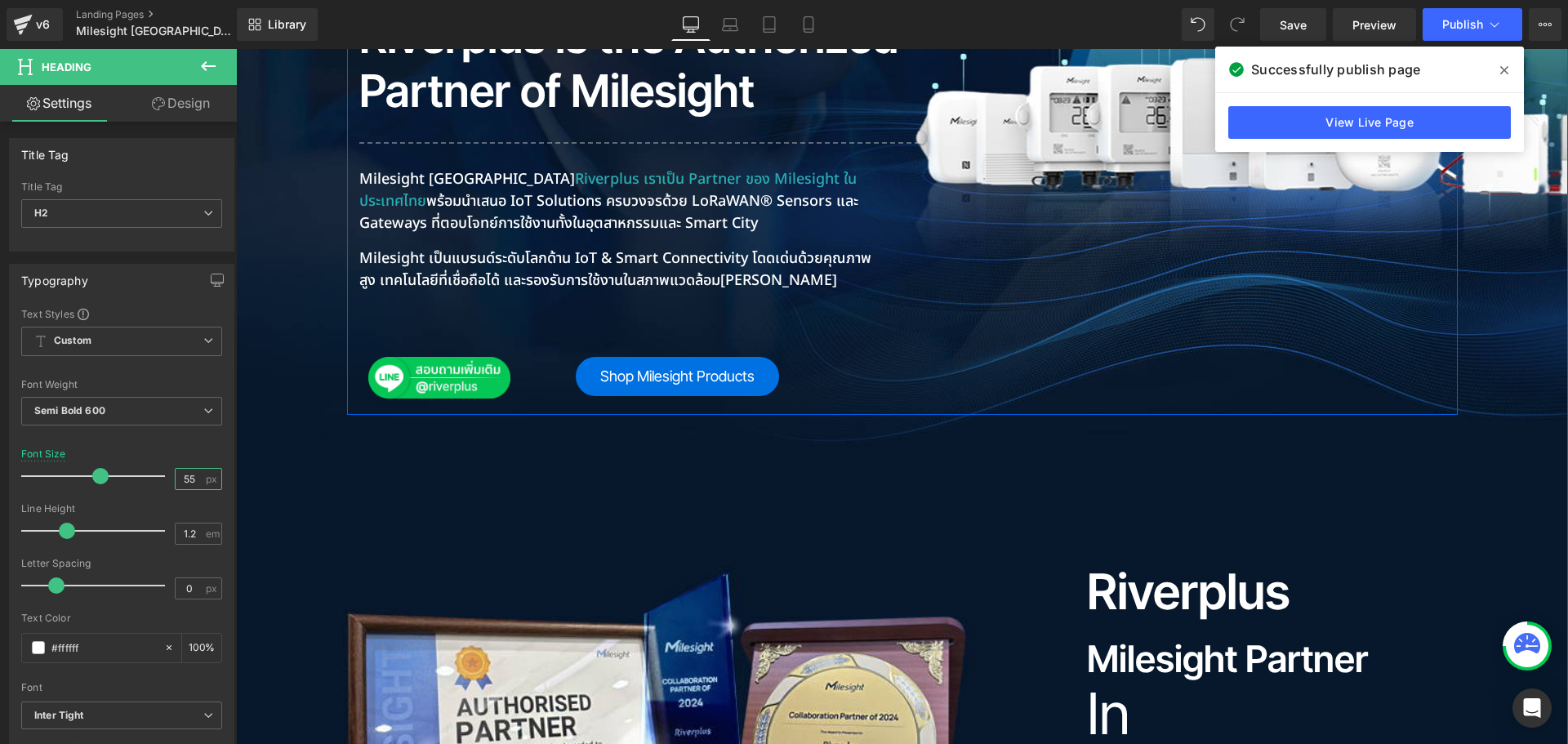
scroll to position [751, 0]
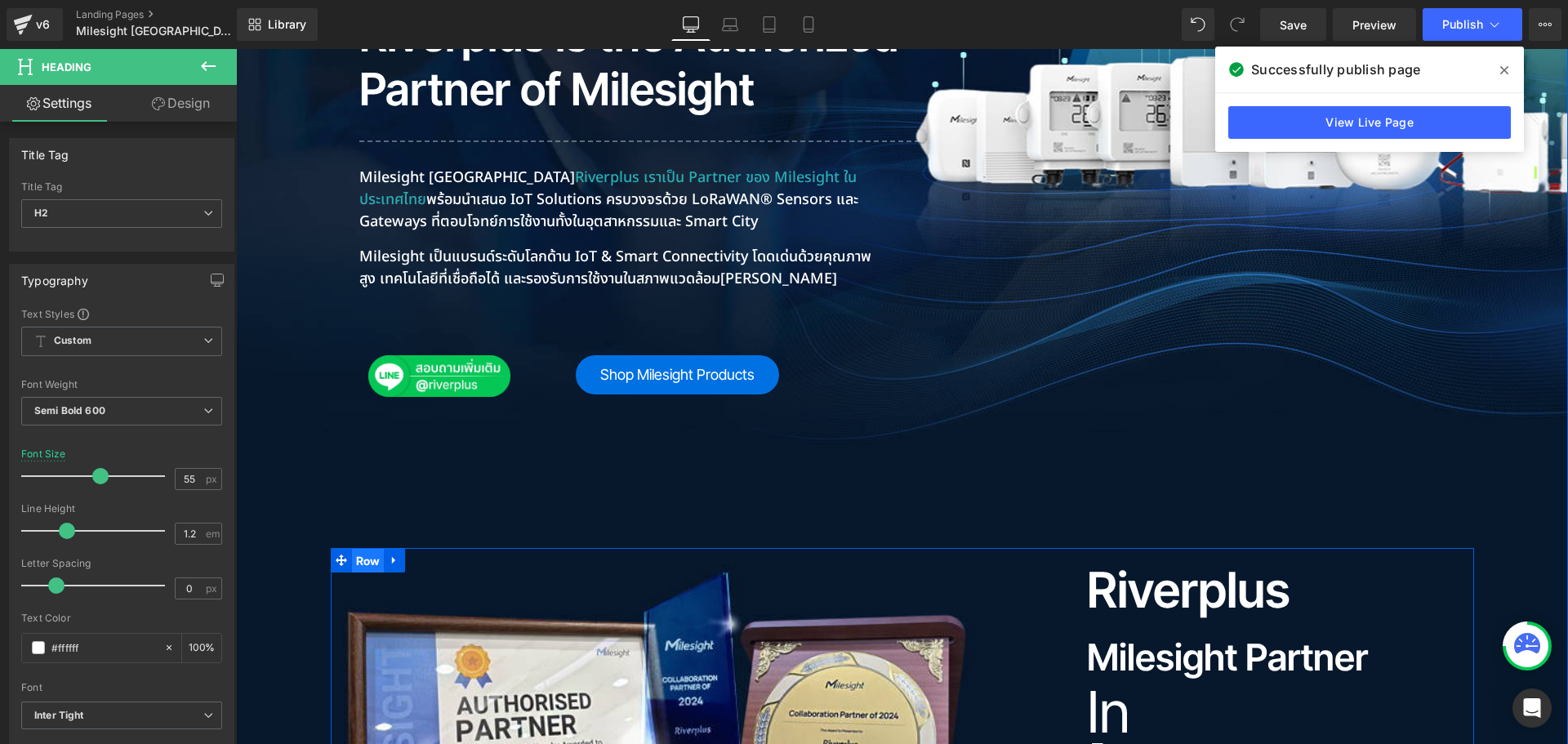
click at [362, 549] on span "Row" at bounding box center [368, 561] width 33 height 24
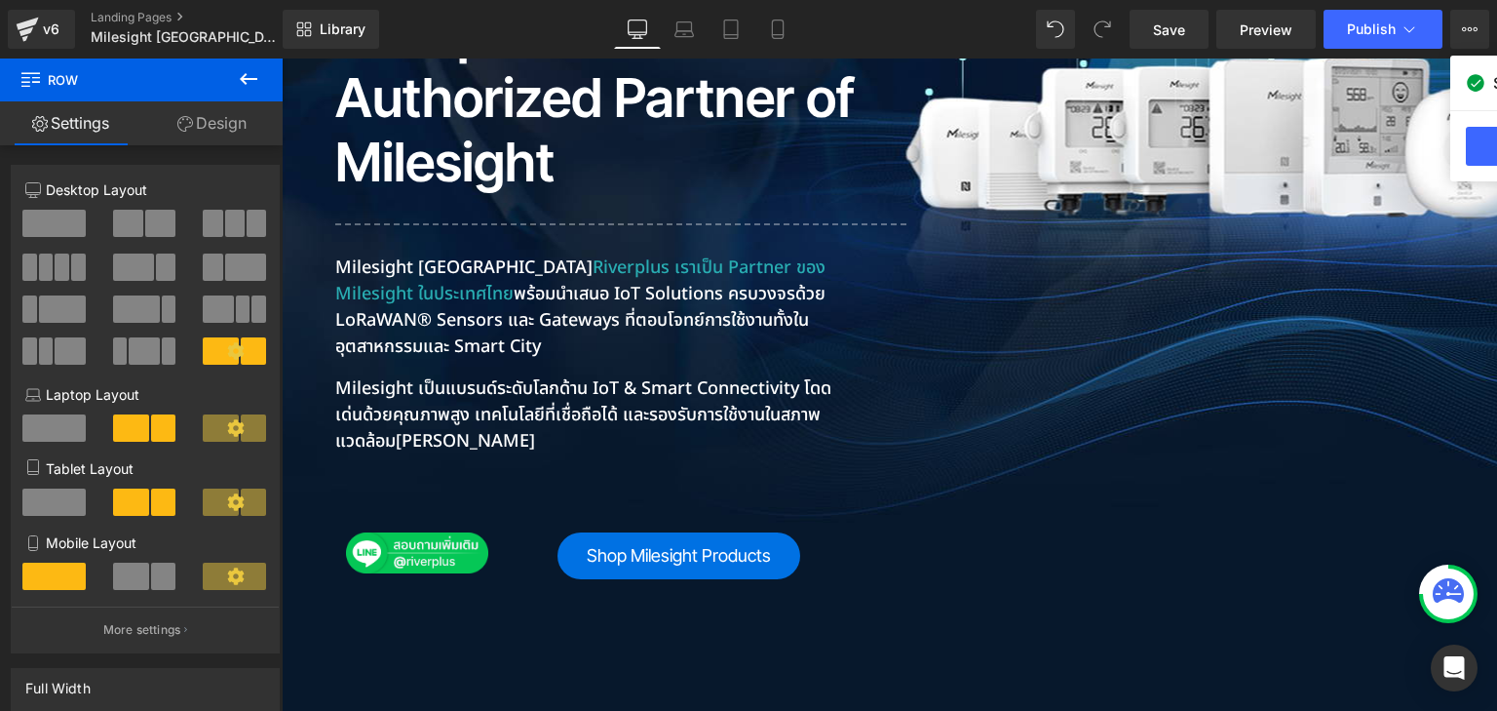
drag, startPoint x: 2139, startPoint y: 58, endPoint x: 923, endPoint y: 369, distance: 1255.5
click at [923, 369] on div "Milesight Thailand Heading Riverplus is the Authorized Partner of Milesight Hea…" at bounding box center [653, 189] width 664 height 797
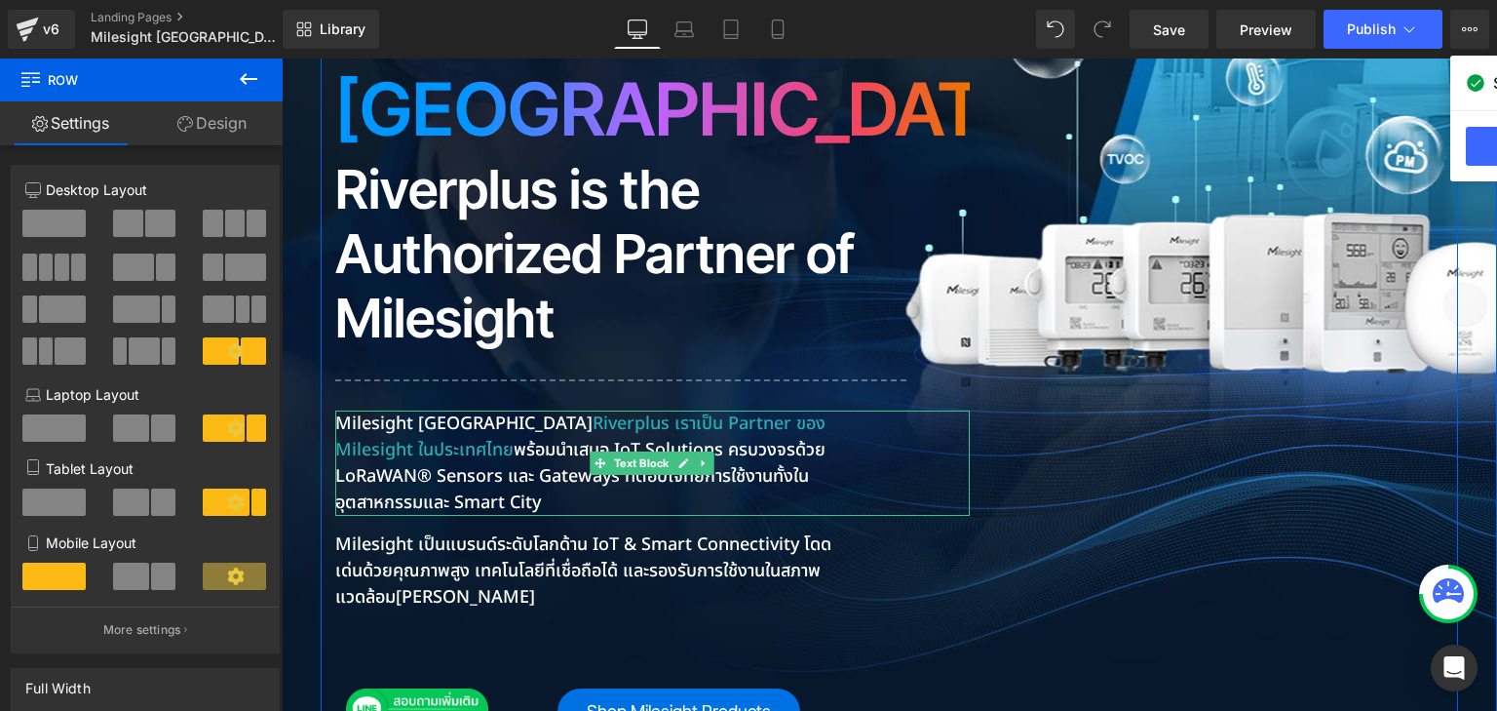
scroll to position [651, 0]
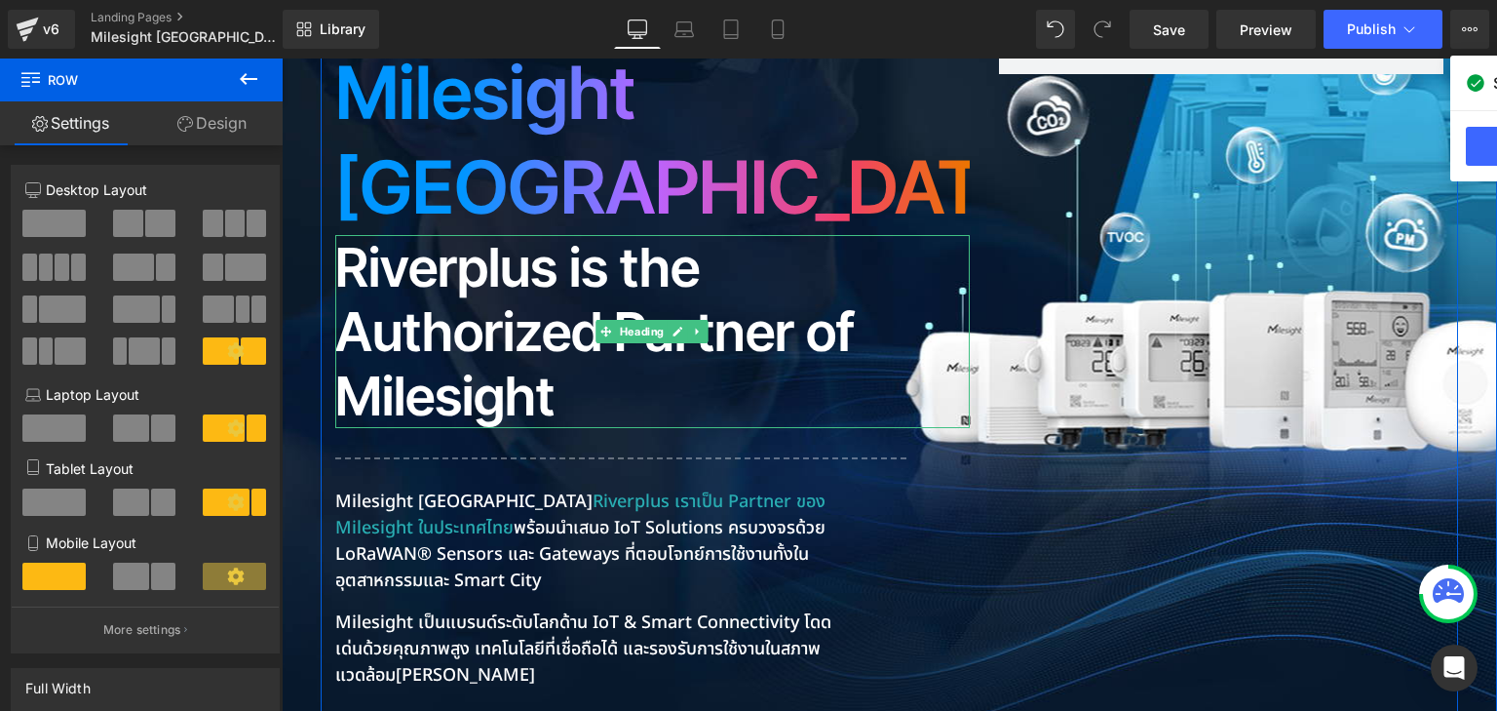
click at [847, 257] on h2 "Riverplus is the Authorized Partner of Milesight" at bounding box center [652, 331] width 635 height 193
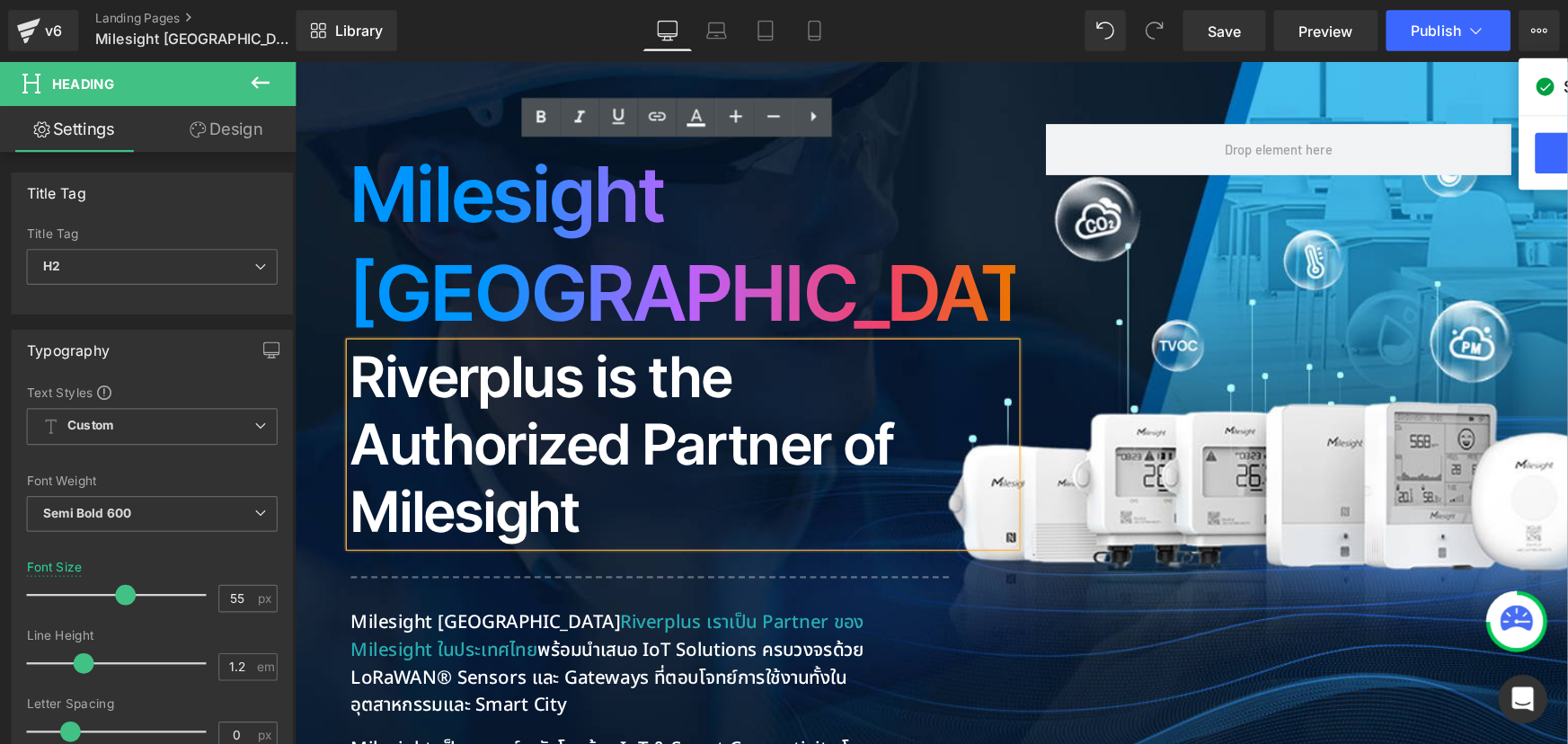
scroll to position [384, 0]
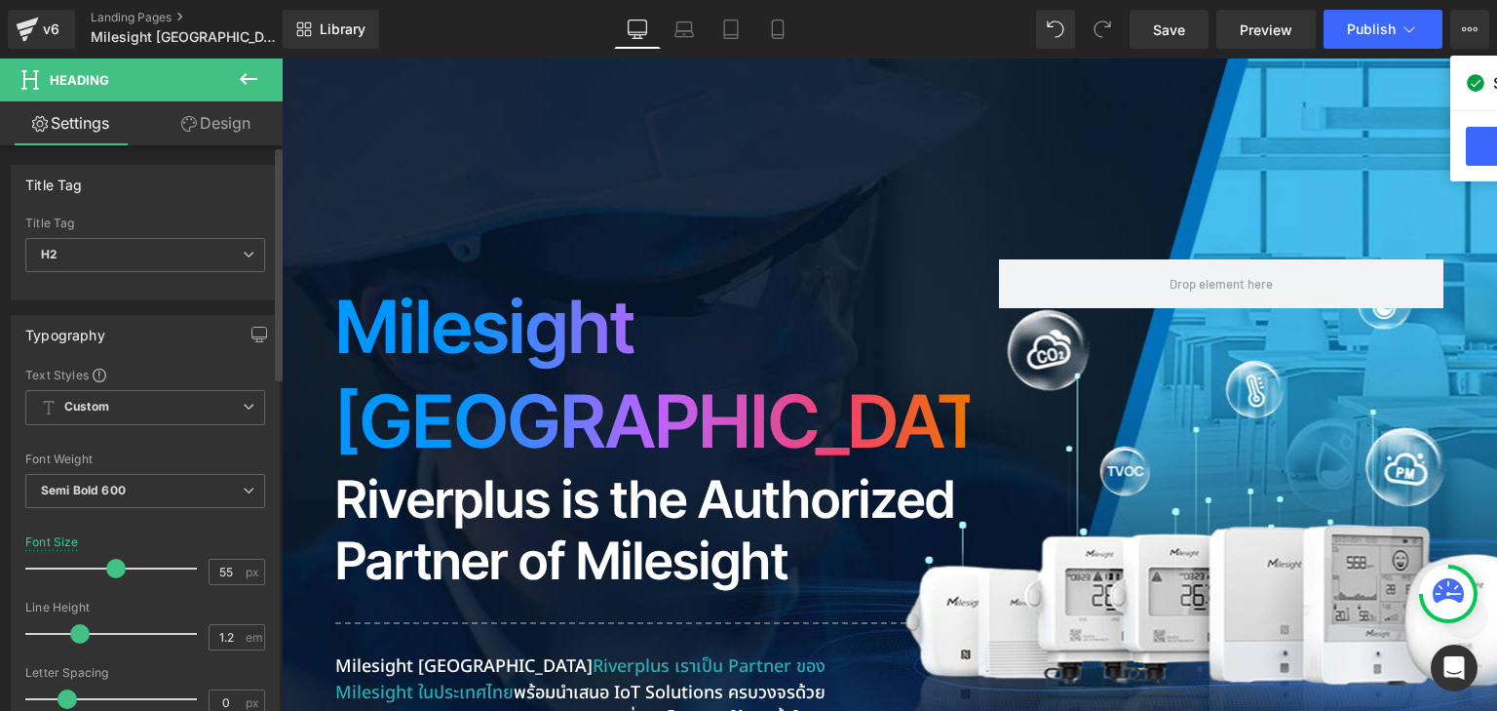
click at [109, 571] on span at bounding box center [115, 567] width 19 height 19
drag, startPoint x: 227, startPoint y: 565, endPoint x: 140, endPoint y: 573, distance: 87.1
click at [140, 573] on div "Font Size 55 px" at bounding box center [145, 567] width 240 height 65
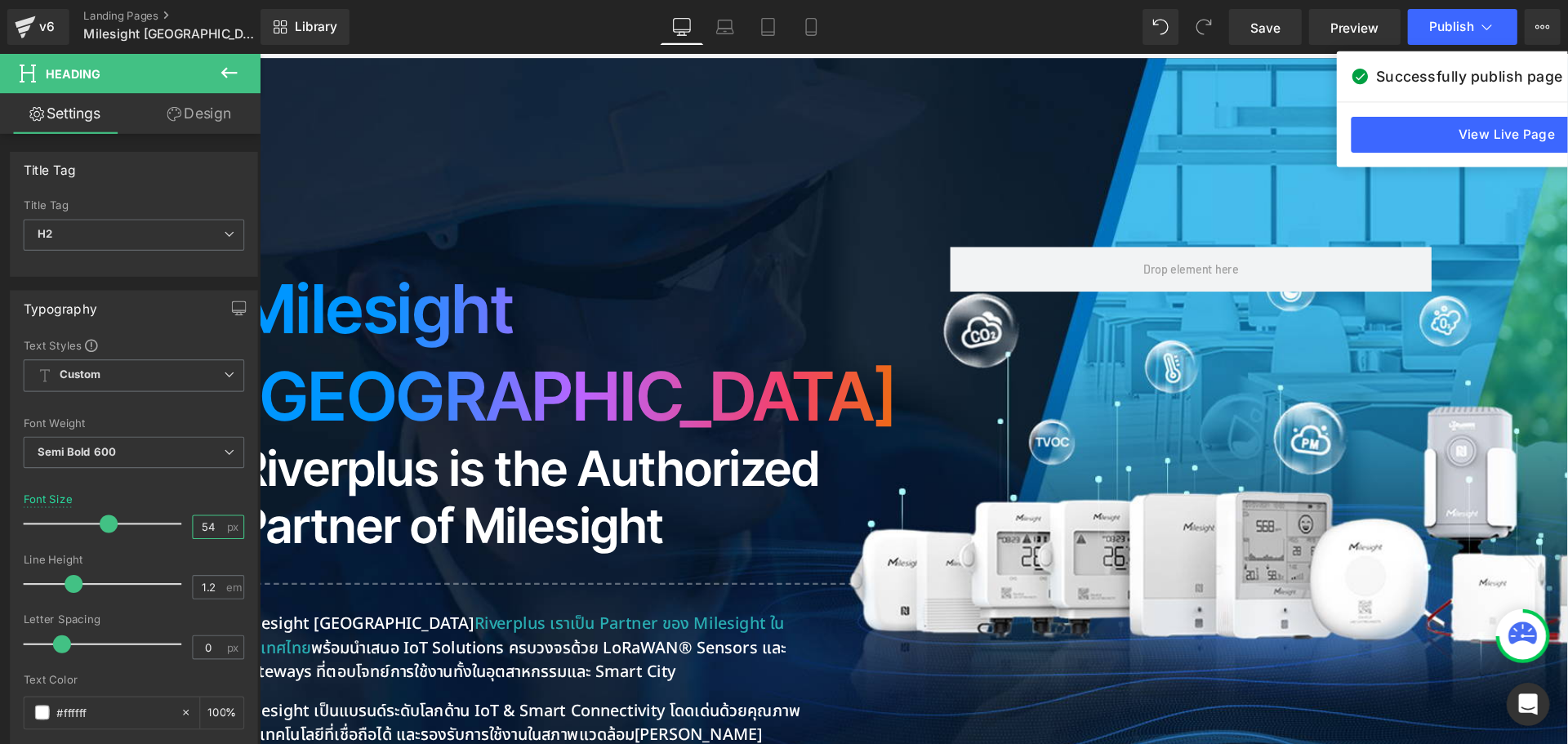
scroll to position [350, 0]
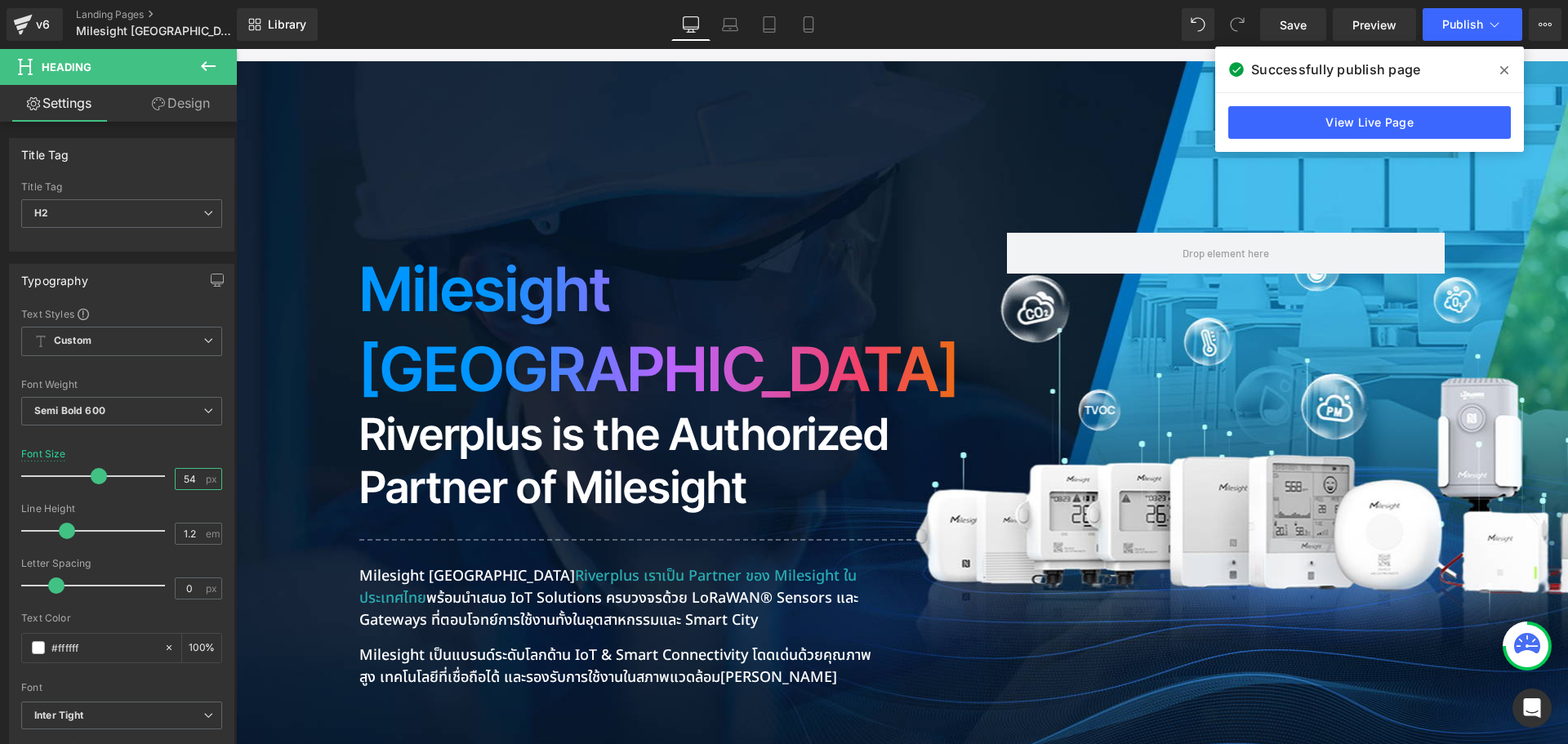
type input "54"
drag, startPoint x: 1470, startPoint y: 49, endPoint x: 856, endPoint y: 339, distance: 679.0
click at [856, 408] on h2 "Riverplus is the Authorized Partner of Milesight" at bounding box center [671, 461] width 624 height 106
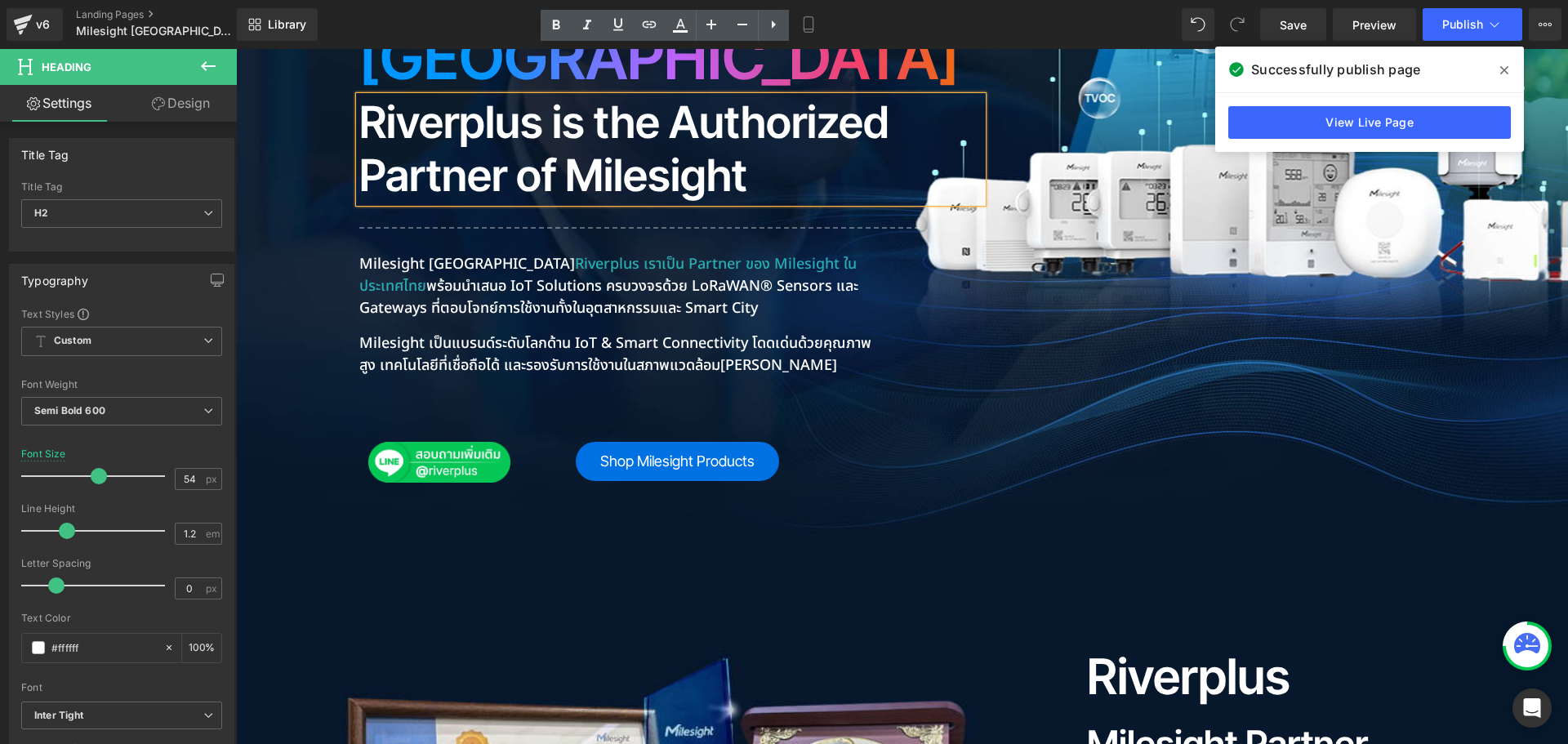
scroll to position [677, 0]
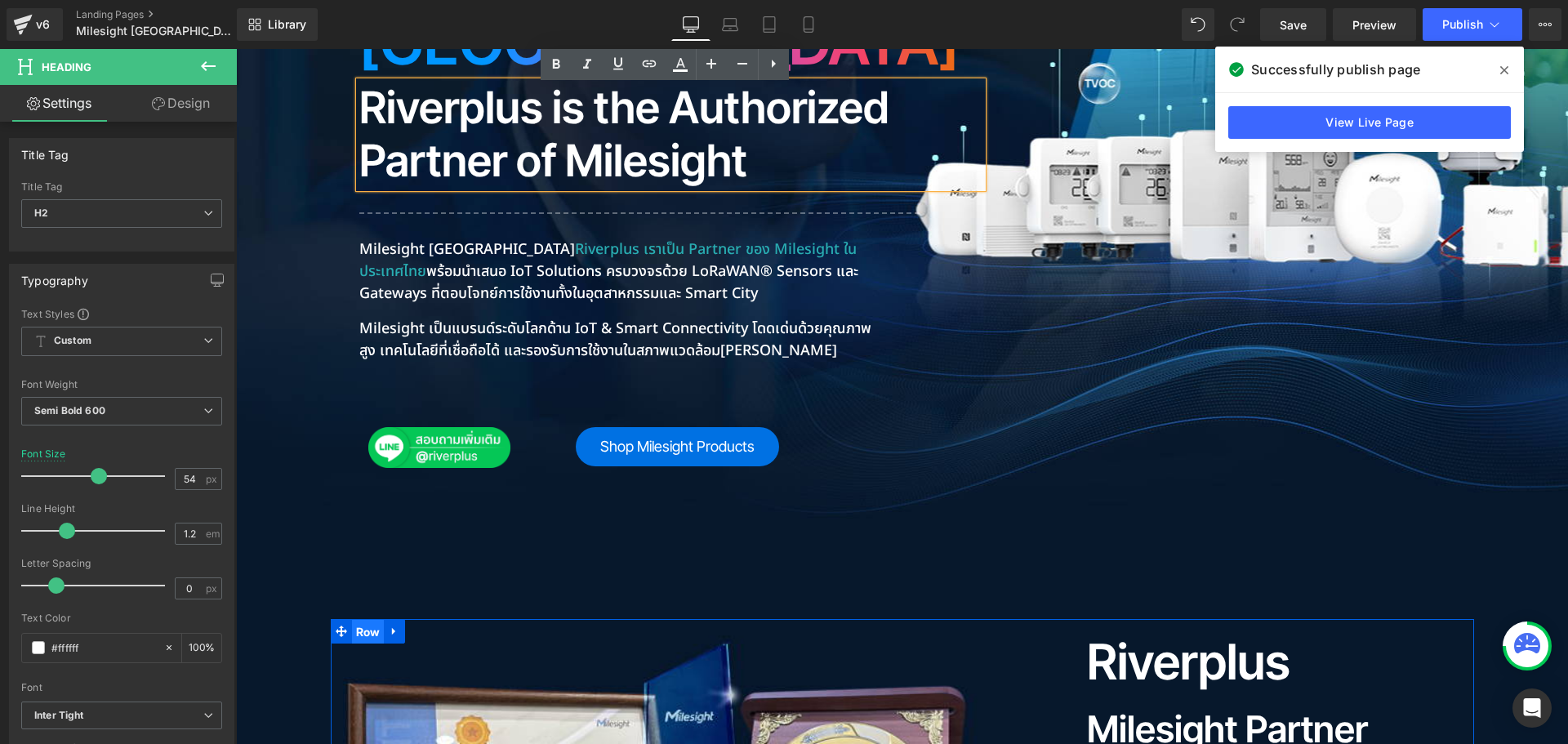
click at [363, 620] on span "Row" at bounding box center [368, 632] width 33 height 24
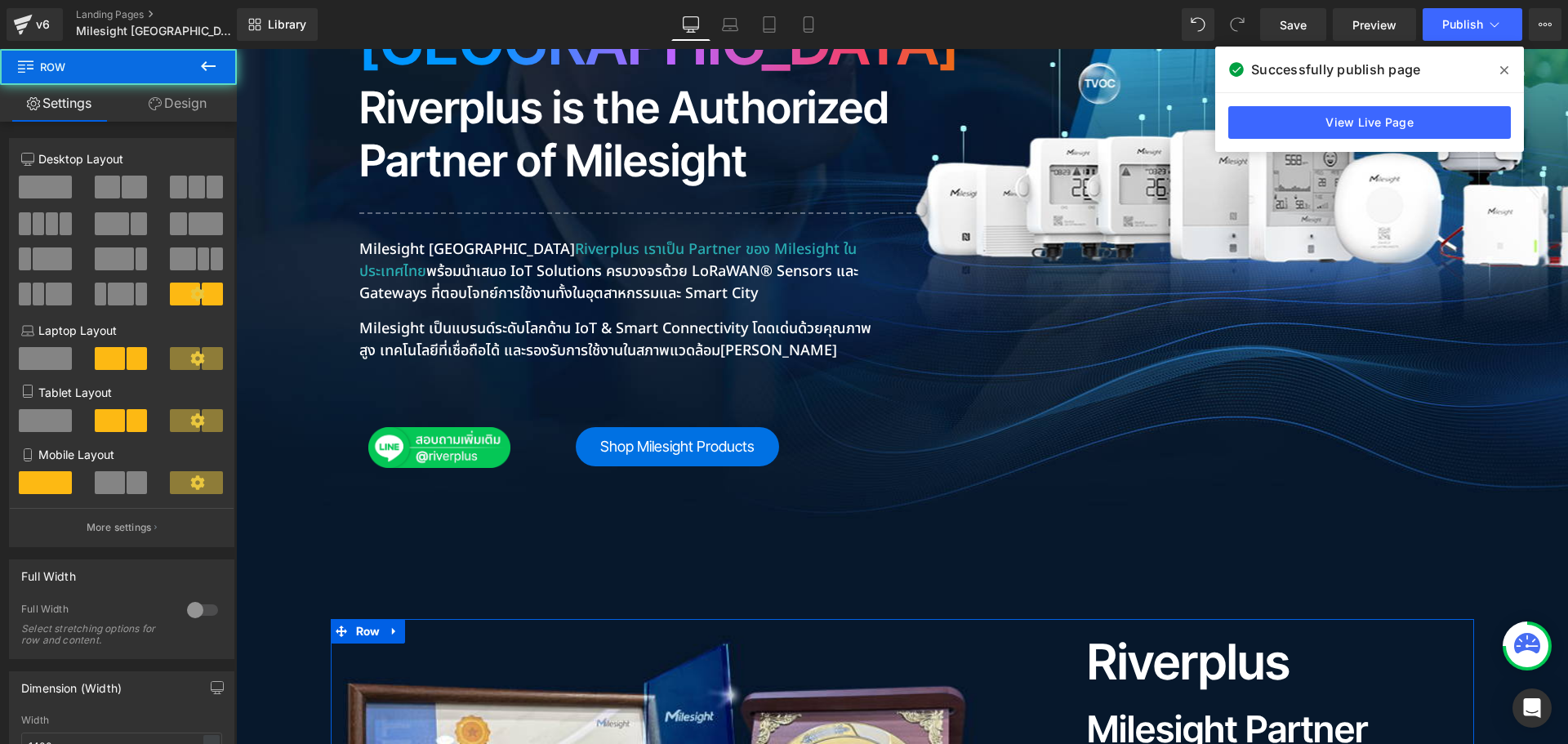
click at [204, 102] on link "Design" at bounding box center [177, 103] width 118 height 37
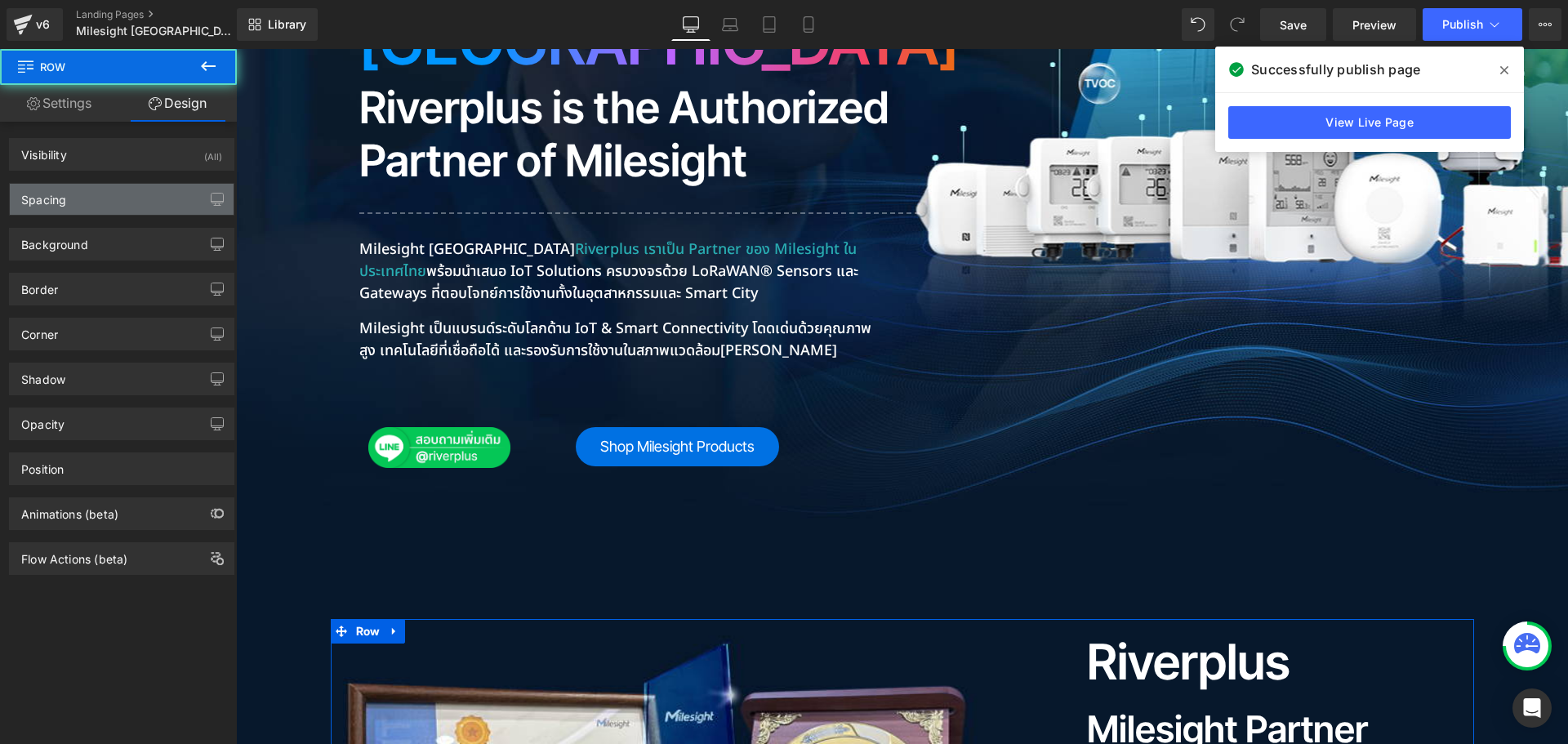
click at [114, 203] on div "Spacing" at bounding box center [122, 199] width 224 height 31
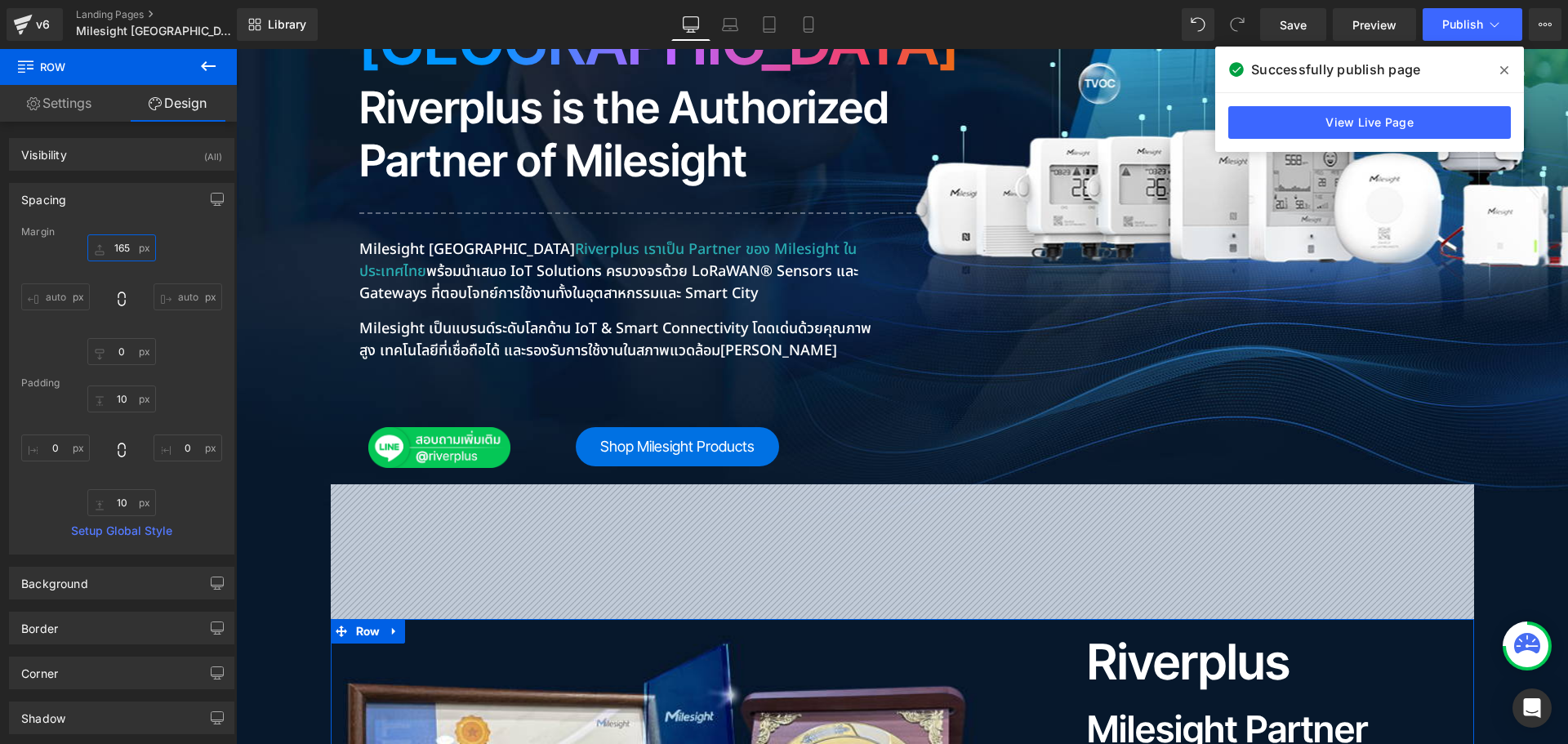
click at [133, 246] on input "text" at bounding box center [122, 248] width 69 height 27
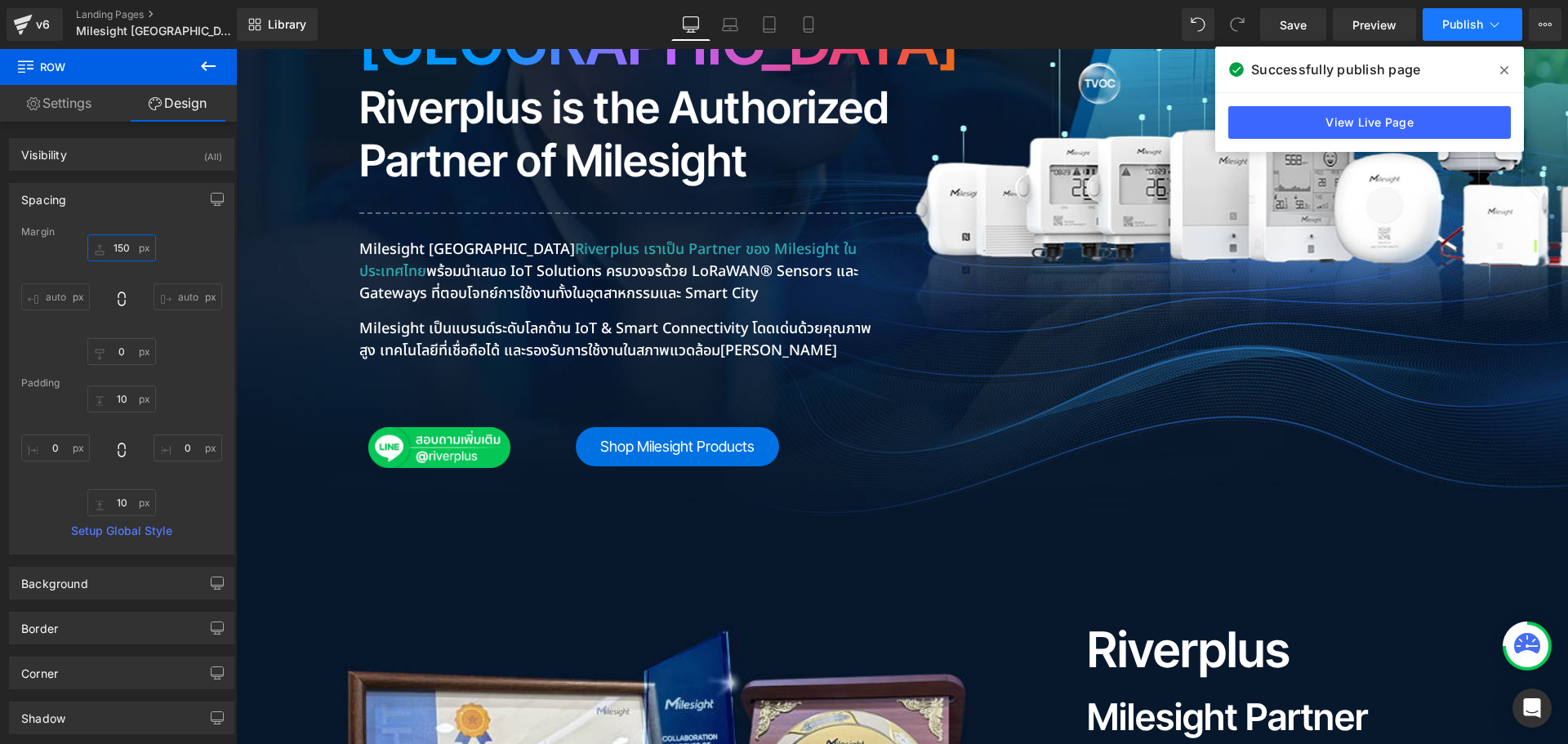
type input "150"
click at [1475, 18] on span "Publish" at bounding box center [1462, 24] width 41 height 13
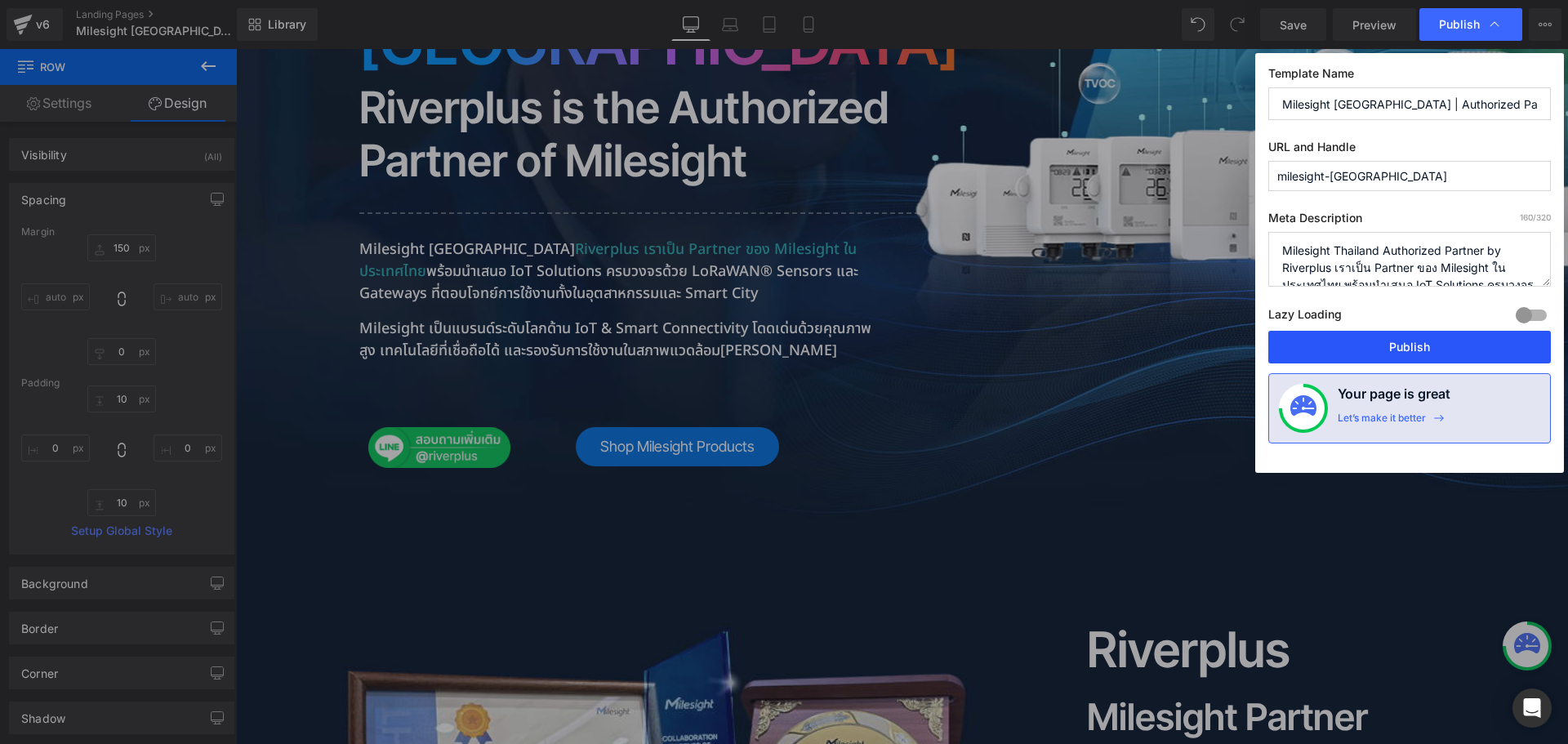
drag, startPoint x: 1390, startPoint y: 339, endPoint x: 982, endPoint y: 284, distance: 411.7
click at [1390, 339] on button "Publish" at bounding box center [1410, 347] width 282 height 33
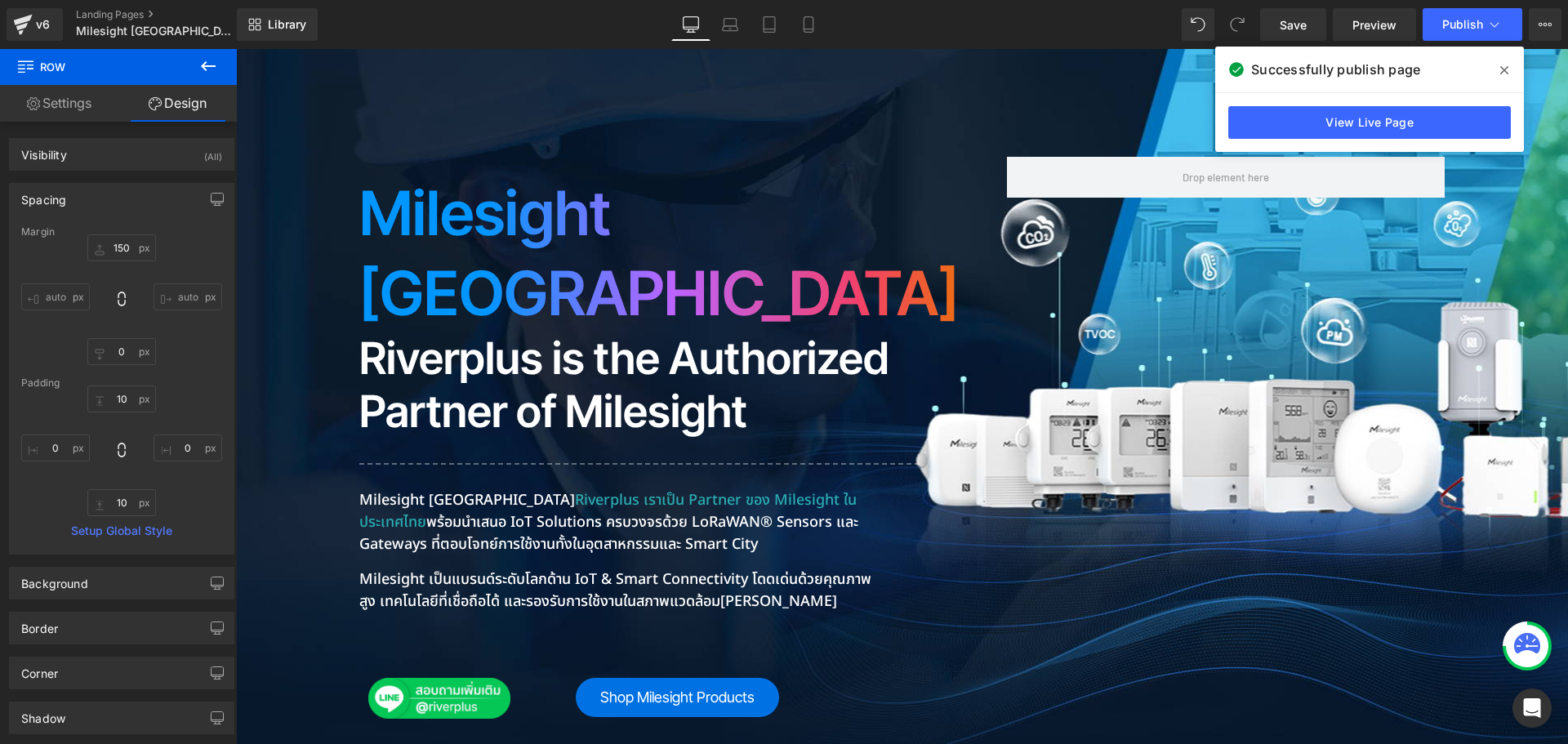
scroll to position [735, 0]
